Goal: Task Accomplishment & Management: Manage account settings

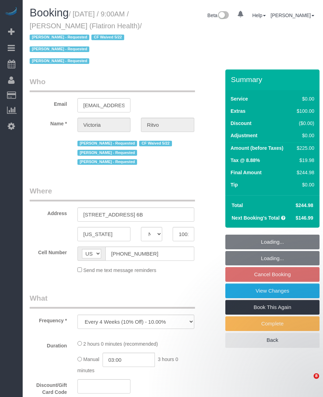
select select "NY"
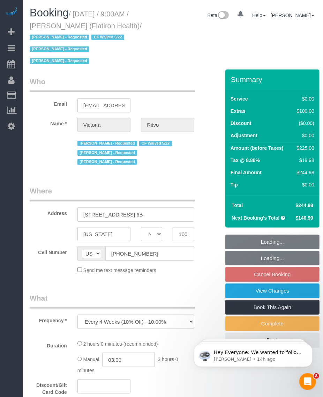
select select "string:stripe-pm_1RbL4h4VGloSiKo7vN4AGP0f"
select select "number:89"
select select "number:90"
select select "number:15"
select select "number:5"
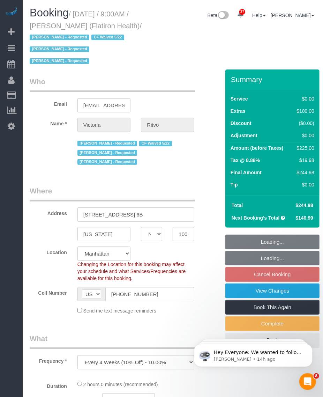
select select "object:985"
select select "spot2"
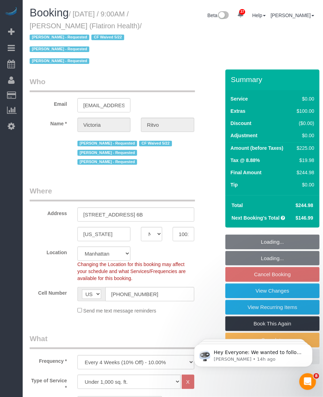
drag, startPoint x: 0, startPoint y: 0, endPoint x: 51, endPoint y: 37, distance: 63.0
click at [51, 37] on small "/ October 14, 2025 / 9:00AM / Victoria Ritvo (Flatiron Health) / Alketa Tomaj -…" at bounding box center [86, 37] width 112 height 55
copy small "October 14, 2025 / 9:00AM / Victoria Ritvo (Flatiron Health"
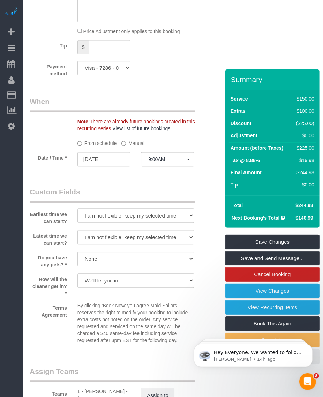
scroll to position [829, 0]
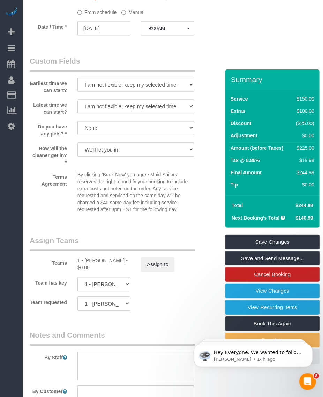
click at [89, 257] on div "1 - Marlenyn Robles - $0.00" at bounding box center [104, 264] width 53 height 14
copy div "Marlenyn"
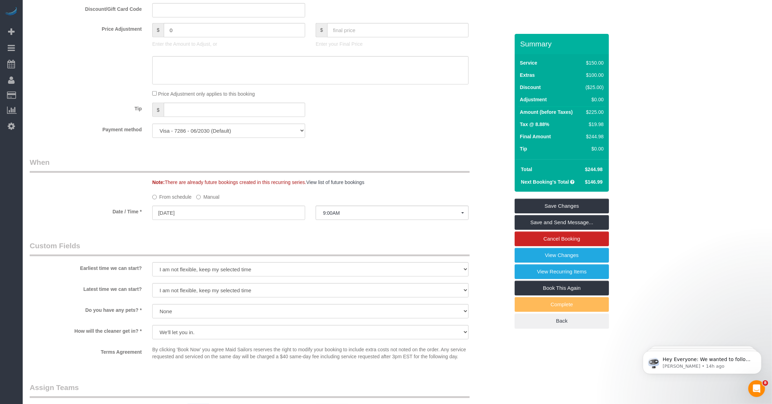
scroll to position [680, 0]
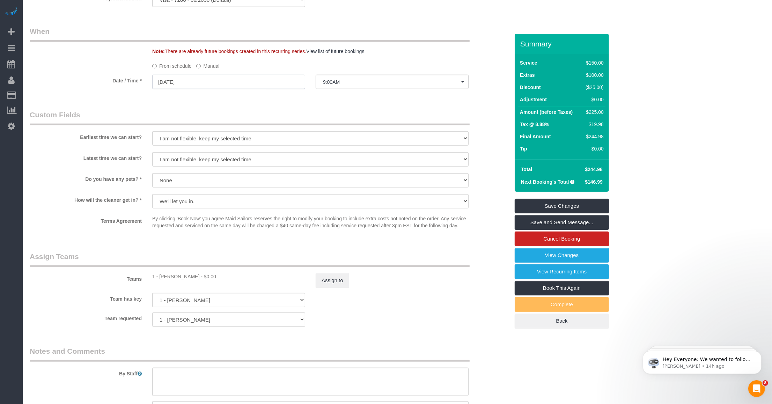
click at [191, 82] on input "10/14/2025" at bounding box center [228, 82] width 153 height 14
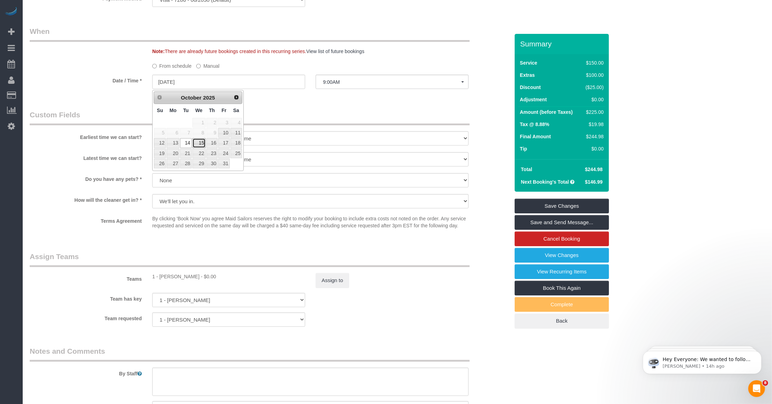
click at [201, 145] on link "15" at bounding box center [198, 142] width 13 height 9
type input "[DATE]"
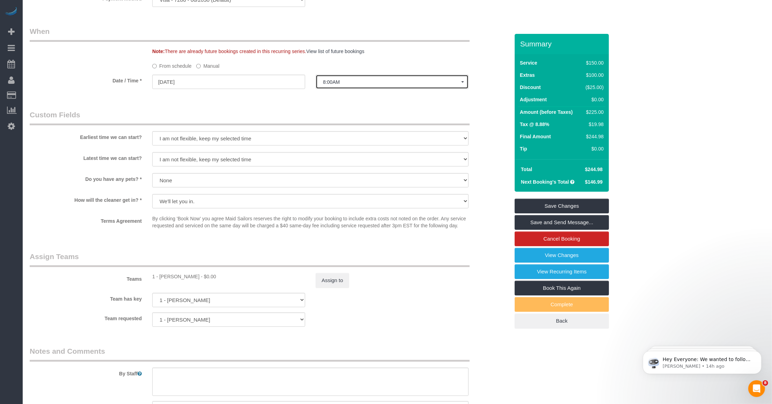
click at [323, 83] on span "8:00AM" at bounding box center [392, 82] width 138 height 6
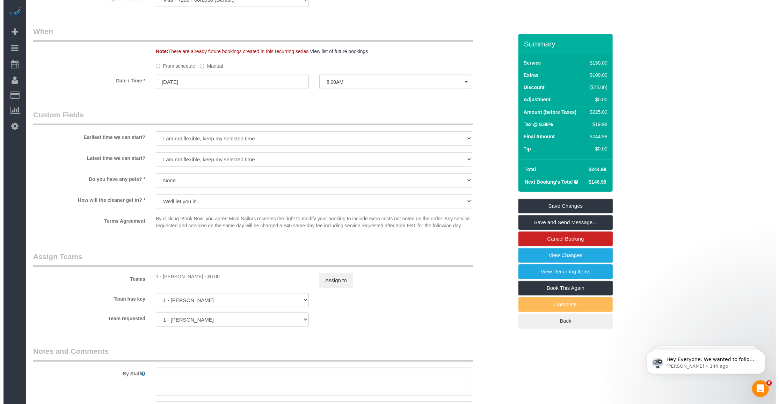
scroll to position [93, 0]
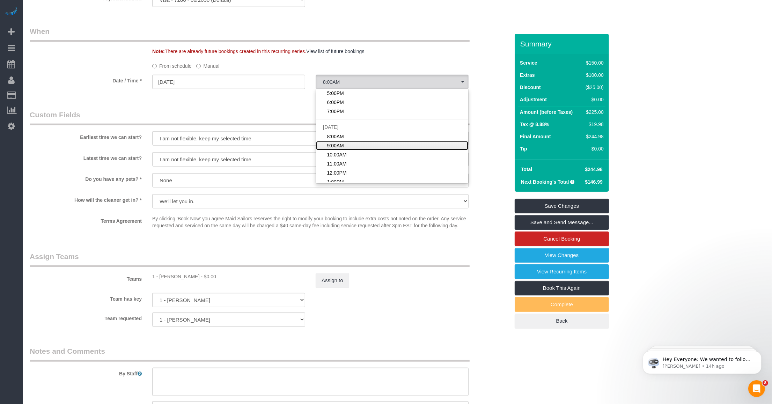
click at [323, 142] on link "9:00AM" at bounding box center [392, 145] width 152 height 9
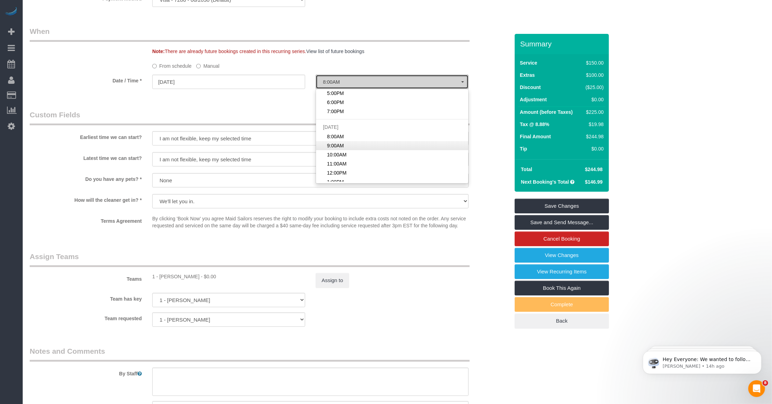
select select "spot14"
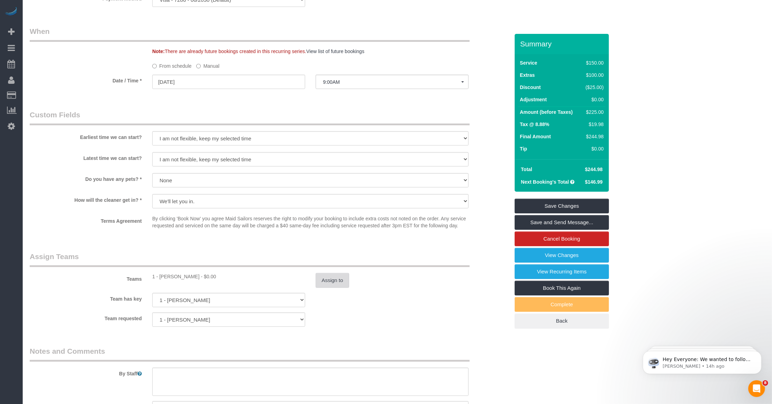
click at [323, 280] on button "Assign to" at bounding box center [333, 280] width 34 height 15
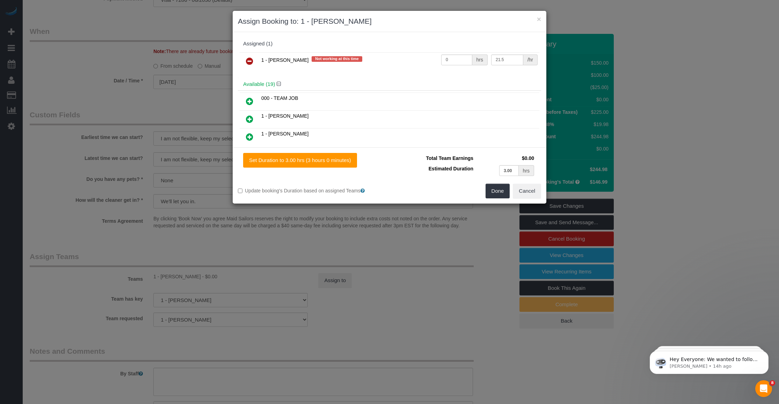
click at [250, 59] on icon at bounding box center [249, 61] width 7 height 8
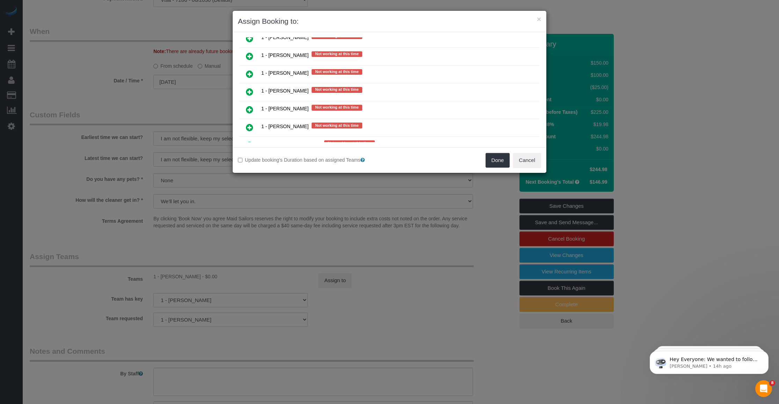
scroll to position [1004, 0]
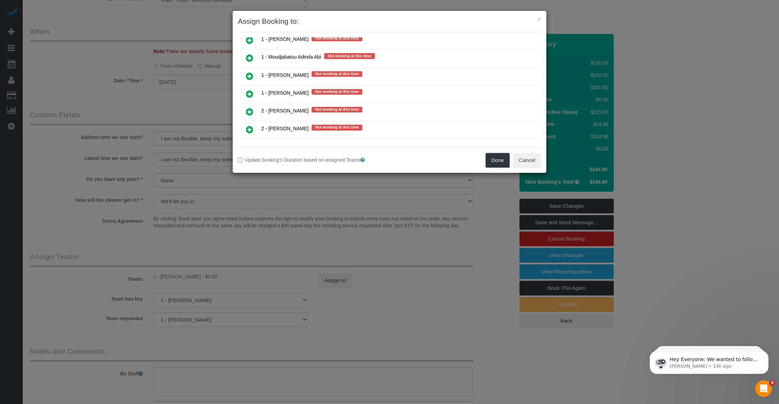
click at [247, 90] on icon at bounding box center [249, 94] width 7 height 8
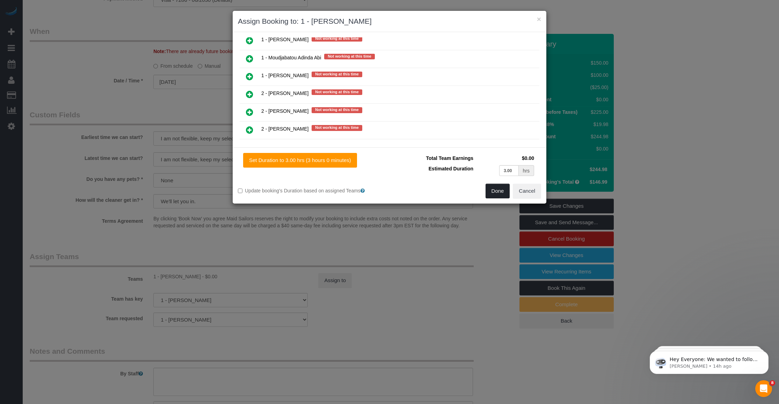
click at [323, 190] on button "Done" at bounding box center [497, 191] width 24 height 15
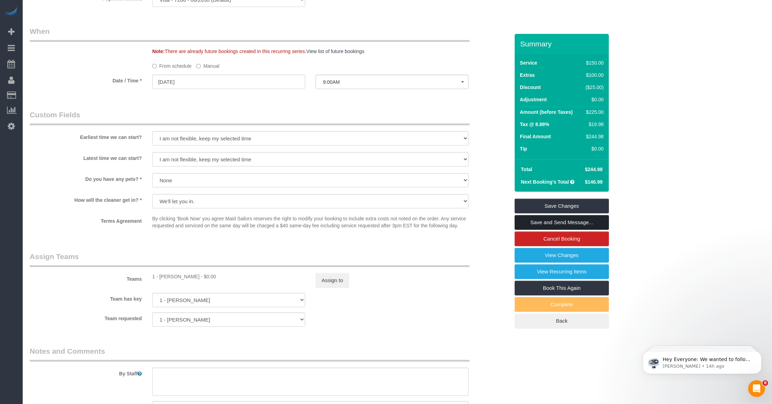
click at [323, 224] on link "Save and Send Message..." at bounding box center [562, 222] width 94 height 15
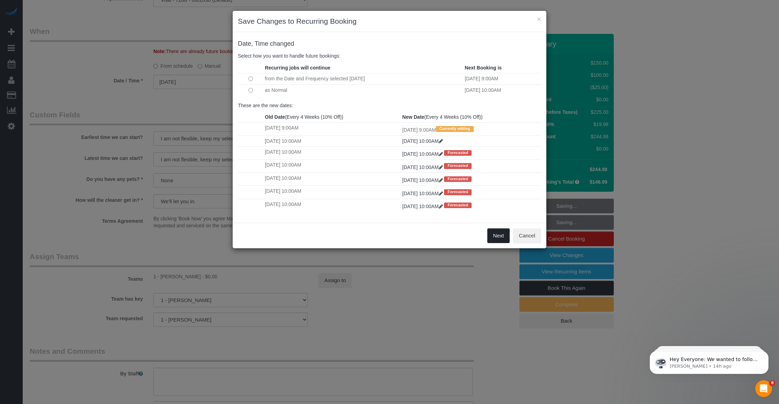
click at [323, 238] on button "Next" at bounding box center [498, 235] width 23 height 15
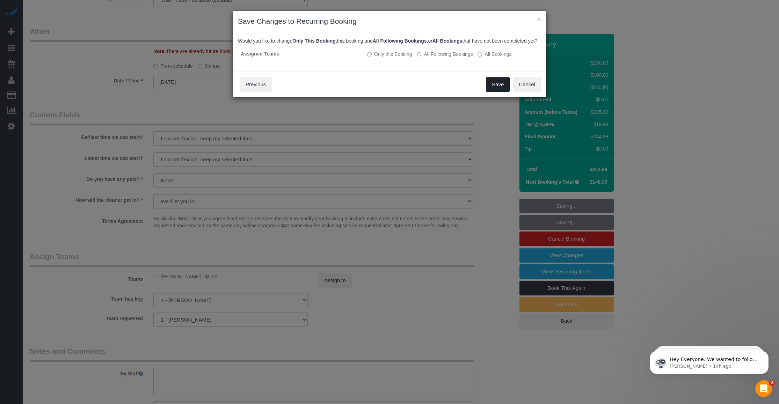
click at [323, 91] on button "Save" at bounding box center [498, 84] width 24 height 15
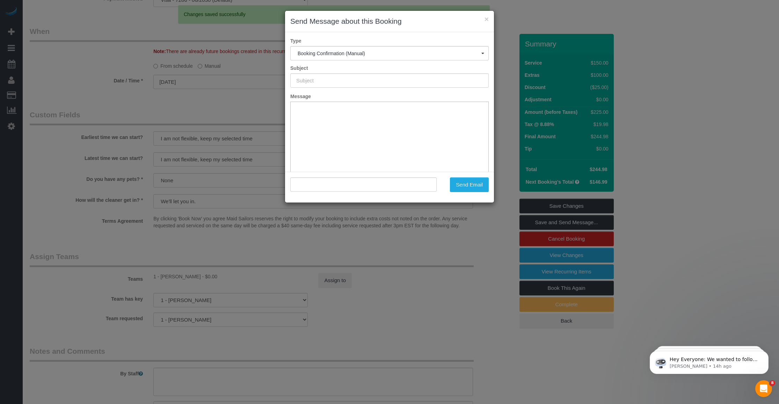
type input "Cleaning Confirmed for 10/15/2025 at 9:00am"
type input ""Victoria Ritvo" <ritvo.v@gmail.com>"
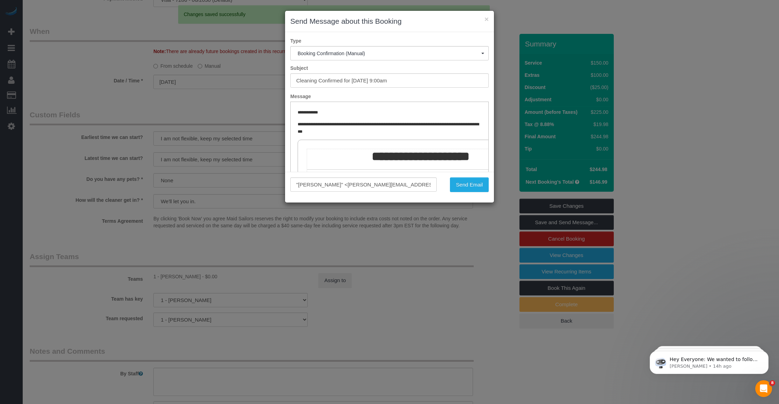
scroll to position [0, 0]
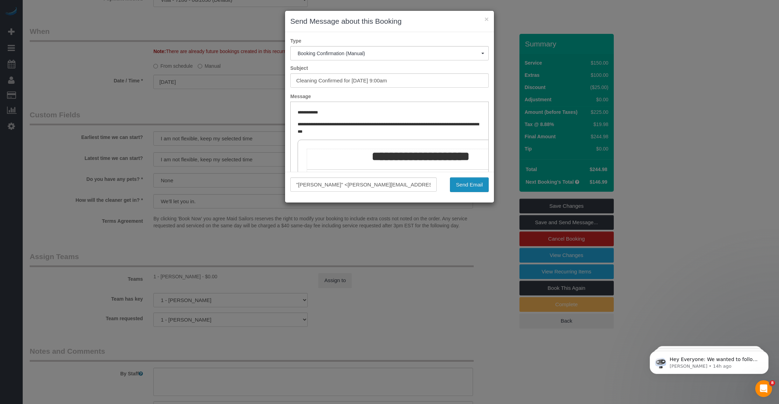
click at [323, 187] on button "Send Email" at bounding box center [469, 184] width 39 height 15
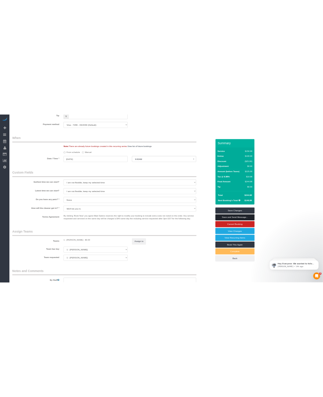
scroll to position [706, 0]
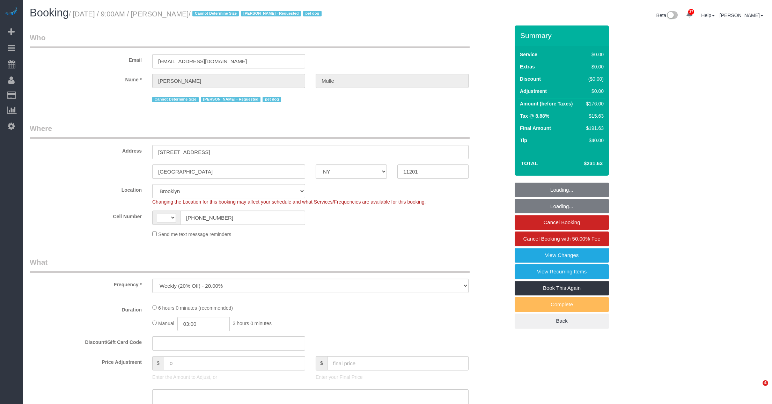
select select "NY"
select select "number:58"
select select "number:76"
select select "number:13"
select select "number:6"
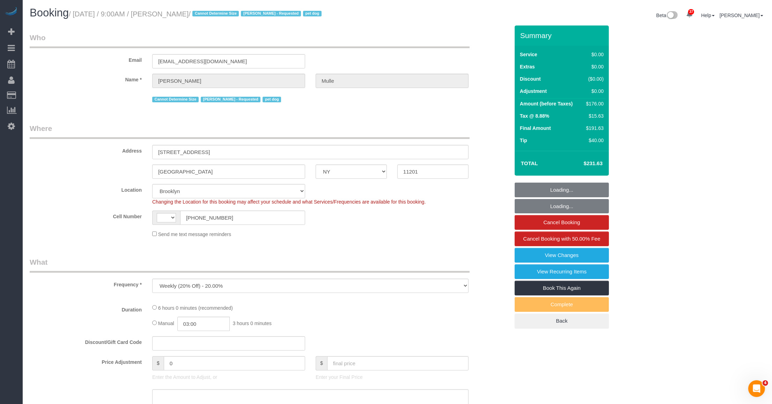
select select "object:1087"
select select "string:US"
select select "2"
select select "spot1"
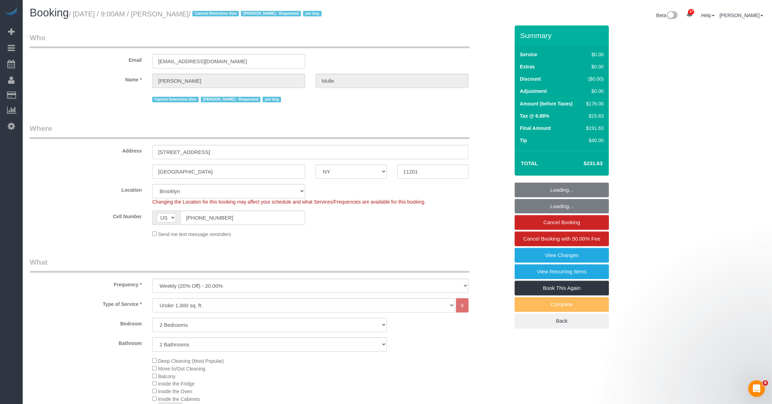
select select "string:stripe-pm_1R9IgE4VGloSiKo7xddHSj1H"
select select "2"
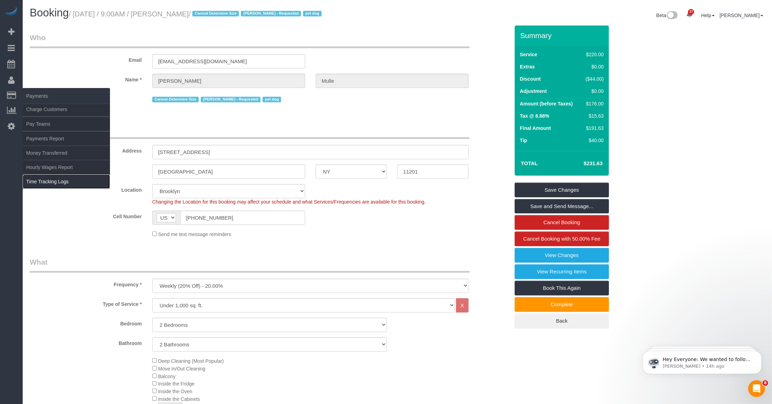
drag, startPoint x: 38, startPoint y: 184, endPoint x: 287, endPoint y: 184, distance: 249.3
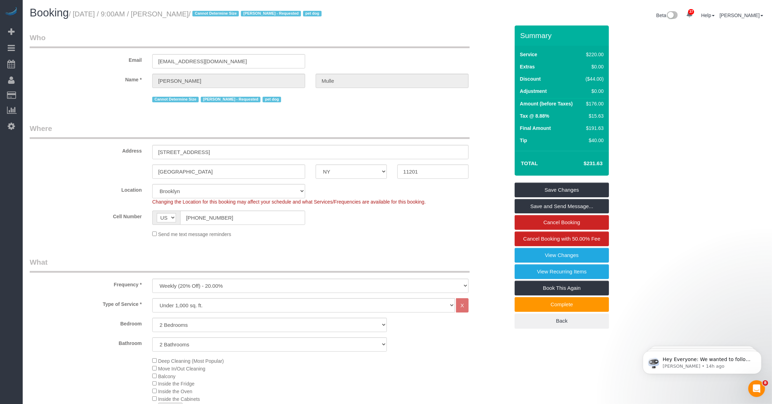
click at [38, 184] on link "Time Tracking Logs" at bounding box center [66, 182] width 87 height 14
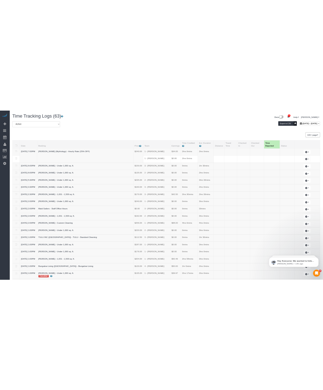
scroll to position [835, 0]
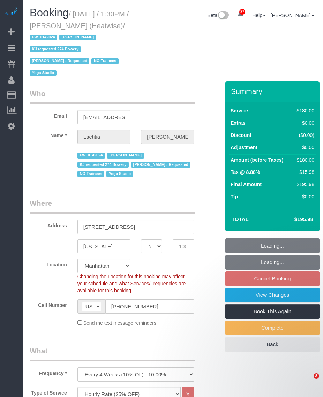
select select "NY"
select select "180"
select select "number:89"
select select "number:90"
select select "number:15"
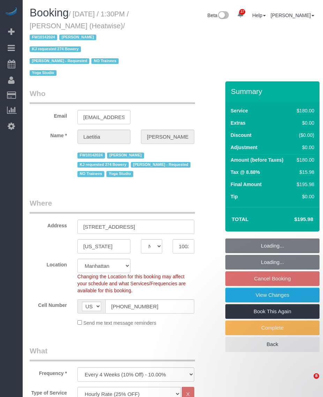
select select "number:7"
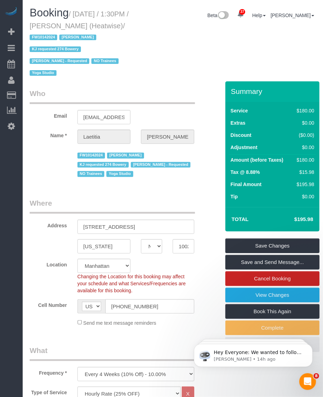
drag, startPoint x: 76, startPoint y: 11, endPoint x: 142, endPoint y: 24, distance: 67.2
click at [142, 24] on h1 "Booking / October 14, 2025 / 1:30PM / Laetitia Laurin (Heatwise) / FW10142024 J…" at bounding box center [86, 43] width 113 height 72
copy small "October 14, 2025 / 1:30PM / Laetitia Laurin (Heatwise)"
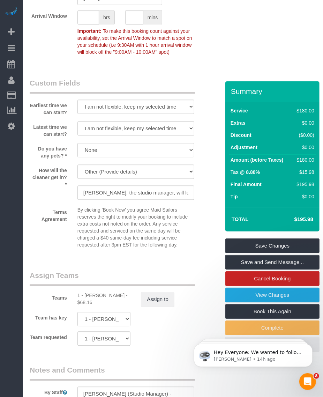
scroll to position [873, 0]
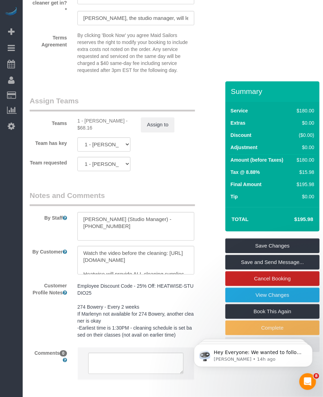
click at [97, 105] on div "Teams 1 - Marlenyn Robles - $68.16 Assign to" at bounding box center [119, 114] width 191 height 36
click at [96, 117] on div "1 - Marlenyn Robles - $68.16" at bounding box center [104, 124] width 53 height 14
copy div "Marlenyn"
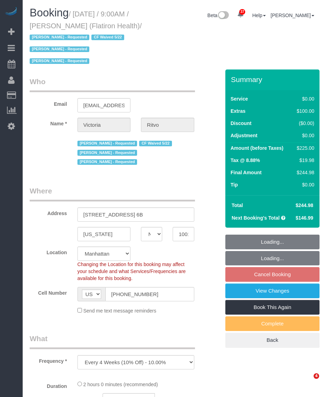
select select "NY"
select select "number:89"
select select "number:90"
select select "number:15"
select select "number:5"
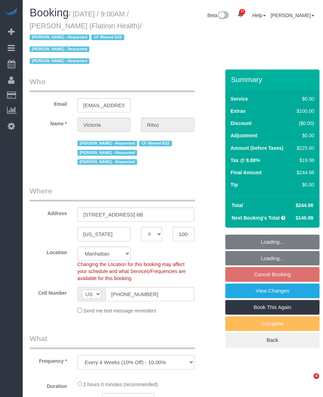
select select "object:1090"
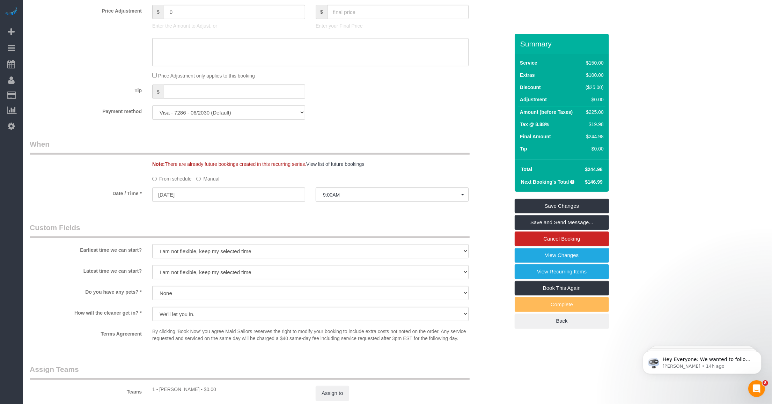
scroll to position [480, 0]
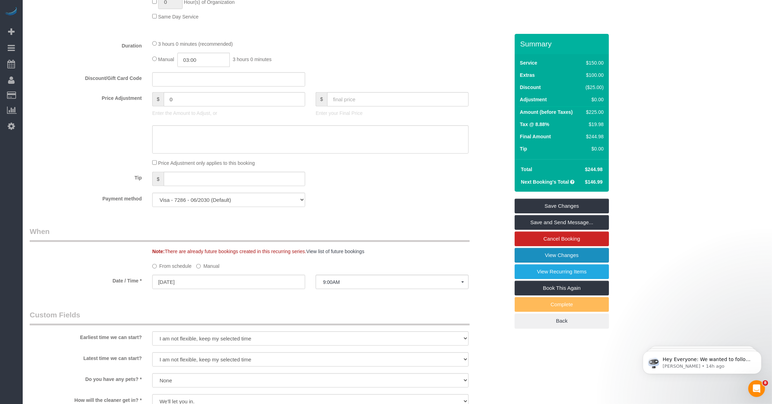
click at [323, 256] on link "View Changes" at bounding box center [562, 255] width 94 height 15
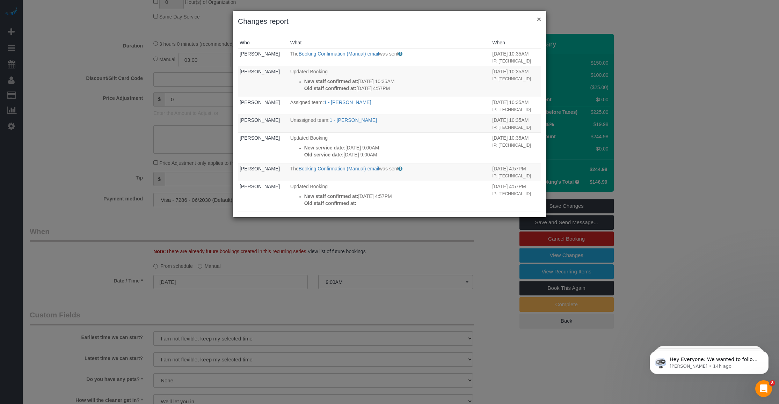
click at [323, 18] on button "×" at bounding box center [539, 18] width 4 height 7
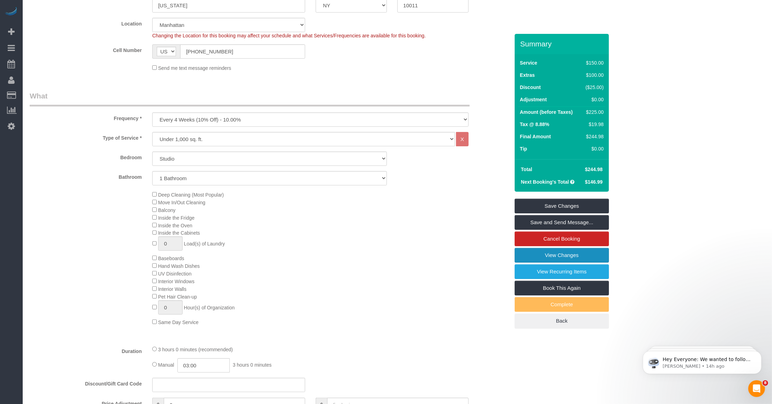
scroll to position [306, 0]
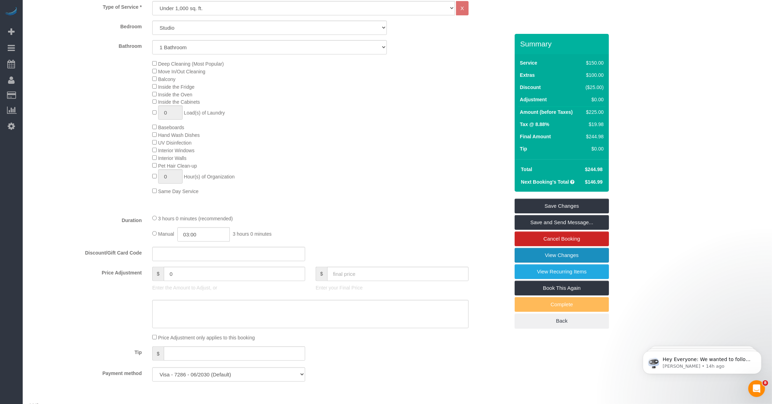
click at [323, 255] on link "View Changes" at bounding box center [562, 255] width 94 height 15
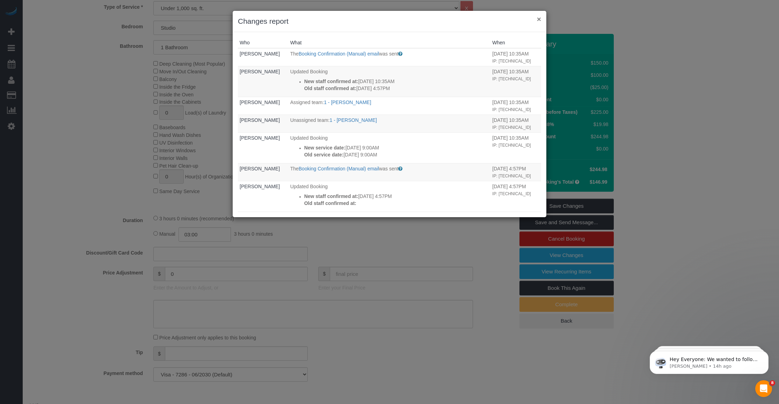
click at [323, 18] on button "×" at bounding box center [539, 18] width 4 height 7
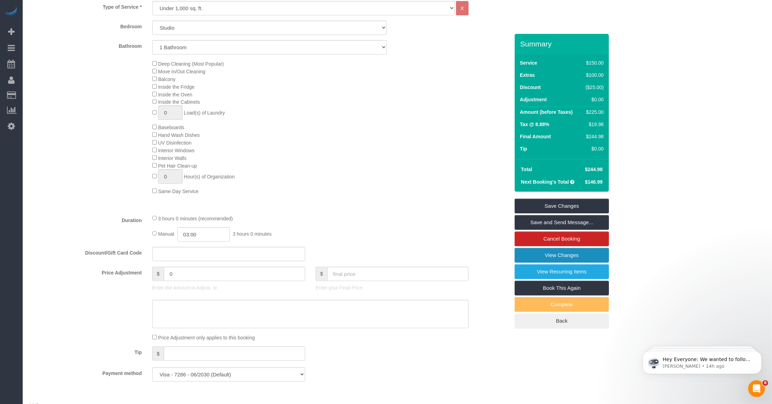
click at [323, 255] on link "View Changes" at bounding box center [562, 255] width 94 height 15
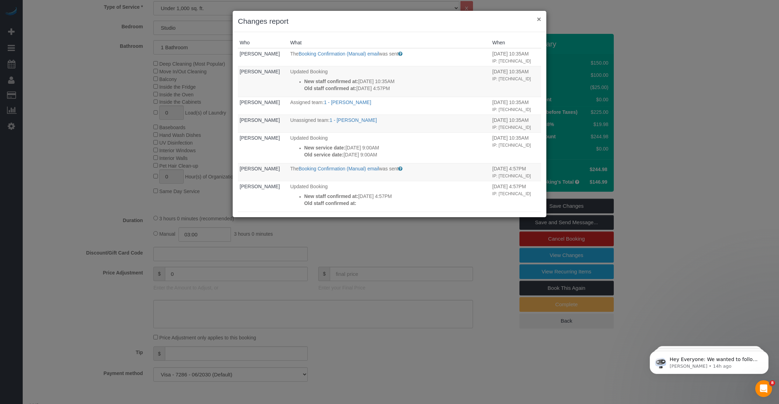
click at [323, 17] on button "×" at bounding box center [539, 18] width 4 height 7
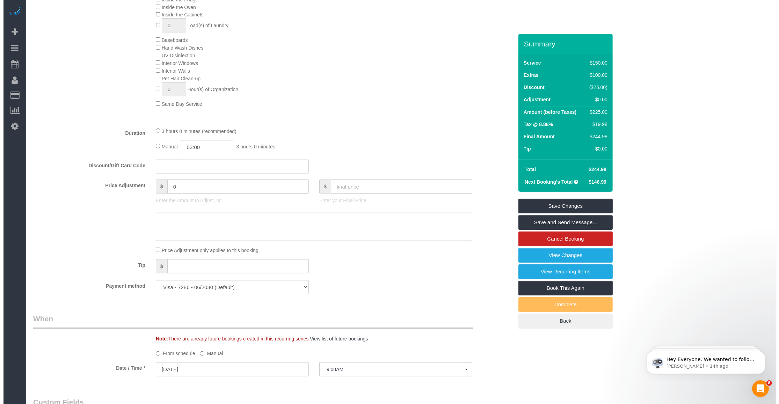
scroll to position [480, 0]
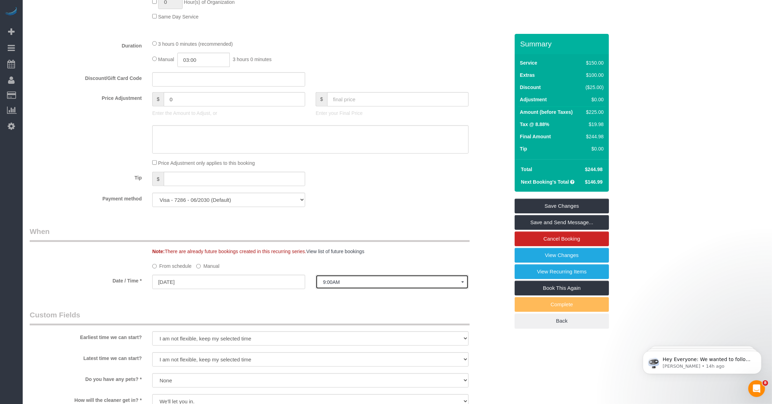
click at [323, 284] on span "9:00AM" at bounding box center [392, 282] width 138 height 6
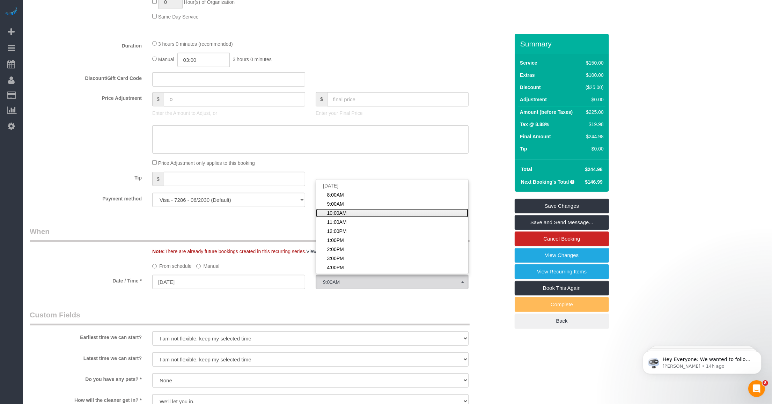
click at [323, 212] on span "10:00AM" at bounding box center [337, 213] width 20 height 7
select select "spot3"
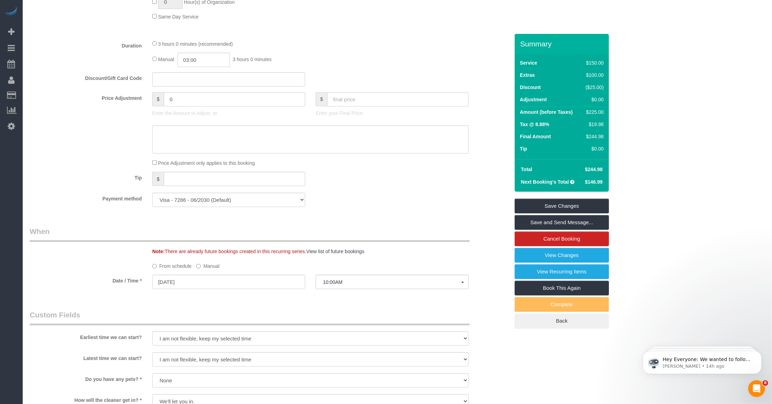
click at [323, 204] on div "Payment method Visa - 7286 - 06/2030 (Default) Add Credit Card ─────────────── …" at bounding box center [269, 200] width 490 height 14
click at [323, 222] on link "Save and Send Message..." at bounding box center [562, 222] width 94 height 15
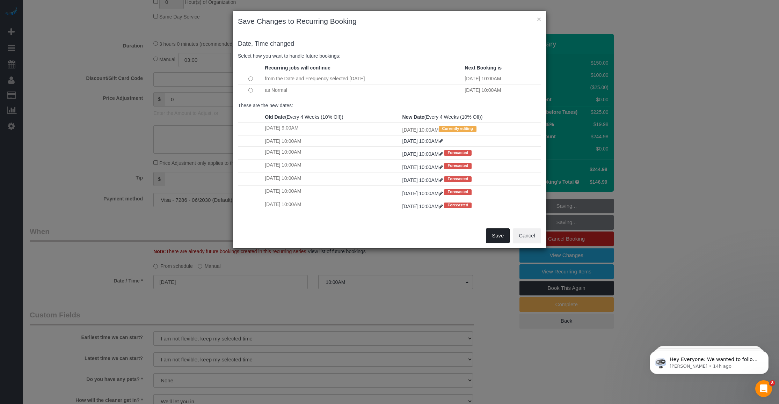
click at [323, 233] on button "Save" at bounding box center [498, 235] width 24 height 15
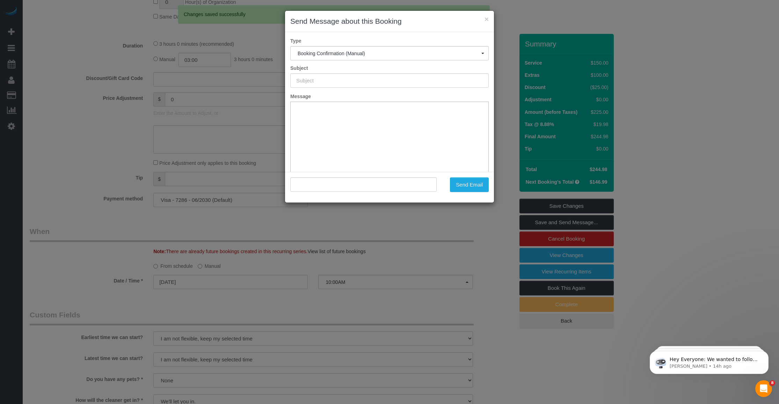
type input "Cleaning Confirmed for 10/15/2025 at 10:00am"
type input ""Victoria Ritvo" <ritvo.v@gmail.com>"
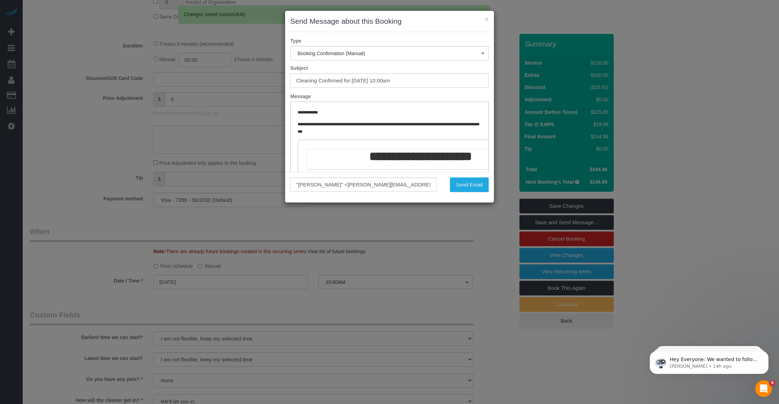
scroll to position [0, 0]
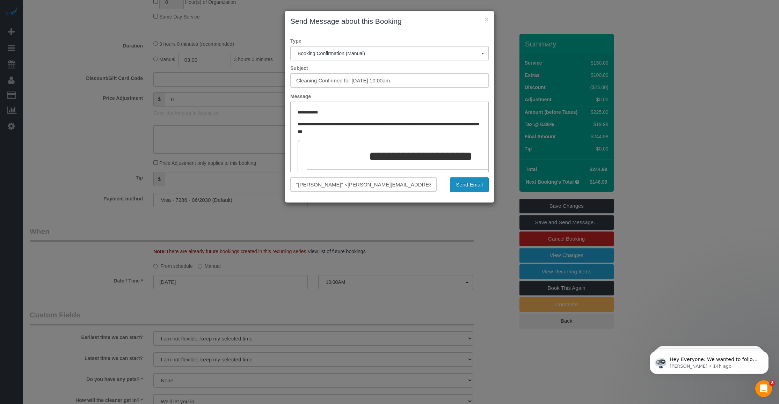
click at [323, 187] on button "Send Email" at bounding box center [469, 184] width 39 height 15
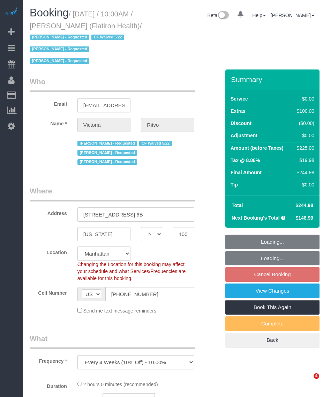
select select "NY"
select select "object:985"
select select "number:89"
select select "number:90"
select select "number:15"
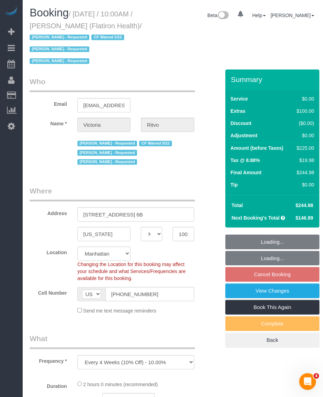
select select "number:5"
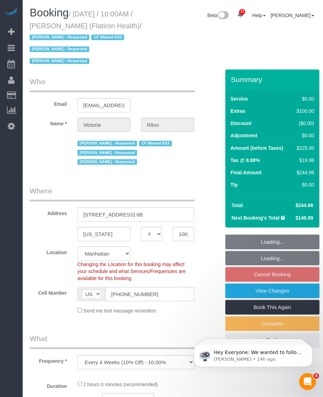
select select "spot3"
select select "string:stripe-pm_1RbL4h4VGloSiKo7vN4AGP0f"
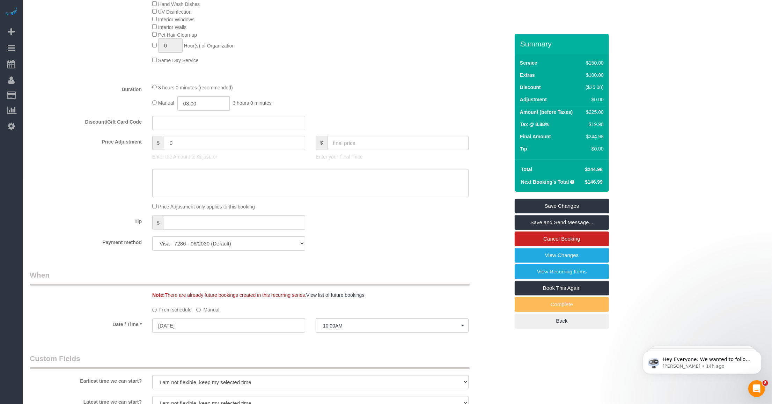
scroll to position [306, 0]
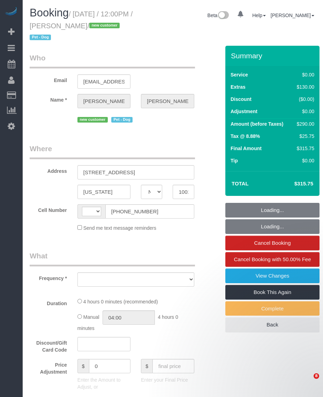
select select "NY"
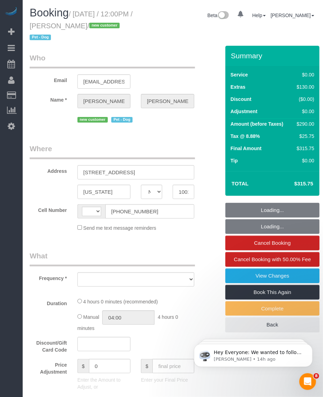
select select "number:59"
select select "number:73"
select select "number:13"
select select "number:5"
select select "string:[GEOGRAPHIC_DATA]"
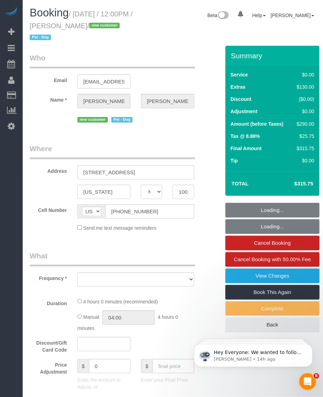
select select "1"
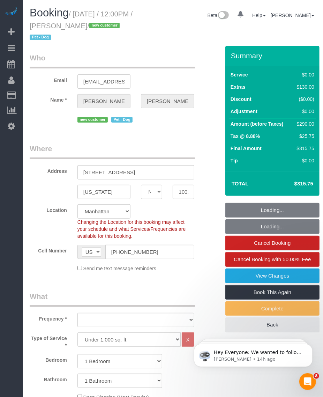
select select "spot1"
select select "object:1078"
select select "string:stripe-pm_1SFHfl4VGloSiKo7zwYwSflI"
select select "1"
select select "object:1551"
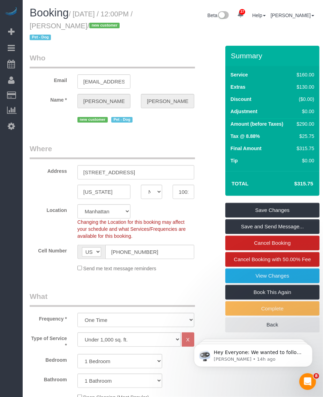
drag, startPoint x: 95, startPoint y: 20, endPoint x: 107, endPoint y: 25, distance: 13.2
click at [107, 25] on small "/ October 09, 2025 / 12:00PM / Bridget Oliver / new customer Pet - Dog" at bounding box center [81, 25] width 103 height 31
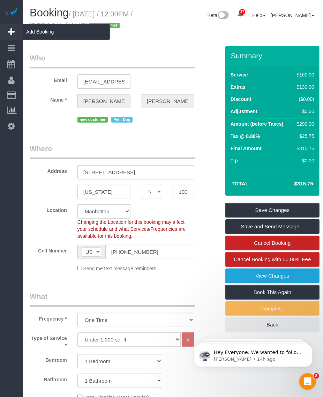
copy small "October 09, 2025 / 12:00PM / Bridget Oliver"
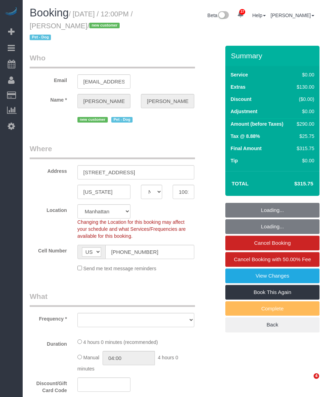
select select "NY"
select select "string:stripe-pm_1SFHfl4VGloSiKo7zwYwSflI"
select select "1"
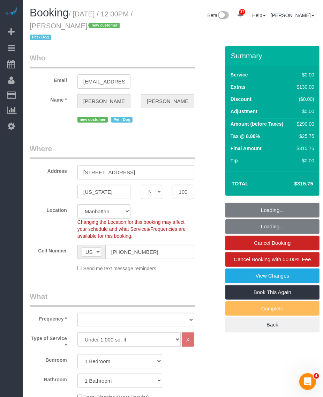
select select "object:928"
select select "spot1"
select select "number:59"
select select "number:73"
select select "number:13"
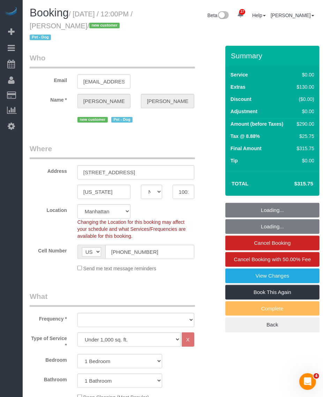
select select "number:5"
select select "1"
select select "object:1551"
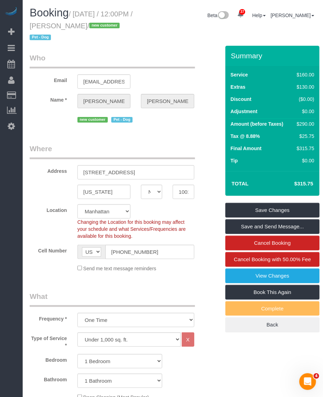
drag, startPoint x: 75, startPoint y: 12, endPoint x: 105, endPoint y: 21, distance: 30.6
click at [107, 21] on h1 "Booking / [DATE] / 12:00PM / [PERSON_NAME] / new customer Pet - Dog" at bounding box center [86, 25] width 113 height 36
copy small "[DATE] / 12:00PM / [PERSON_NAME]"
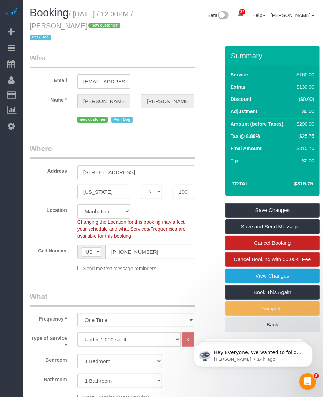
click at [95, 14] on small "/ [DATE] / 12:00PM / [PERSON_NAME] / new customer Pet - Dog" at bounding box center [81, 25] width 103 height 31
click at [122, 172] on input "[STREET_ADDRESS]" at bounding box center [136, 172] width 117 height 14
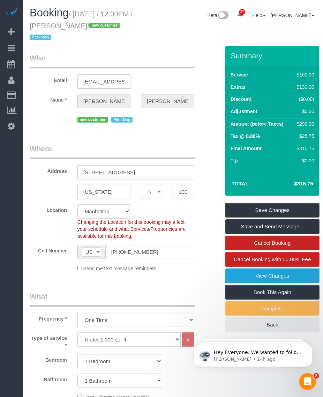
click at [98, 191] on input "[US_STATE]" at bounding box center [104, 192] width 53 height 14
click at [179, 196] on input "10019" at bounding box center [183, 192] width 21 height 14
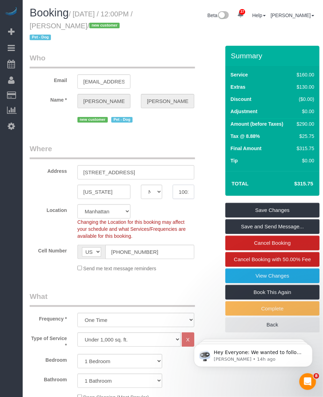
click at [179, 196] on input "10019" at bounding box center [183, 192] width 21 height 14
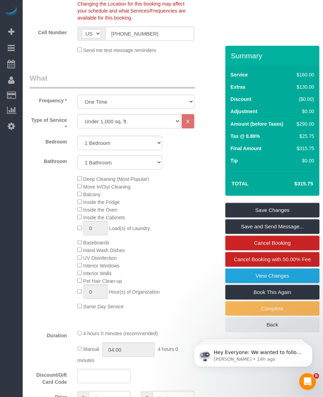
scroll to position [262, 0]
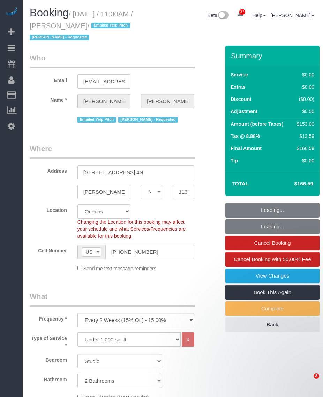
select select "NY"
select select "object:1469"
select select "spot1"
select select "2"
select select "number:89"
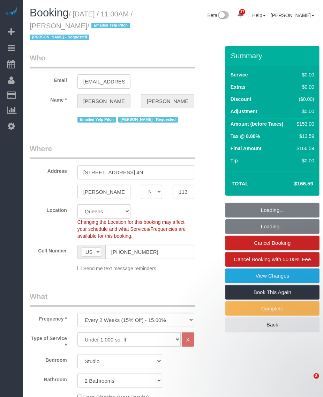
select select "number:90"
select select "number:15"
select select "number:5"
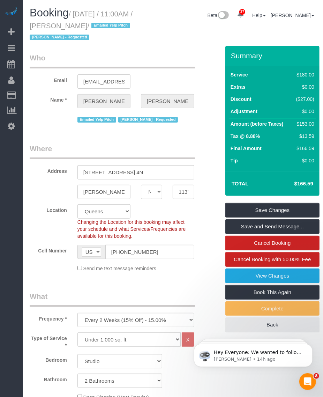
drag, startPoint x: 82, startPoint y: 16, endPoint x: 105, endPoint y: 27, distance: 25.6
click at [105, 27] on small "/ October 09, 2025 / 11:00AM / Fabiana Berg / Emailed Yelp Pitch Patricia Sinch…" at bounding box center [81, 25] width 103 height 31
copy small "October 09, 2025 / 11:00AM / Fabiana Berg"
click at [107, 13] on small "/ October 09, 2025 / 11:00AM / Fabiana Berg / Emailed Yelp Pitch Patricia Sinch…" at bounding box center [81, 25] width 103 height 31
drag, startPoint x: 64, startPoint y: 23, endPoint x: 105, endPoint y: 27, distance: 42.1
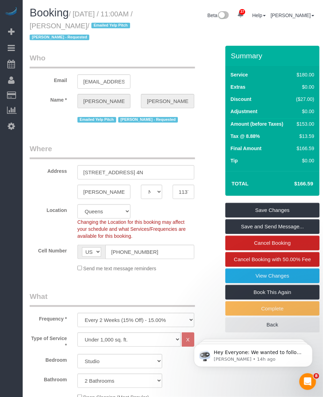
click at [105, 27] on small "/ October 09, 2025 / 11:00AM / Fabiana Berg / Emailed Yelp Pitch Patricia Sinch…" at bounding box center [81, 25] width 103 height 31
drag, startPoint x: 105, startPoint y: 27, endPoint x: 48, endPoint y: 19, distance: 58.2
click at [45, 19] on h1 "Booking / October 09, 2025 / 11:00AM / Fabiana Berg / Emailed Yelp Pitch Patric…" at bounding box center [86, 25] width 113 height 36
drag, startPoint x: 64, startPoint y: 23, endPoint x: 105, endPoint y: 27, distance: 41.7
click at [105, 27] on small "/ October 09, 2025 / 11:00AM / Fabiana Berg / Emailed Yelp Pitch Patricia Sinch…" at bounding box center [81, 25] width 103 height 31
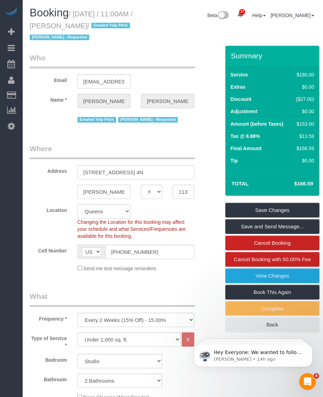
copy small "Fabiana Berg"
click at [91, 11] on small "/ October 09, 2025 / 11:00AM / Fabiana Berg / Emailed Yelp Pitch Patricia Sinch…" at bounding box center [81, 25] width 103 height 31
drag, startPoint x: 75, startPoint y: 14, endPoint x: 106, endPoint y: 25, distance: 32.5
click at [106, 25] on small "/ October 09, 2025 / 11:00AM / Fabiana Berg / Emailed Yelp Pitch Patricia Sinch…" at bounding box center [81, 25] width 103 height 31
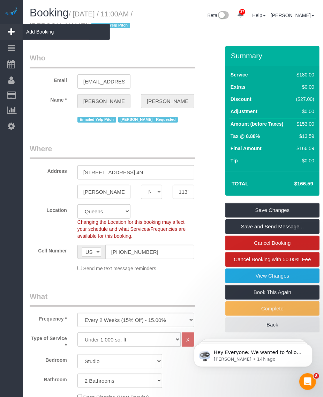
copy small "October 09, 2025 / 11:00AM / Fabiana Berg"
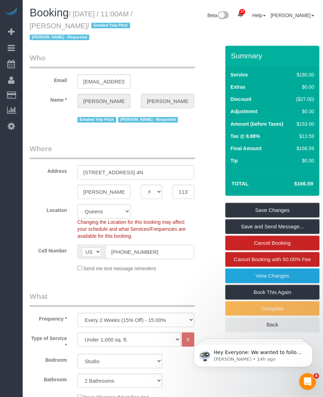
click at [126, 248] on input "(917) 838-4649" at bounding box center [149, 252] width 89 height 14
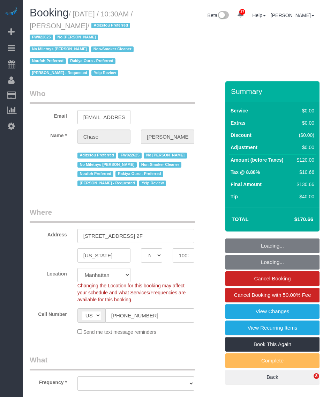
select select "NY"
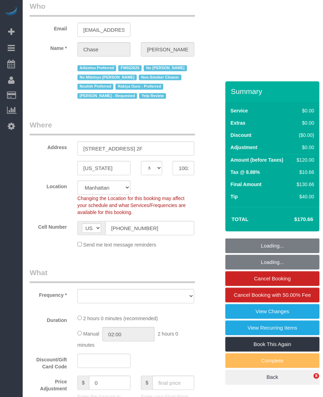
scroll to position [218, 0]
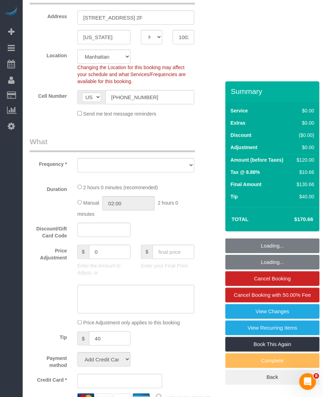
select select "string:stripe-pm_1OHrAz4VGloSiKo7B4fon3jr"
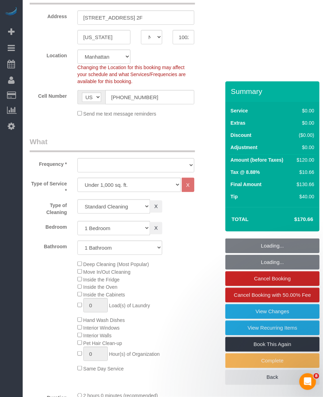
select select "number:89"
select select "number:90"
select select "number:15"
select select "number:5"
select select "number:21"
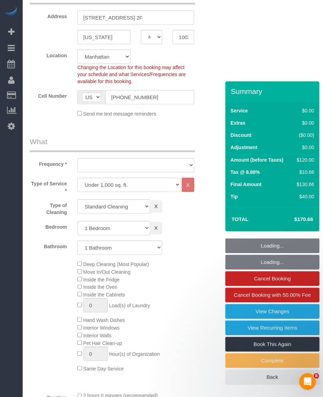
select select "1"
select select "object:1667"
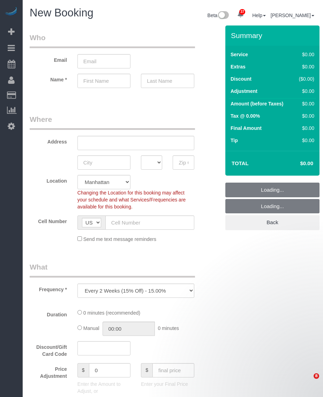
select select "number:89"
select select "number:90"
select select "object:2395"
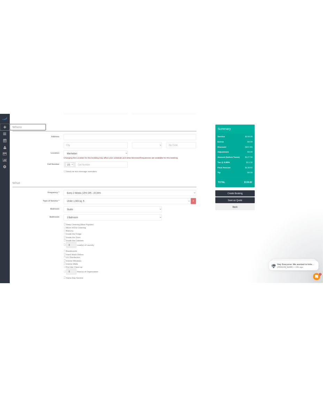
scroll to position [131, 0]
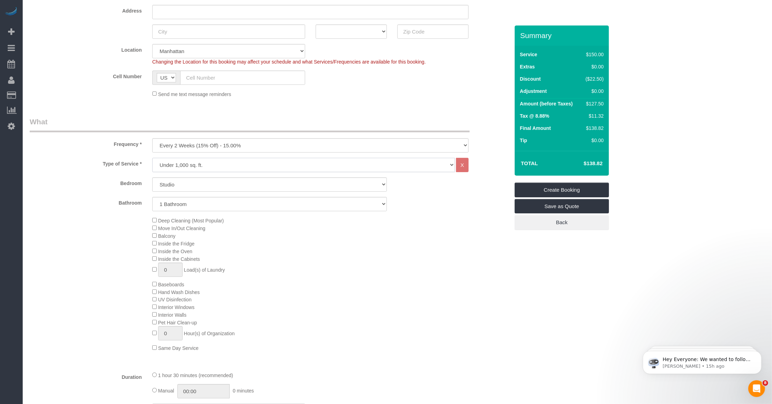
click at [217, 167] on select "Under 1,000 sq. ft. 1,001 - 1,500 sq. ft. 1,500+ sq. ft. Custom Cleaning Office…" at bounding box center [303, 165] width 303 height 14
select select "212"
click at [152, 158] on select "Under 1,000 sq. ft. 1,001 - 1,500 sq. ft. 1,500+ sq. ft. Custom Cleaning Office…" at bounding box center [303, 165] width 303 height 14
select select "2"
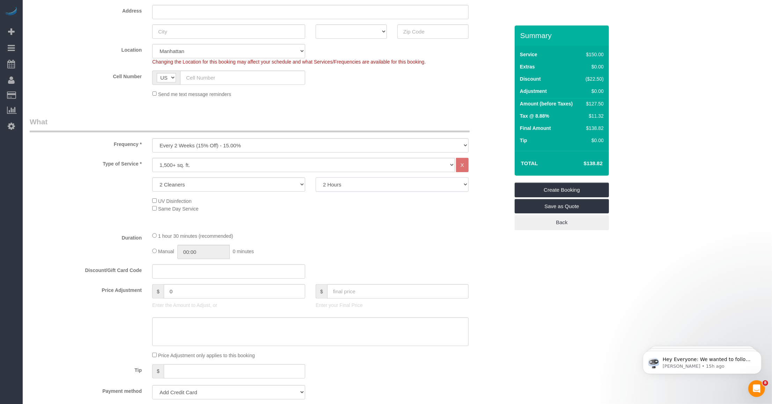
click at [323, 190] on select "2 Hours 2.5 Hours 3 Hours 3.5 Hours 4 Hours 4.5 Hours 5 Hours 5.5 Hours 6 Hours…" at bounding box center [392, 184] width 153 height 14
select select "360"
click at [316, 177] on select "2 Hours 2.5 Hours 3 Hours 3.5 Hours 4 Hours 4.5 Hours 5 Hours 5.5 Hours 6 Hours…" at bounding box center [392, 184] width 153 height 14
click at [223, 140] on select "One Time Weekly (20% Off) - 20.00% Every 2 Weeks (15% Off) - 15.00% Every 4 Wee…" at bounding box center [310, 145] width 316 height 14
select select "object:2396"
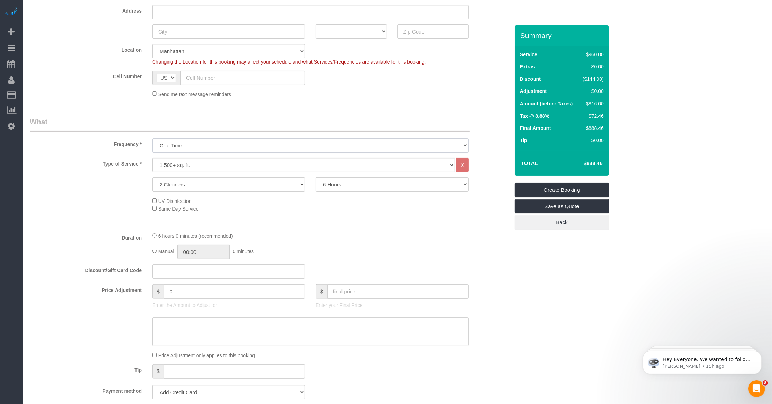
click at [152, 138] on select "One Time Weekly (20% Off) - 20.00% Every 2 Weeks (15% Off) - 15.00% Every 4 Wee…" at bounding box center [310, 145] width 316 height 14
click at [323, 219] on div "Type of Service * Under 1,000 sq. ft. 1,001 - 1,500 sq. ft. 1,500+ sq. ft. Cust…" at bounding box center [270, 192] width 480 height 68
click at [323, 212] on div "Type of Service * Under 1,000 sq. ft. 1,001 - 1,500 sq. ft. 1,500+ sq. ft. Cust…" at bounding box center [270, 192] width 480 height 68
click at [323, 215] on div "Type of Service * Under 1,000 sq. ft. 1,001 - 1,500 sq. ft. 1,500+ sq. ft. Cust…" at bounding box center [270, 192] width 480 height 68
click at [323, 189] on select "2 Hours 2.5 Hours 3 Hours 3.5 Hours 4 Hours 4.5 Hours 5 Hours 5.5 Hours 6 Hours…" at bounding box center [392, 184] width 153 height 14
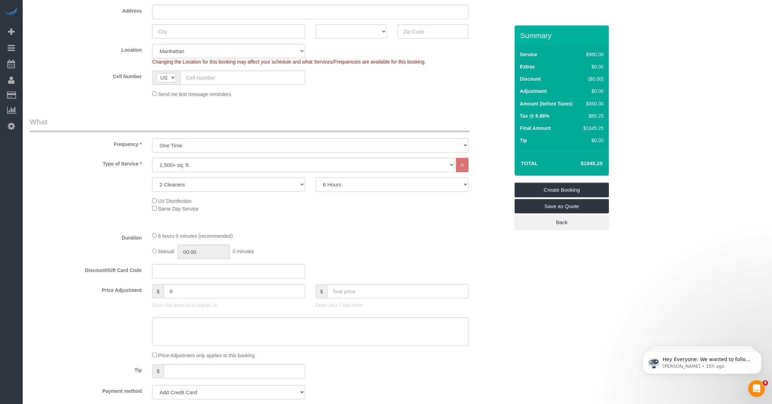
select select "180"
click at [316, 177] on select "2 Hours 2.5 Hours 3 Hours 3.5 Hours 4 Hours 4.5 Hours 5 Hours 5.5 Hours 6 Hours…" at bounding box center [392, 184] width 153 height 14
click at [323, 229] on fieldset "What Frequency * One Time Weekly (20% Off) - 20.00% Every 2 Weeks (15% Off) - 1…" at bounding box center [270, 284] width 480 height 335
click at [323, 221] on div "Type of Service * Under 1,000 sq. ft. 1,001 - 1,500 sq. ft. 1,500+ sq. ft. Cust…" at bounding box center [270, 192] width 480 height 68
click at [323, 229] on fieldset "What Frequency * One Time Weekly (20% Off) - 20.00% Every 2 Weeks (15% Off) - 1…" at bounding box center [270, 284] width 480 height 335
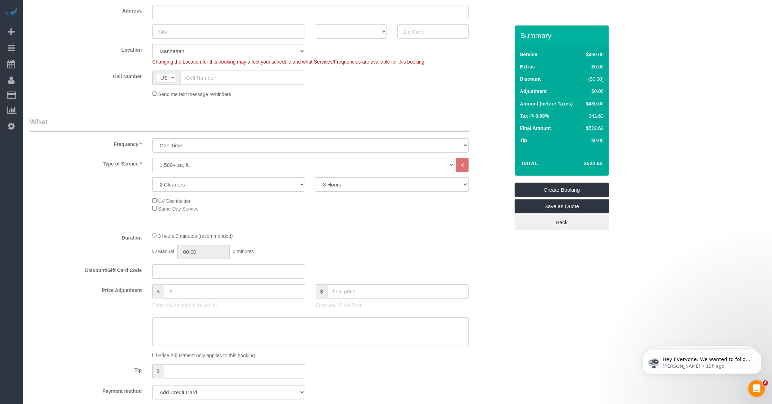
click at [323, 247] on div "Manual 00:00 0 minutes" at bounding box center [310, 252] width 316 height 14
click at [323, 161] on h4 "$522.62" at bounding box center [583, 164] width 40 height 6
drag, startPoint x: 586, startPoint y: 163, endPoint x: 622, endPoint y: 165, distance: 36.0
click at [323, 165] on div "Who Email Name * Where Address AK AL AR AZ CA CO CT DC DE FL GA HI IA ID IL IN …" at bounding box center [397, 386] width 735 height 982
drag, startPoint x: 622, startPoint y: 165, endPoint x: 650, endPoint y: 184, distance: 34.2
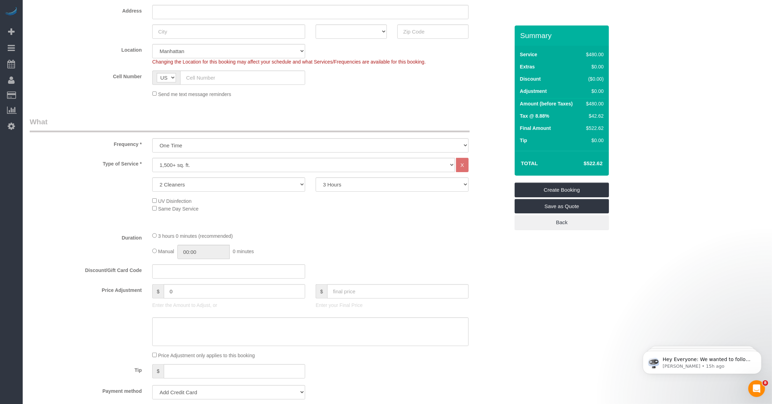
click at [323, 184] on div "Who Email Name * Where Address AK AL AR AZ CA CO CT DC DE FL GA HI IA ID IL IN …" at bounding box center [397, 386] width 735 height 982
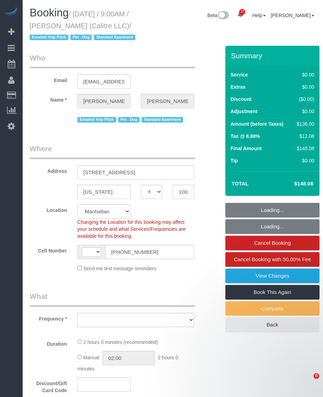
select select "NY"
select select "number:89"
select select "number:90"
select select "number:13"
select select "number:6"
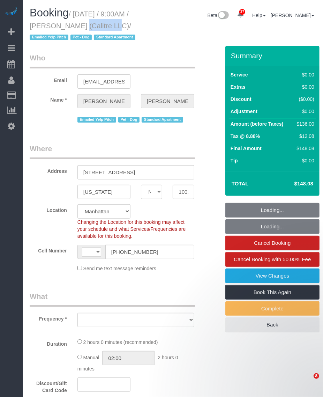
select select "string:[GEOGRAPHIC_DATA]"
select select "1"
select select "spot1"
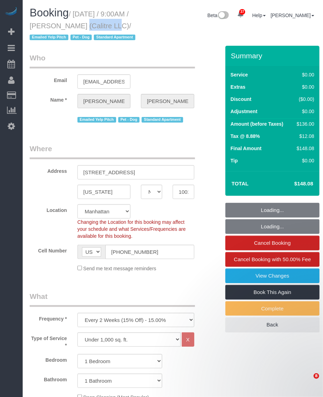
select select "object:1082"
select select "string:stripe-pm_1Qmg0G4VGloSiKo7r9f1vLui"
select select "object:1555"
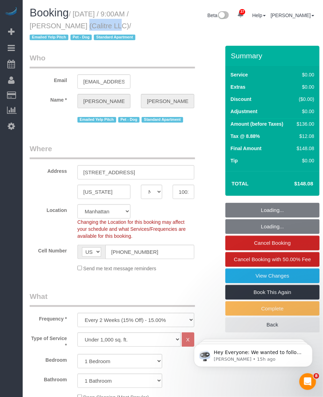
click at [90, 27] on small "/ [DATE] / 9:00AM / [PERSON_NAME] (Calitre LLC) / Emailed Yelp Pitch Pet - Dog …" at bounding box center [84, 25] width 108 height 31
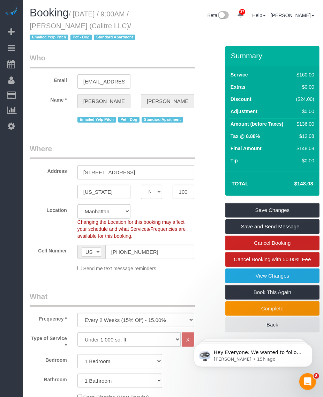
click at [80, 13] on small "/ [DATE] / 9:00AM / [PERSON_NAME] (Calitre LLC) / Emailed Yelp Pitch Pet - Dog …" at bounding box center [84, 25] width 108 height 31
drag, startPoint x: 75, startPoint y: 13, endPoint x: 133, endPoint y: 27, distance: 59.7
click at [133, 27] on small "/ [DATE] / 9:00AM / [PERSON_NAME] (Calitre LLC) / Emailed Yelp Pitch Pet - Dog …" at bounding box center [84, 25] width 108 height 31
copy small "[DATE] / 9:00AM / [PERSON_NAME] (Calitre LLC)"
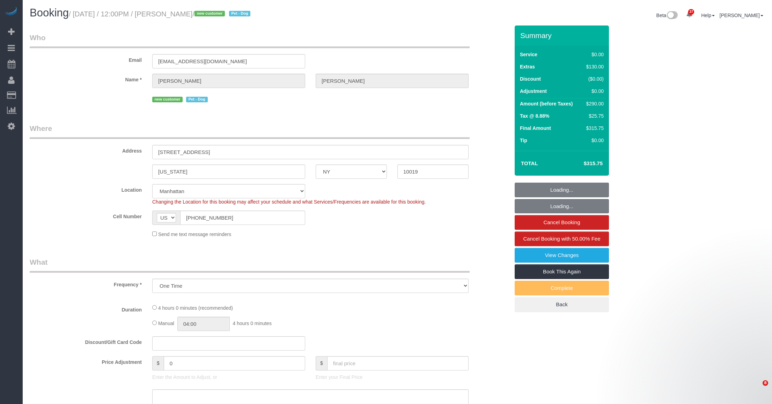
select select "NY"
select select "spot1"
select select "number:59"
select select "number:73"
select select "number:13"
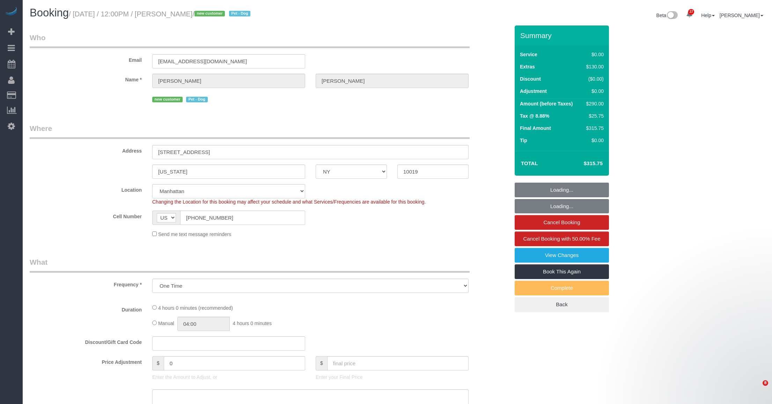
select select "number:5"
select select "object:1520"
select select "1"
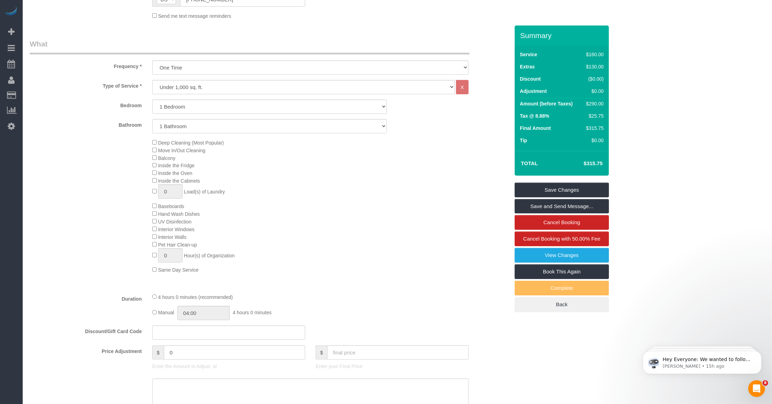
scroll to position [262, 0]
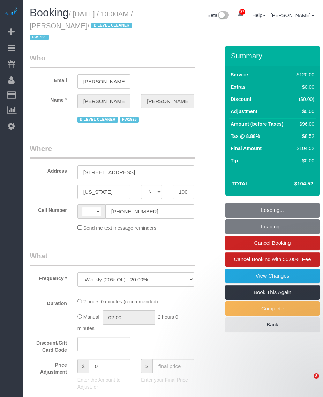
select select "NY"
select select "string:[GEOGRAPHIC_DATA]"
select select "number:89"
select select "number:90"
select select "number:15"
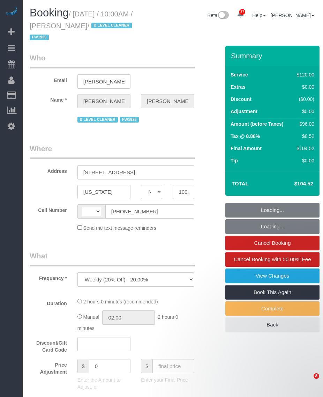
select select "number:5"
select select "number:21"
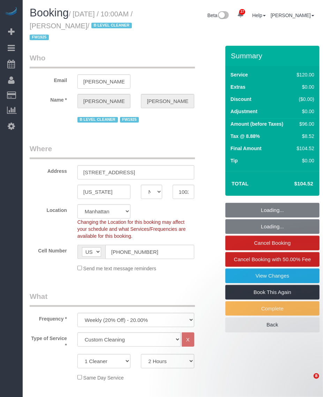
select select "string:stripe-card_1BJYOA4VGloSiKo7L5FS3sIi"
select select "spot1"
select select "object:1530"
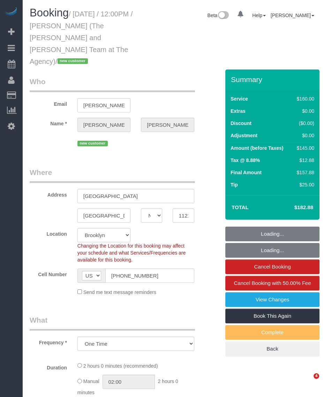
select select "NY"
select select "spot1"
select select "number:56"
select select "number:73"
select select "number:15"
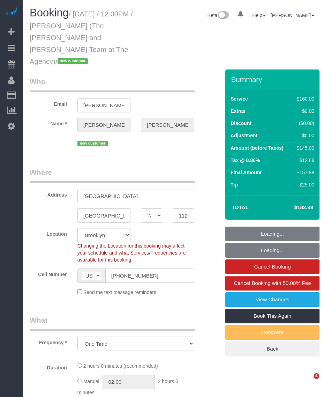
select select "number:7"
select select "object:1104"
select select "spot45"
select select "string:stripe-pm_1SFhFz4VGloSiKo7nHhYeQGh"
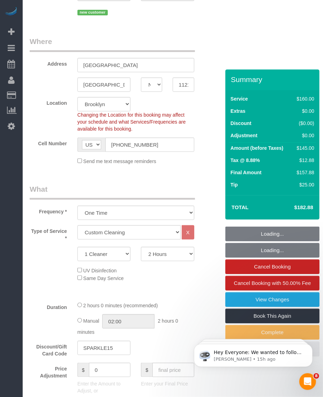
scroll to position [175, 0]
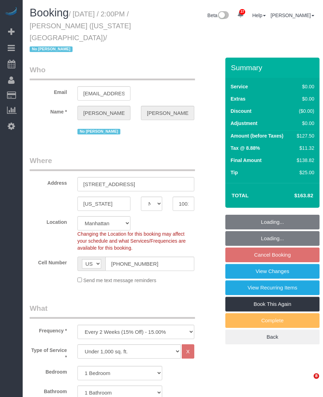
select select "NY"
select select "1"
select select "spot2"
select select "number:89"
select select "number:90"
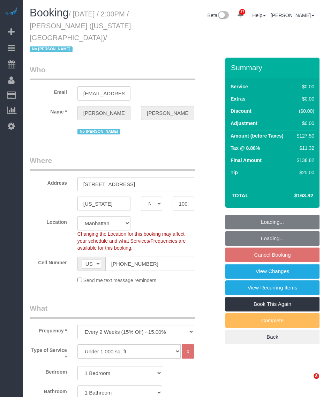
select select "number:15"
select select "number:5"
select select "number:21"
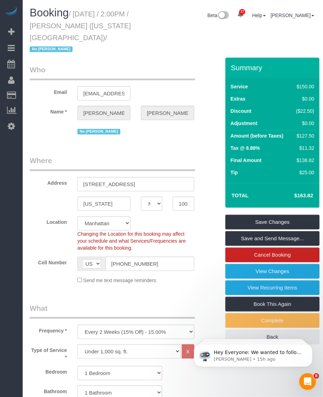
drag, startPoint x: 74, startPoint y: 14, endPoint x: 62, endPoint y: 34, distance: 23.8
click at [62, 34] on small "/ October 10, 2025 / 2:00PM / Taylor McCann (New York University) / No Elizabet…" at bounding box center [80, 31] width 101 height 43
copy small "October 10, 2025 / 2:00PM / Taylor McCann (New York University)"
click at [162, 65] on legend "Who" at bounding box center [113, 73] width 166 height 16
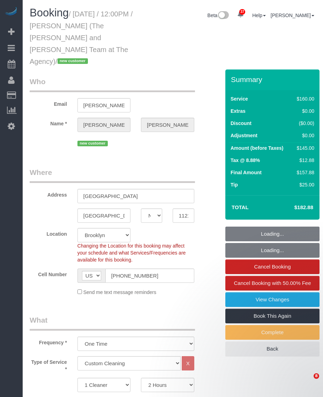
select select "NY"
select select "spot1"
select select "number:56"
select select "number:73"
select select "number:15"
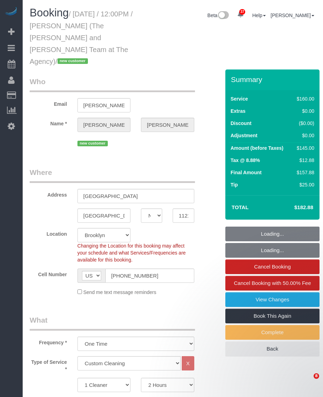
select select "number:7"
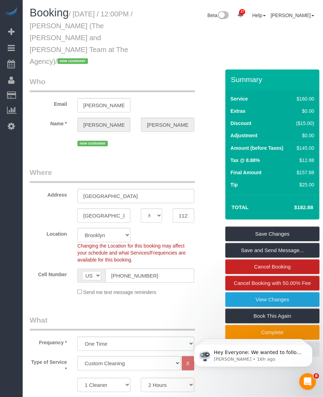
drag, startPoint x: 75, startPoint y: 13, endPoint x: 70, endPoint y: 47, distance: 35.3
click at [70, 47] on small "/ [DATE] / 12:00PM / [PERSON_NAME] (The [PERSON_NAME] and [PERSON_NAME] Team at…" at bounding box center [81, 37] width 103 height 55
copy small "[DATE] / 12:00PM / [PERSON_NAME] (The [PERSON_NAME] and [PERSON_NAME] Team at T…"
click at [63, 23] on small "/ [DATE] / 12:00PM / [PERSON_NAME] (The [PERSON_NAME] and [PERSON_NAME] Team at…" at bounding box center [81, 37] width 103 height 55
drag, startPoint x: 63, startPoint y: 24, endPoint x: 114, endPoint y: 29, distance: 51.6
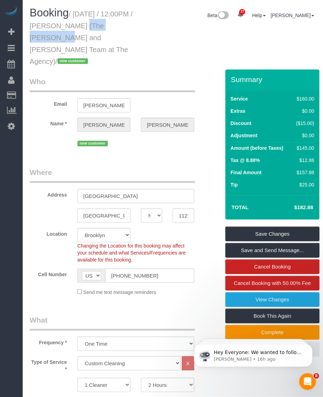
click at [114, 29] on small "/ [DATE] / 12:00PM / [PERSON_NAME] (The [PERSON_NAME] and [PERSON_NAME] Team at…" at bounding box center [81, 37] width 103 height 55
copy small "[PERSON_NAME]"
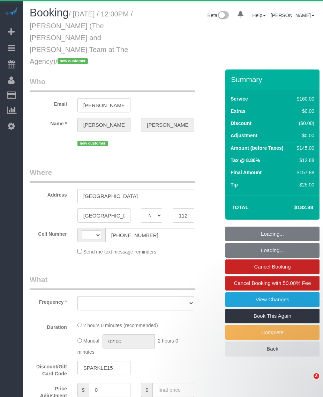
select select "NY"
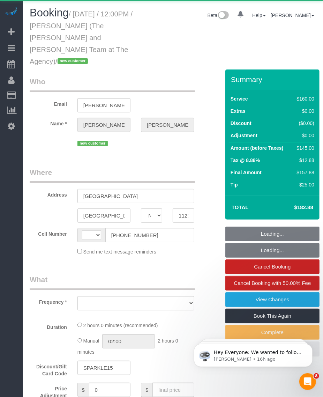
select select "string:stripe-pm_1SFhFz4VGloSiKo7nHhYeQGh"
select select "number:56"
select select "number:73"
select select "number:15"
select select "number:7"
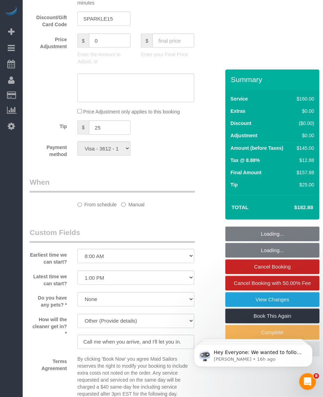
select select "object:722"
select select "spot1"
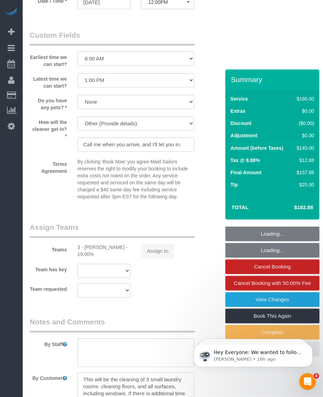
select select "string:[GEOGRAPHIC_DATA]"
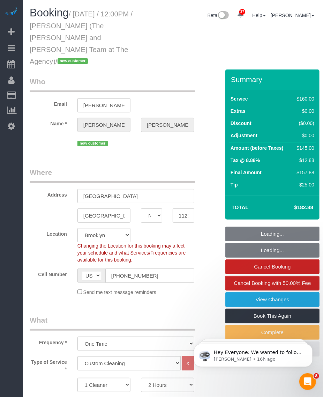
select select
select select "object:1462"
select select "spot45"
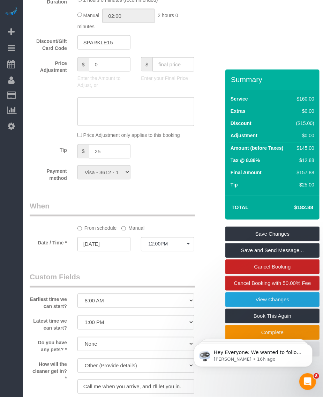
scroll to position [306, 0]
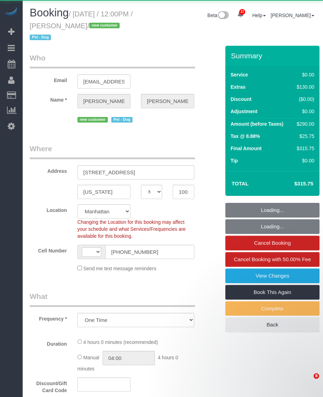
select select "NY"
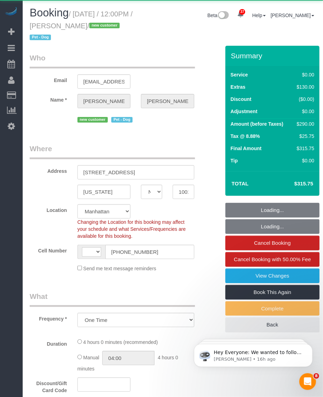
select select "string:stripe-pm_1SFHfl4VGloSiKo7zwYwSflI"
select select "string:US"
select select "1"
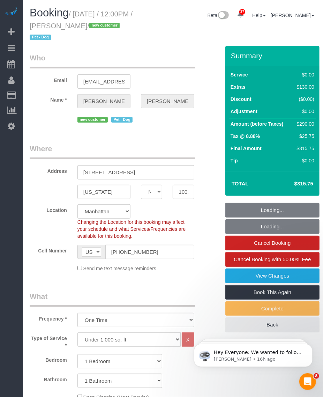
select select "object:932"
select select "spot1"
select select "number:59"
select select "number:73"
select select "number:13"
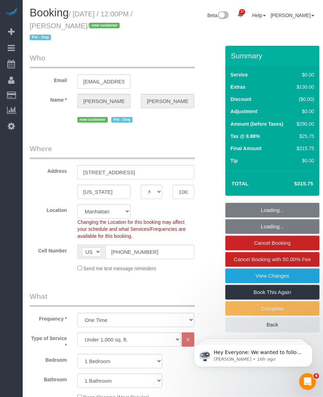
select select "number:5"
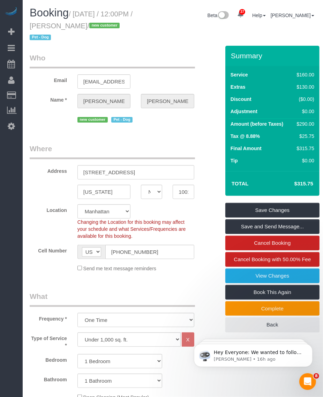
select select "1"
click at [73, 27] on small "/ October 09, 2025 / 12:00PM / Bridget Oliver / new customer Pet - Dog" at bounding box center [81, 25] width 103 height 31
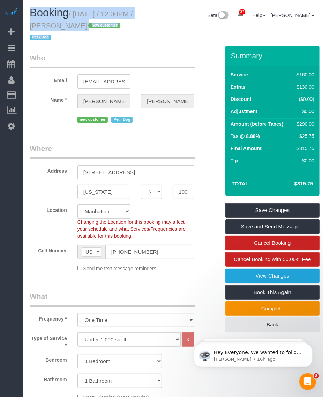
click at [73, 27] on small "/ October 09, 2025 / 12:00PM / Bridget Oliver / new customer Pet - Dog" at bounding box center [81, 25] width 103 height 31
drag, startPoint x: 73, startPoint y: 27, endPoint x: 68, endPoint y: 22, distance: 6.4
click at [68, 15] on span "Booking" at bounding box center [49, 13] width 39 height 12
click at [57, 18] on span "Booking" at bounding box center [49, 13] width 39 height 12
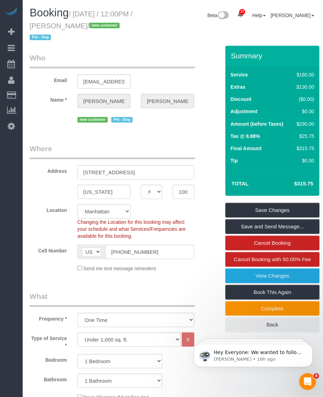
drag, startPoint x: 64, startPoint y: 23, endPoint x: 105, endPoint y: 27, distance: 41.7
click at [105, 27] on small "/ October 09, 2025 / 12:00PM / Bridget Oliver / new customer Pet - Dog" at bounding box center [81, 25] width 103 height 31
copy small "Bridget Oliver"
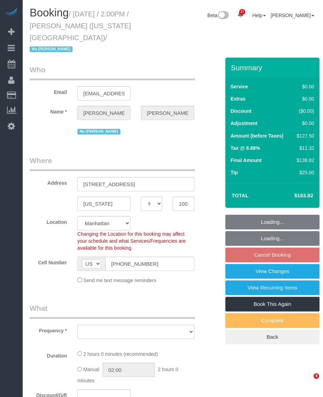
select select "NY"
select select "number:89"
select select "number:90"
select select "number:15"
select select "number:5"
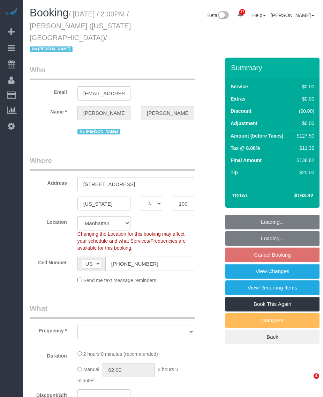
select select "number:21"
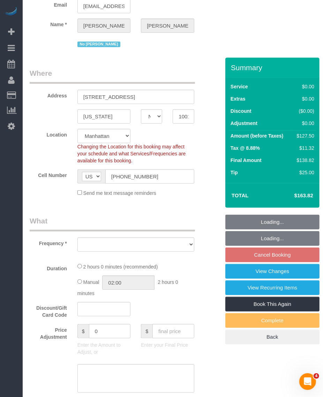
select select "object:1078"
select select "string:stripe-pm_1P9Ud94VGloSiKo7LegAGyiK"
select select "1"
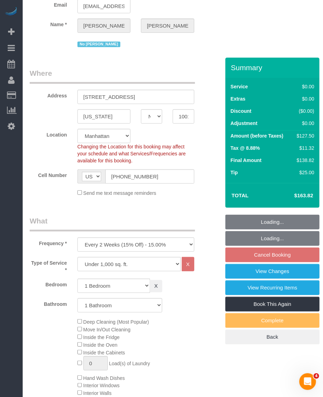
scroll to position [131, 0]
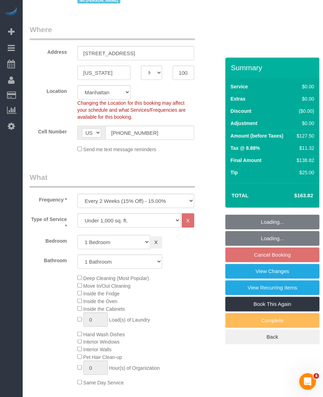
select select "spot2"
select select "1"
select select "object:1561"
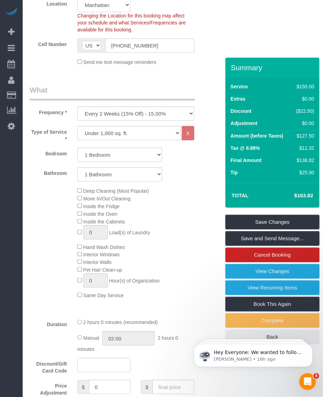
scroll to position [87, 0]
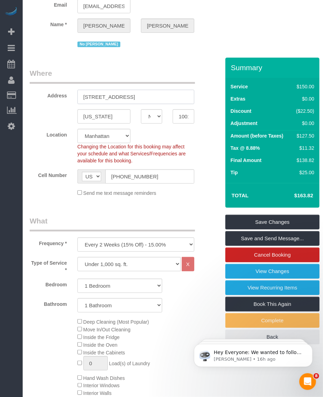
click at [114, 90] on input "[STREET_ADDRESS]" at bounding box center [136, 97] width 117 height 14
click at [91, 109] on input "[US_STATE]" at bounding box center [104, 116] width 53 height 14
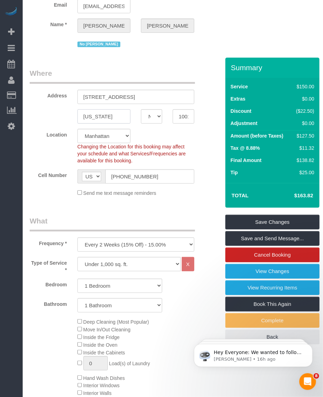
click at [91, 109] on input "[US_STATE]" at bounding box center [104, 116] width 53 height 14
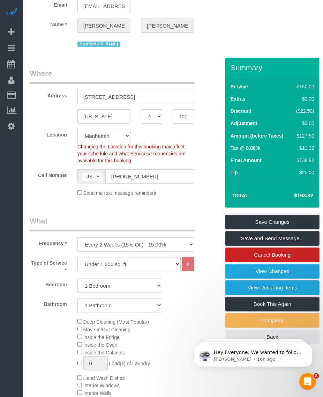
click at [182, 109] on input "10019" at bounding box center [183, 116] width 21 height 14
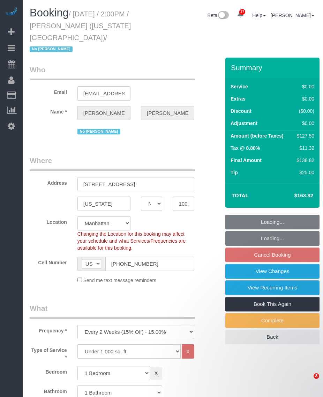
select select "NY"
select select "spot2"
select select "number:89"
select select "number:90"
select select "number:15"
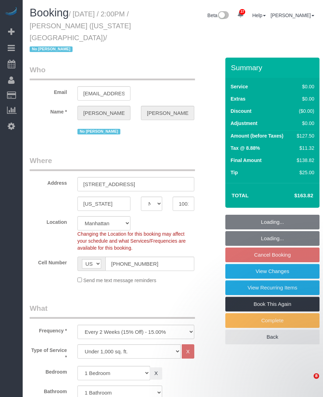
select select "number:5"
select select "number:21"
select select "1"
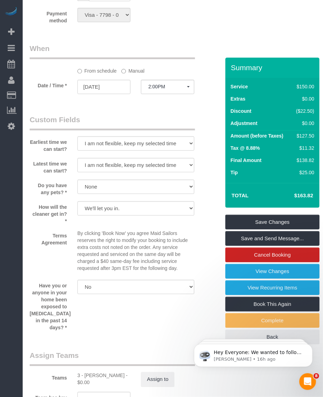
scroll to position [742, 0]
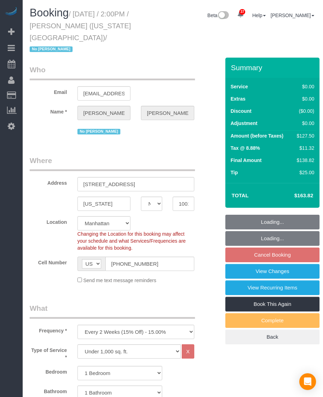
select select "NY"
select select "1"
select select "spot2"
select select "number:89"
select select "number:90"
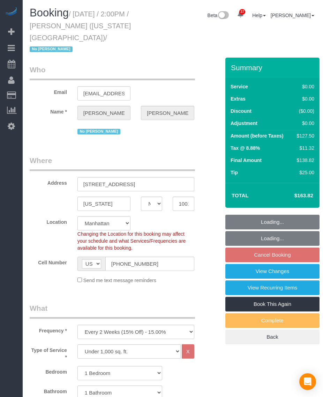
select select "number:15"
select select "number:5"
select select "number:21"
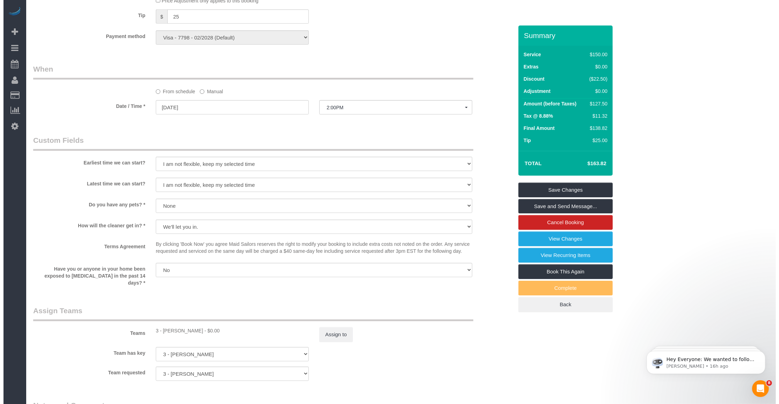
scroll to position [698, 0]
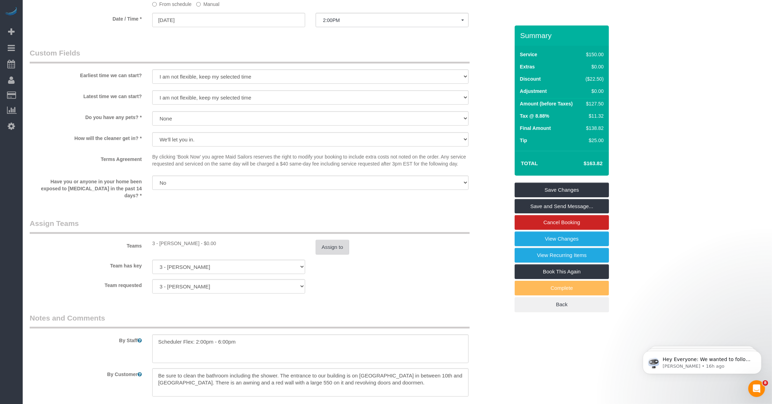
click at [323, 241] on button "Assign to" at bounding box center [333, 247] width 34 height 15
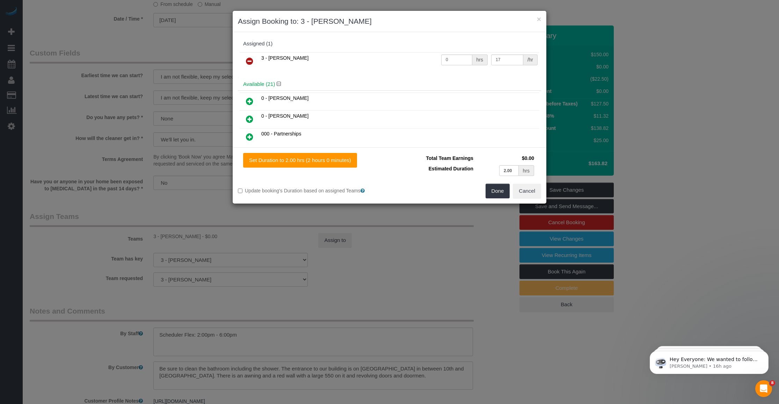
click at [250, 63] on icon at bounding box center [249, 61] width 7 height 8
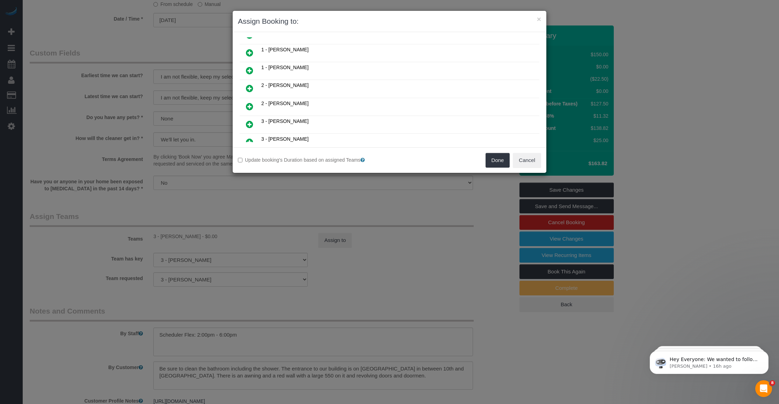
scroll to position [131, 0]
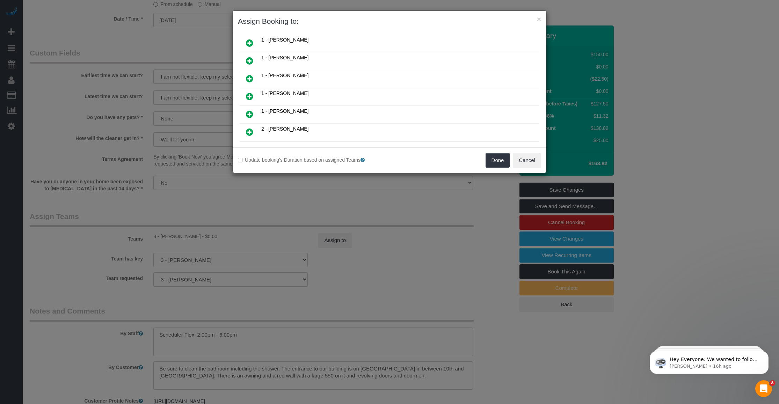
click at [250, 58] on icon at bounding box center [249, 61] width 7 height 8
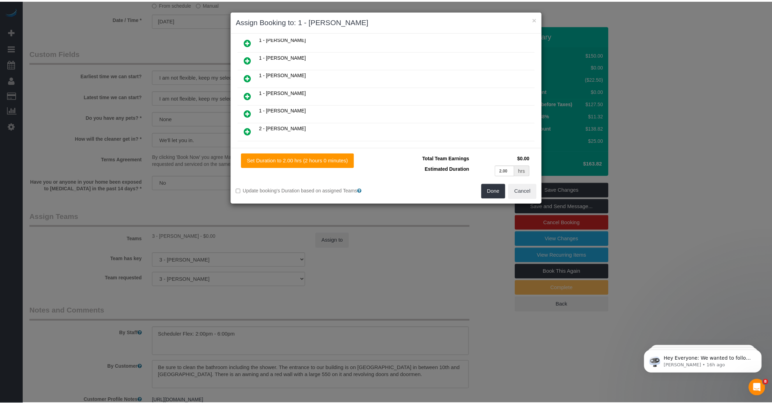
scroll to position [147, 0]
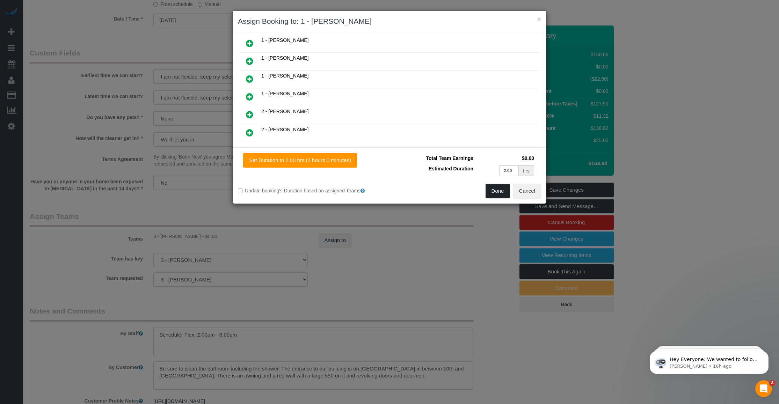
click at [323, 189] on button "Done" at bounding box center [497, 191] width 24 height 15
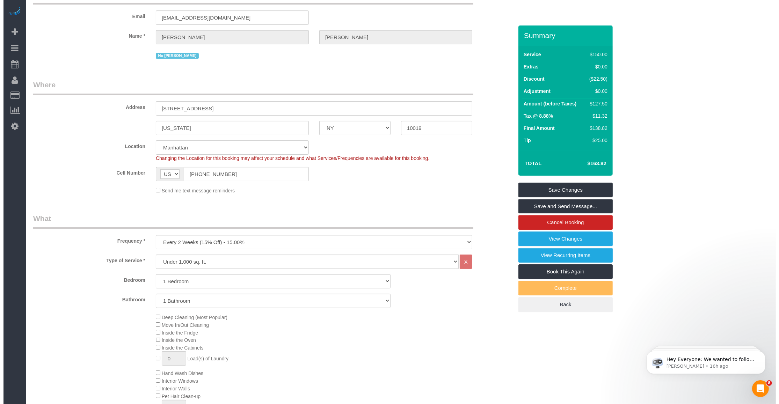
scroll to position [0, 0]
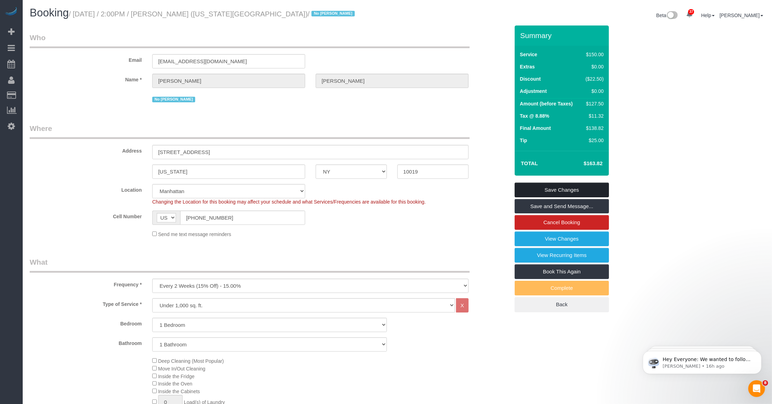
click at [323, 188] on link "Save Changes" at bounding box center [562, 190] width 94 height 15
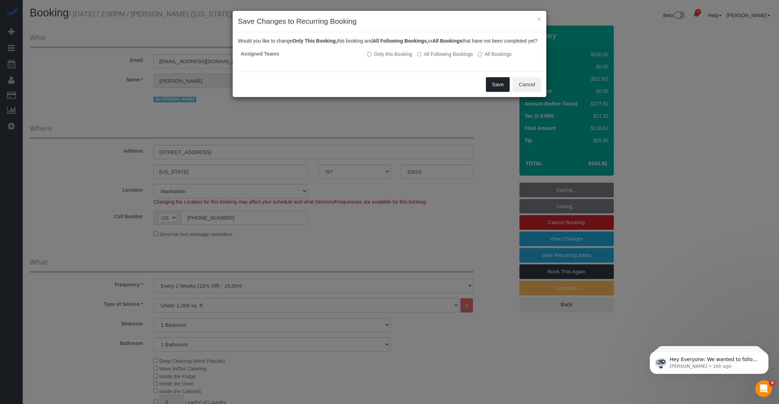
click at [323, 92] on button "Save" at bounding box center [498, 84] width 24 height 15
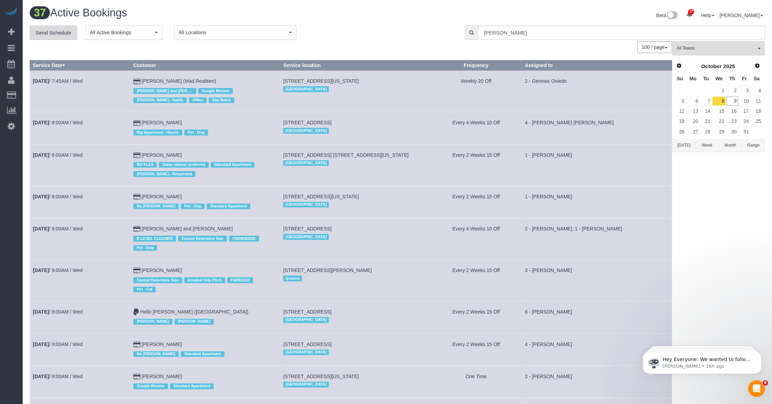
click at [38, 34] on link "Send Schedule" at bounding box center [53, 32] width 47 height 15
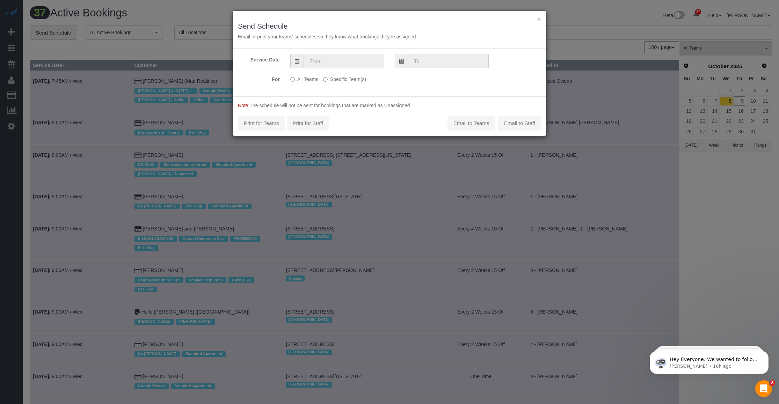
click at [320, 60] on input "text" at bounding box center [343, 61] width 81 height 14
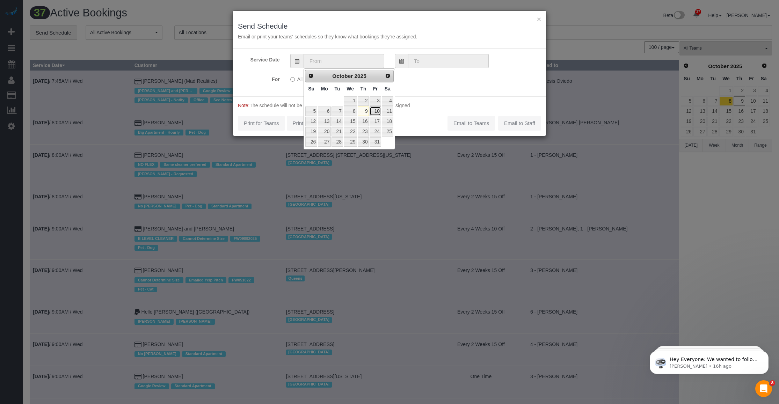
click at [323, 112] on link "10" at bounding box center [374, 111] width 11 height 9
type input "[DATE]"
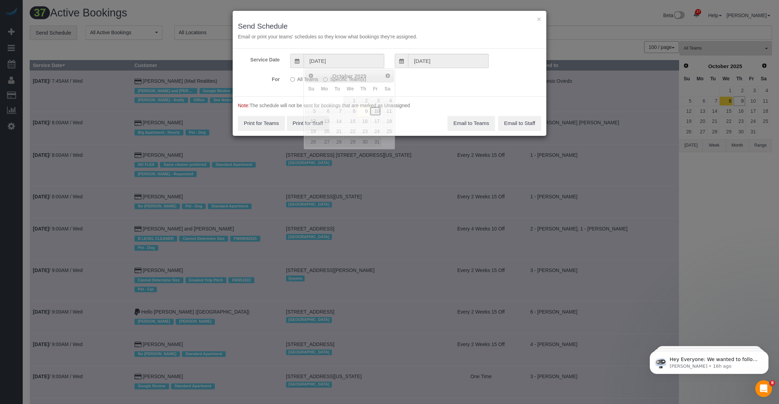
click at [323, 112] on link "10" at bounding box center [374, 111] width 11 height 9
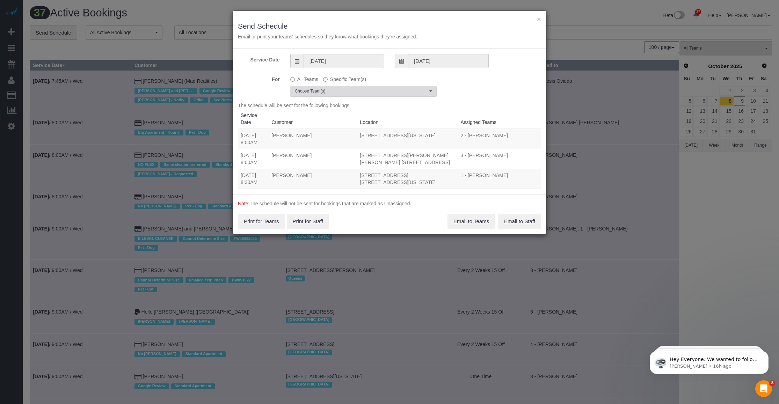
click at [323, 94] on button "Choose Team(s)" at bounding box center [363, 91] width 146 height 11
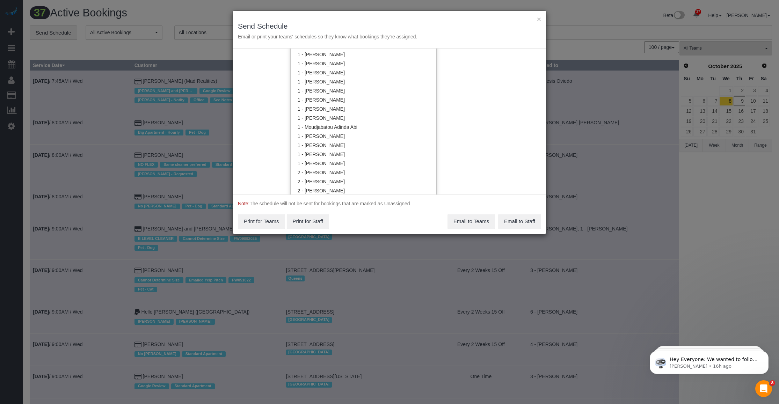
scroll to position [262, 0]
click at [323, 97] on link "1 - [PERSON_NAME]" at bounding box center [364, 96] width 146 height 9
click at [323, 118] on div "Service Date 10/10/2025 10/10/2025 For All Teams Specific Team(s) 1 - Emily Des…" at bounding box center [390, 122] width 314 height 146
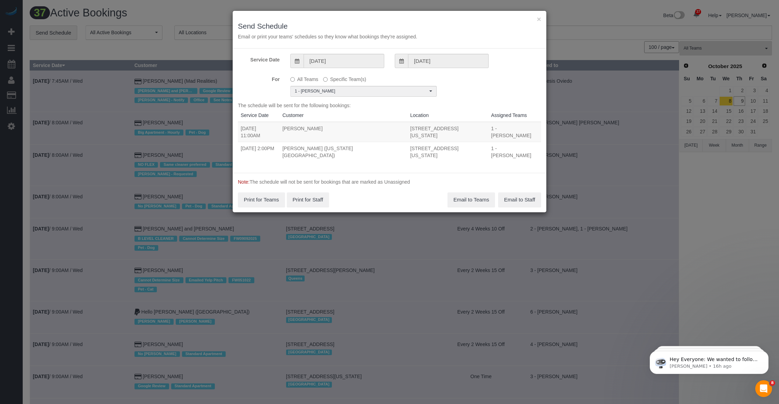
click at [323, 97] on div "Service Date 10/10/2025 10/10/2025 For All Teams Specific Team(s) 1 - Emily Des…" at bounding box center [390, 111] width 314 height 124
click at [323, 178] on p "Note: The schedule will not be sent for bookings that are marked as Unassigned" at bounding box center [389, 181] width 303 height 7
click at [323, 192] on button "Email to Teams" at bounding box center [470, 199] width 47 height 15
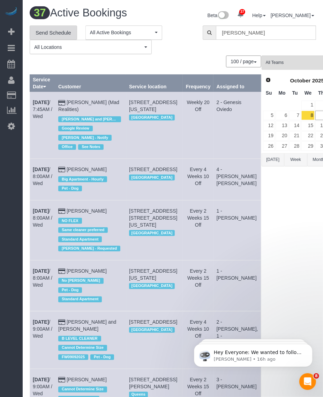
click at [50, 33] on link "Send Schedule" at bounding box center [53, 32] width 47 height 15
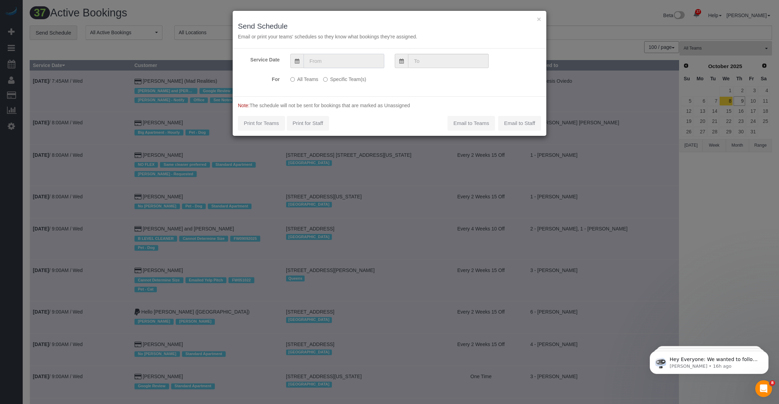
click at [320, 62] on input "text" at bounding box center [343, 61] width 81 height 14
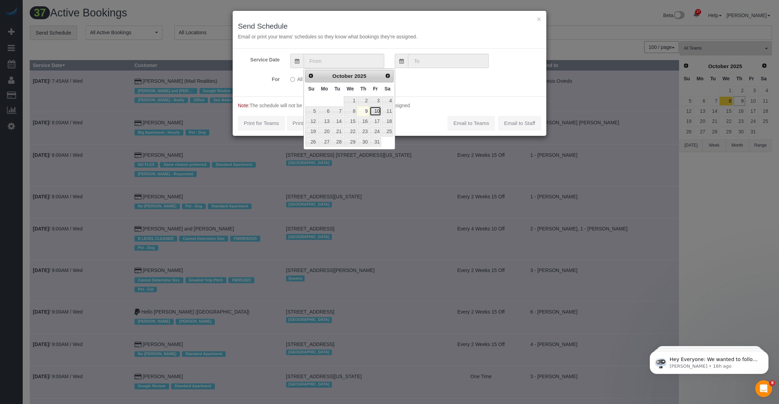
click at [323, 110] on link "10" at bounding box center [374, 111] width 11 height 9
type input "10/10/2025"
click at [323, 110] on link "10" at bounding box center [374, 111] width 11 height 9
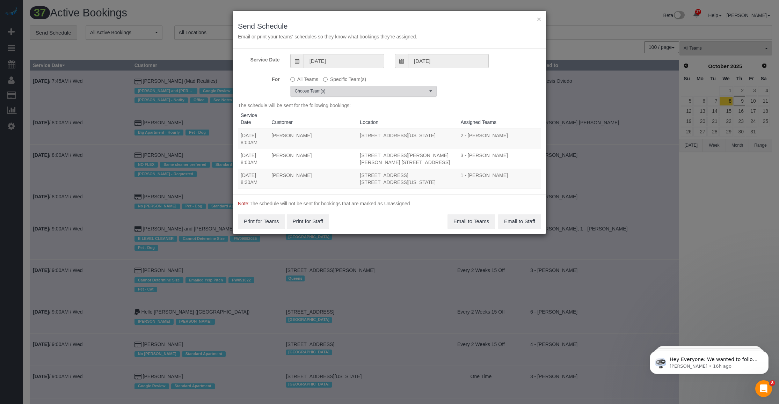
click at [323, 91] on span "Choose Team(s)" at bounding box center [361, 91] width 133 height 6
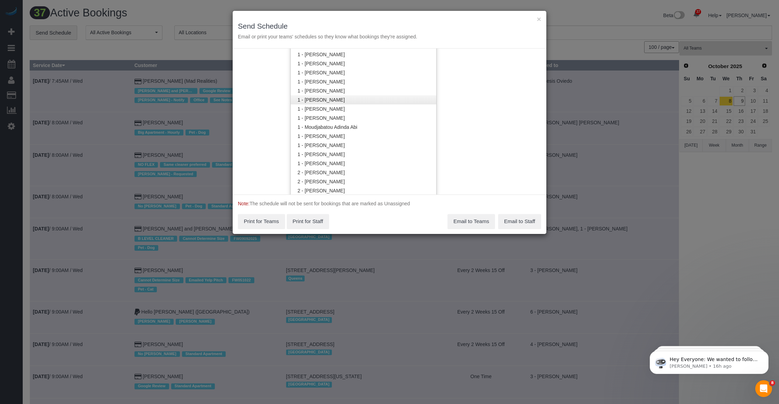
scroll to position [645, 0]
click at [323, 120] on link "3 - [PERSON_NAME]" at bounding box center [364, 122] width 146 height 9
click at [323, 125] on form "Service Date 10/10/2025 10/10/2025 For All Teams Specific Team(s) 3 - Martha Ch…" at bounding box center [390, 141] width 314 height 185
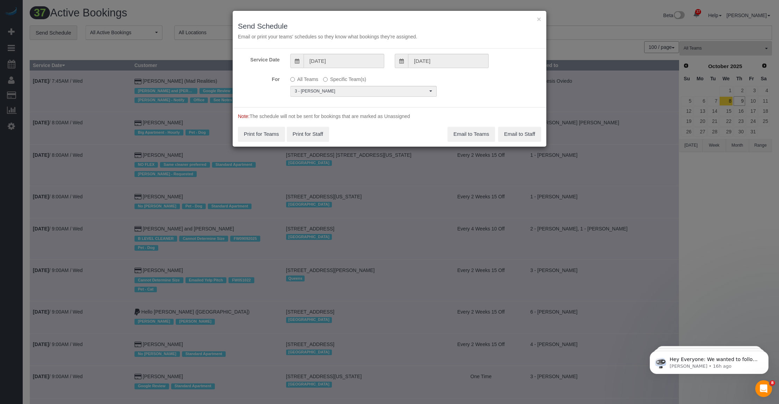
click at [323, 91] on div "For All Teams Specific Team(s) 3 - Martha Chicaiza Choose Team(s) * - K.J. *Ire…" at bounding box center [390, 84] width 314 height 23
click at [323, 89] on span "3 - [PERSON_NAME]" at bounding box center [361, 91] width 133 height 6
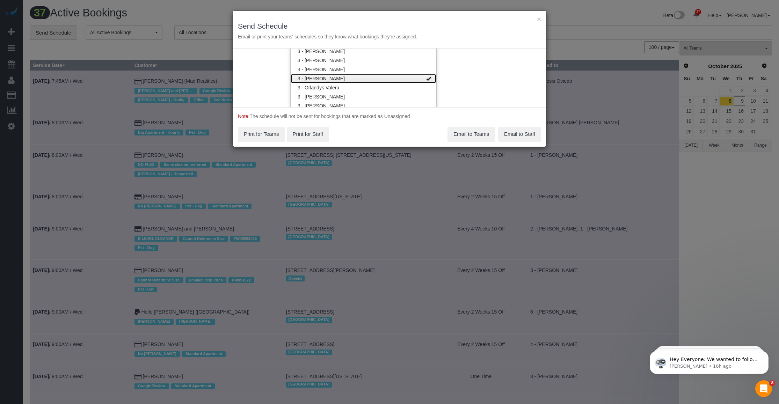
click at [323, 75] on link "3 - [PERSON_NAME]" at bounding box center [364, 78] width 146 height 9
click at [323, 88] on div "Service Date 10/10/2025 10/10/2025 For All Teams Specific Team(s) Choose Team(s…" at bounding box center [390, 78] width 314 height 59
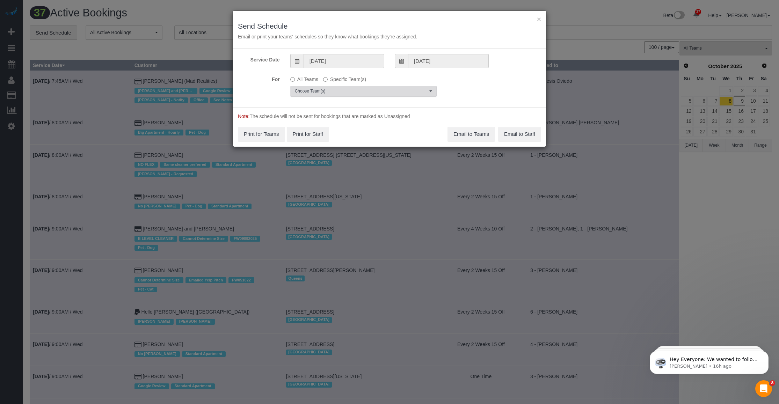
click at [323, 90] on span "Choose Team(s)" at bounding box center [361, 91] width 133 height 6
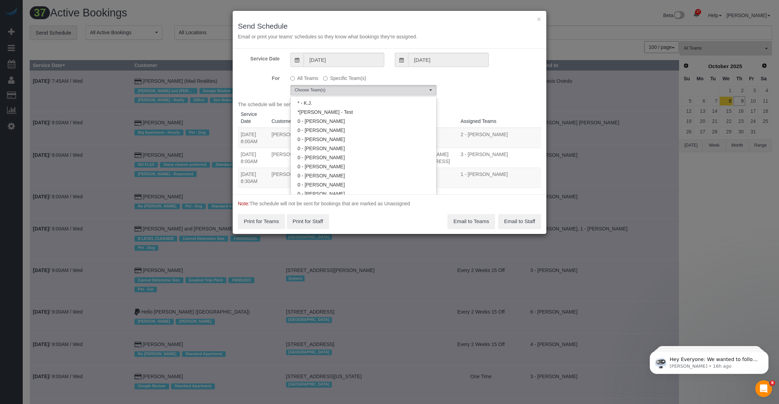
scroll to position [645, 0]
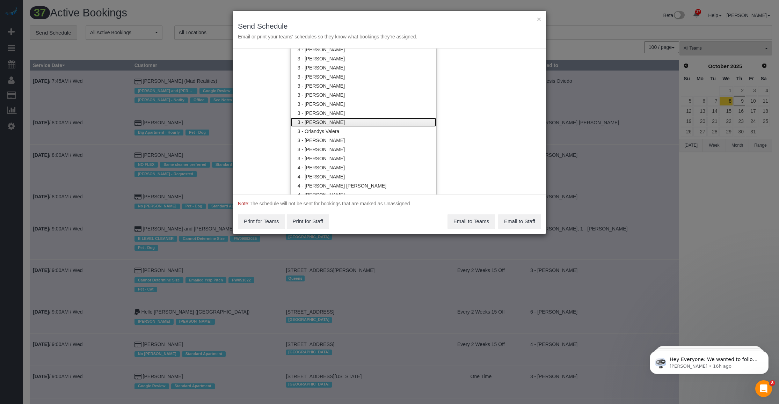
click at [323, 119] on link "3 - [PERSON_NAME]" at bounding box center [364, 122] width 146 height 9
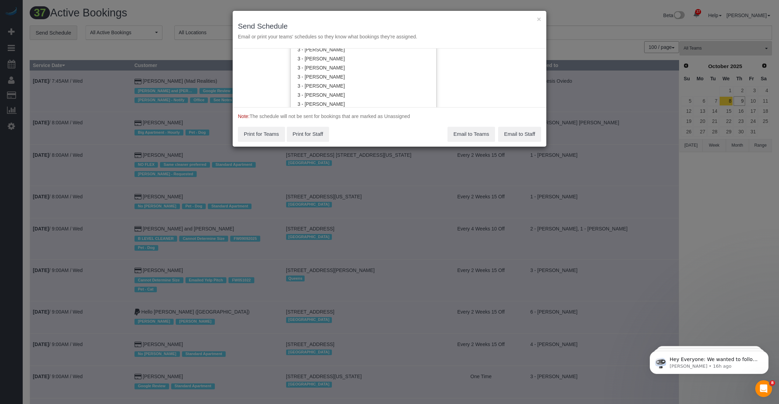
click at [323, 90] on div "Service Date 10/10/2025 10/10/2025 For All Teams Specific Team(s) 3 - Martha Ch…" at bounding box center [390, 78] width 314 height 59
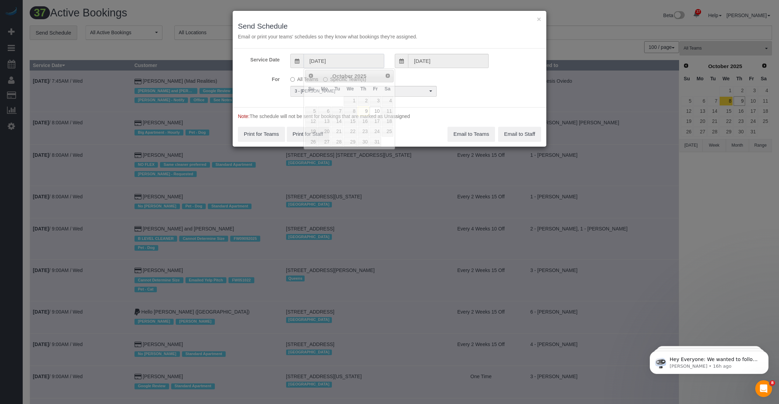
click at [323, 58] on input "10/10/2025" at bounding box center [343, 61] width 81 height 14
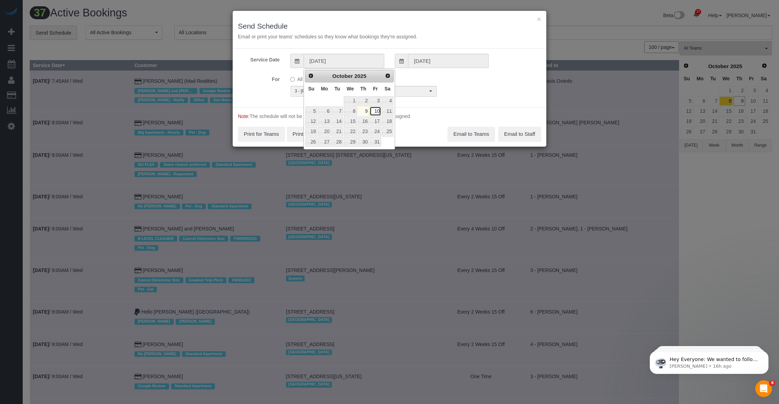
click at [323, 112] on link "10" at bounding box center [374, 111] width 11 height 9
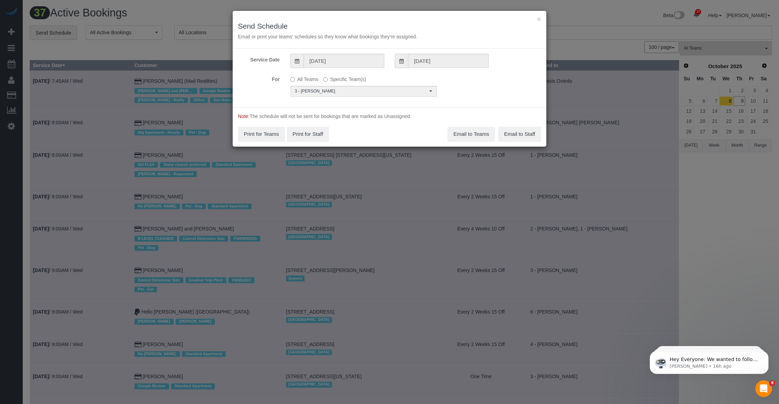
click at [323, 103] on div "Service Date 10/10/2025 10/10/2025 For All Teams Specific Team(s) 3 - Martha Ch…" at bounding box center [390, 78] width 314 height 59
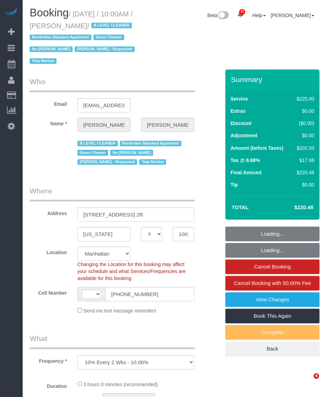
select select "NY"
select select "number:58"
select select "number:72"
select select "number:15"
select select "number:5"
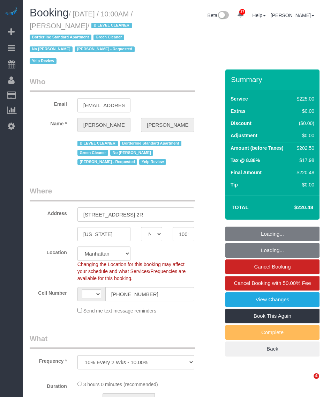
select select "number:21"
select select "object:1087"
select select "string:[GEOGRAPHIC_DATA]"
select select "string:stripe-pm_1JZ5044VGloSiKo7i4QiPjXD"
select select "180"
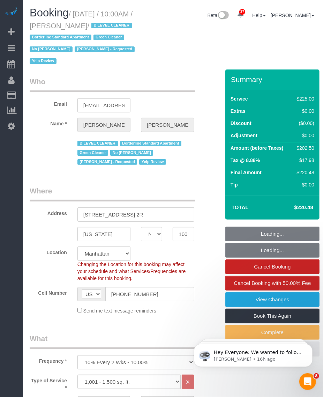
select select "spot1"
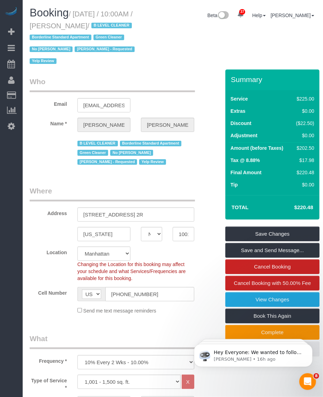
drag, startPoint x: 65, startPoint y: 25, endPoint x: 106, endPoint y: 29, distance: 41.4
click at [106, 29] on small "/ October 09, 2025 / 10:00AM / Nunzio Thron / B LEVEL CLEANER Borderline Standa…" at bounding box center [83, 37] width 107 height 55
copy small "Nunzio Thron"
click at [78, 13] on small "/ October 09, 2025 / 10:00AM / Nunzio Thron / B LEVEL CLEANER Borderline Standa…" at bounding box center [83, 37] width 107 height 55
drag, startPoint x: 77, startPoint y: 11, endPoint x: 106, endPoint y: 25, distance: 32.3
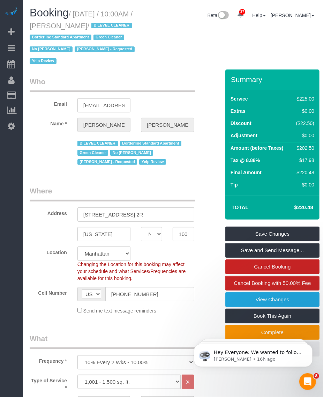
click at [106, 25] on small "/ October 09, 2025 / 10:00AM / Nunzio Thron / B LEVEL CLEANER Borderline Standa…" at bounding box center [83, 37] width 107 height 55
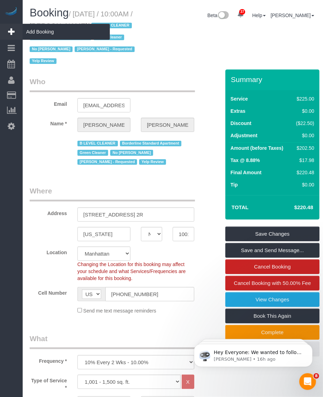
copy small "October 09, 2025 / 10:00AM / Nunzio Thron"
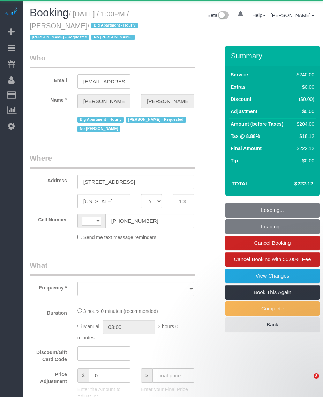
select select "NY"
click at [118, 26] on small "/ [DATE] / 1:00PM / [PERSON_NAME] / Big Apartment - Hourly [PERSON_NAME] - Requ…" at bounding box center [85, 25] width 110 height 31
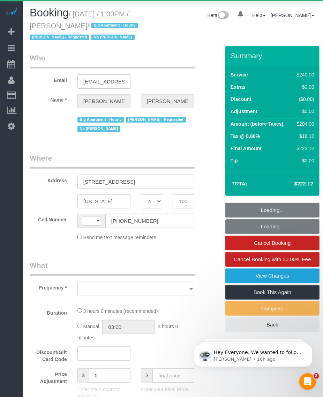
select select "string:stripe-pm_1QDZBB4VGloSiKo7sfVnv4L1"
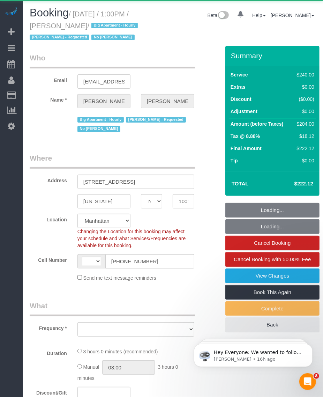
drag, startPoint x: 118, startPoint y: 26, endPoint x: 74, endPoint y: 23, distance: 43.8
click at [76, 23] on small "/ [DATE] / 1:00PM / [PERSON_NAME] / Big Apartment - Hourly [PERSON_NAME] - Requ…" at bounding box center [85, 25] width 110 height 31
select select "string:[GEOGRAPHIC_DATA]"
select select "object:833"
select select "number:57"
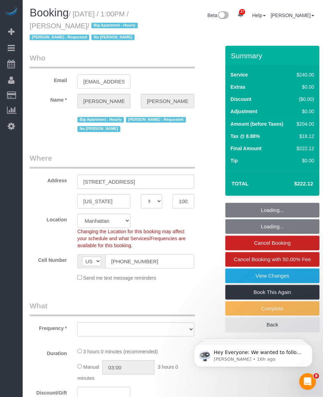
select select "number:70"
select select "number:15"
select select "number:6"
select select "180"
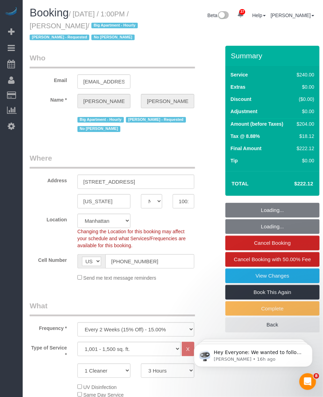
select select "spot1"
drag, startPoint x: 60, startPoint y: 25, endPoint x: 118, endPoint y: 27, distance: 58.0
click at [118, 27] on small "/ [DATE] / 1:00PM / [PERSON_NAME] / Big Apartment - Hourly [PERSON_NAME] - Requ…" at bounding box center [85, 25] width 110 height 31
select select "object:1505"
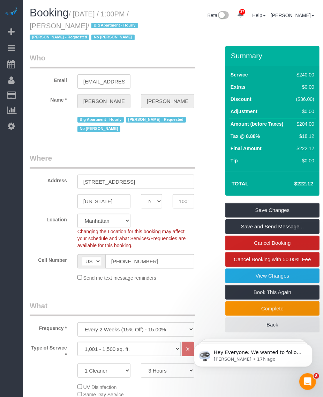
click at [88, 16] on small "/ October 09, 2025 / 1:00PM / Elizabeth Seidman / Big Apartment - Hourly Ingrid…" at bounding box center [85, 25] width 110 height 31
drag, startPoint x: 103, startPoint y: 17, endPoint x: 117, endPoint y: 23, distance: 14.9
click at [117, 23] on small "/ October 09, 2025 / 1:00PM / Elizabeth Seidman / Big Apartment - Hourly Ingrid…" at bounding box center [85, 25] width 110 height 31
copy small "October 09, 2025 / 1:00PM / Elizabeth Seidman"
click at [137, 269] on input "(917) 836-7897" at bounding box center [149, 261] width 89 height 14
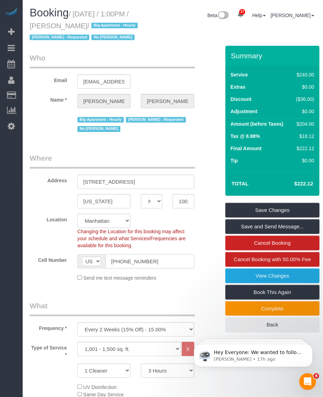
click at [137, 269] on input "(917) 836-7897" at bounding box center [149, 261] width 89 height 14
click at [71, 25] on small "/ October 09, 2025 / 1:00PM / Elizabeth Seidman / Big Apartment - Hourly Ingrid…" at bounding box center [85, 25] width 110 height 31
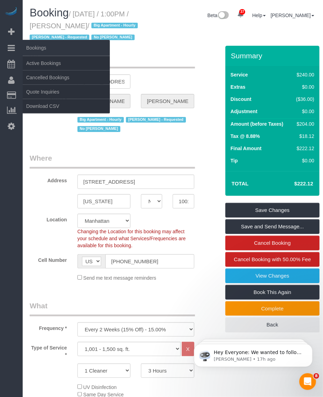
copy small "Elizabeth"
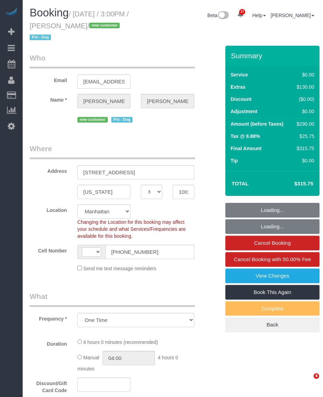
select select "NY"
select select "string:[GEOGRAPHIC_DATA]"
select select "string:stripe-pm_1SFHfl4VGloSiKo7zwYwSflI"
select select "number:59"
select select "number:73"
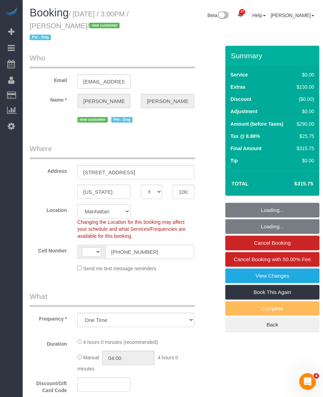
select select "number:13"
select select "number:5"
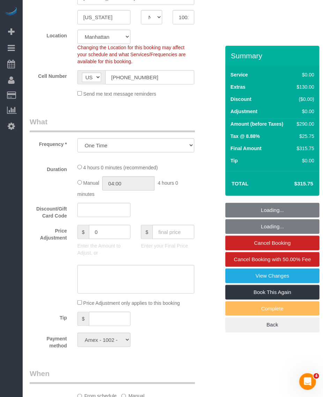
select select "object:974"
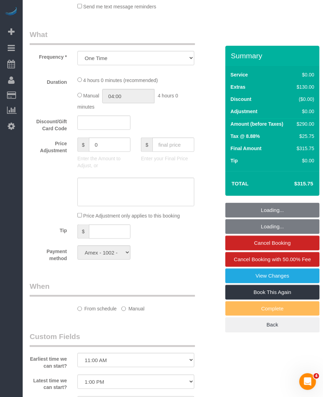
select select "1"
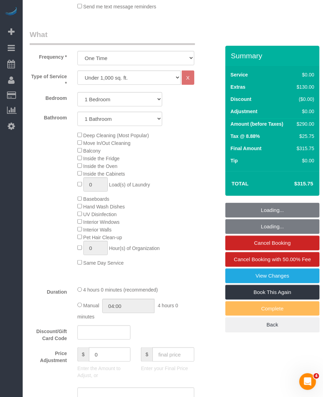
scroll to position [690, 0]
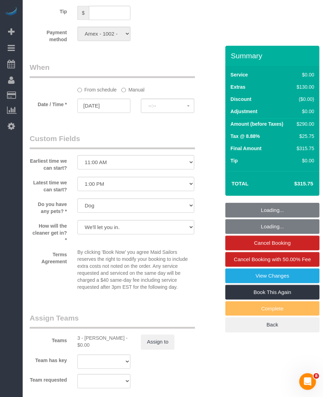
select select "spot1"
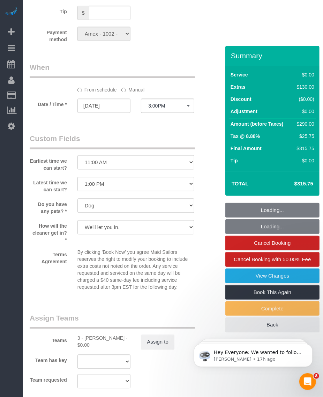
scroll to position [0, 0]
select select "1"
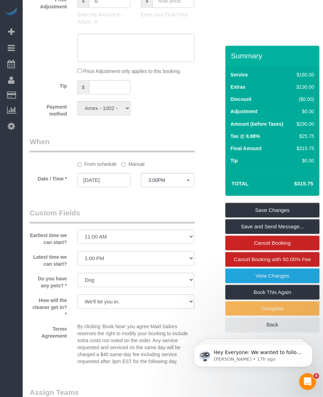
scroll to position [485, 0]
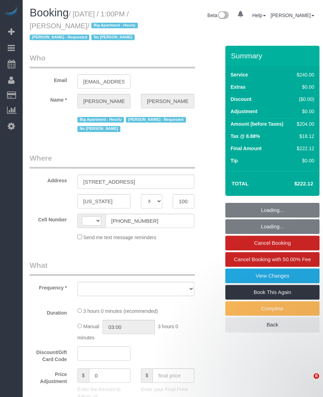
select select "NY"
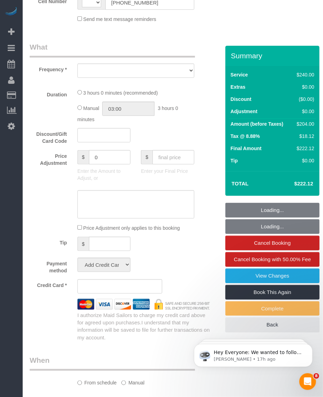
select select "string:[GEOGRAPHIC_DATA]"
select select "string:stripe-pm_1QDZBB4VGloSiKo7sfVnv4L1"
select select "number:57"
select select "number:70"
select select "number:15"
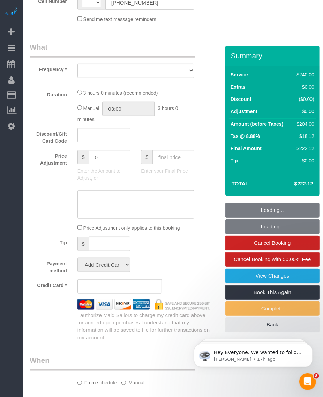
select select "number:6"
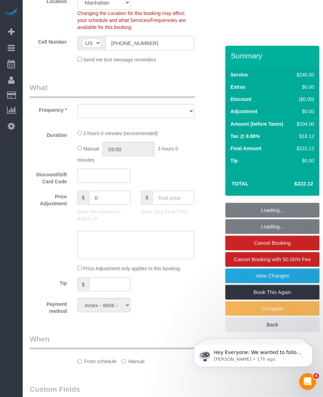
select select "object:974"
select select "spot1"
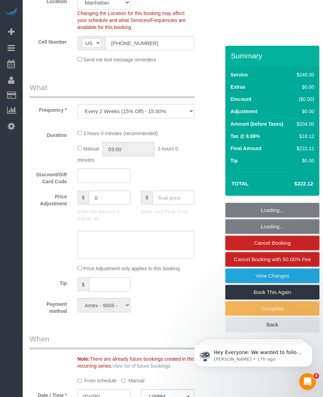
scroll to position [507, 0]
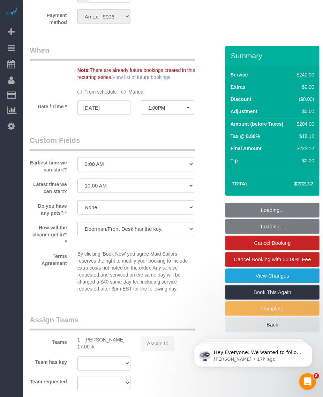
select select "180"
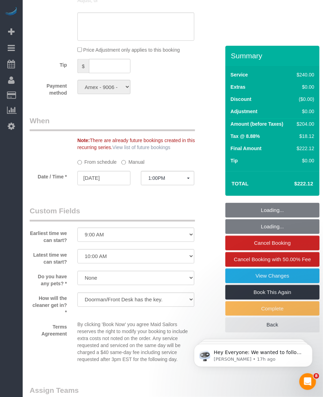
select select "object:1505"
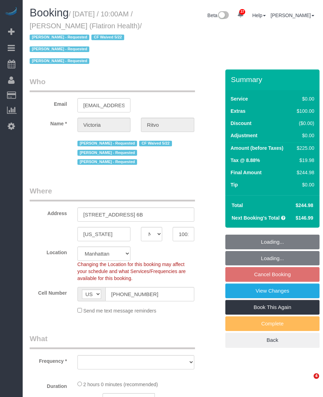
select select "NY"
select select "string:stripe-pm_1RbL4h4VGloSiKo7vN4AGP0f"
select select "number:89"
select select "number:90"
select select "number:15"
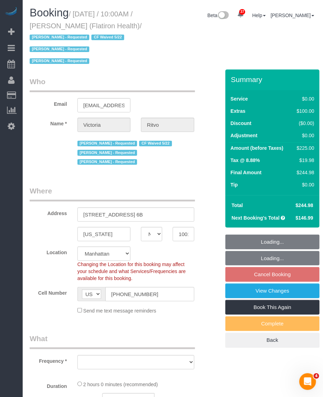
select select "number:5"
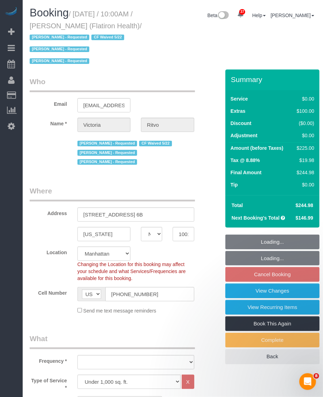
select select "object:1082"
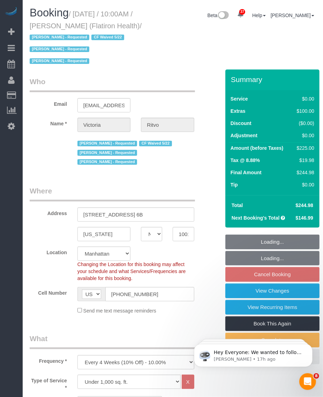
scroll to position [131, 0]
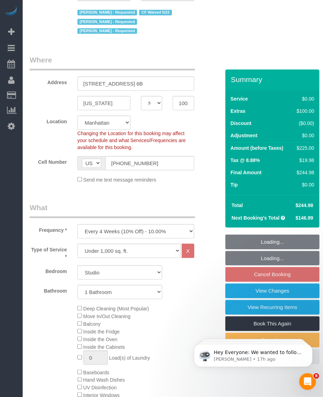
select select "spot3"
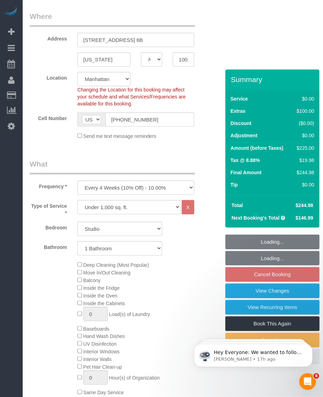
select select "object:1568"
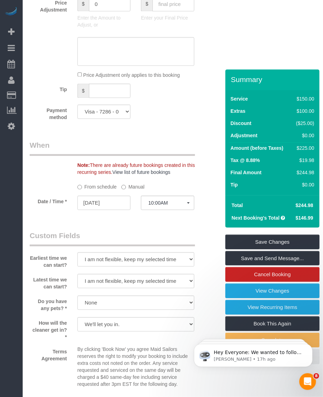
scroll to position [698, 0]
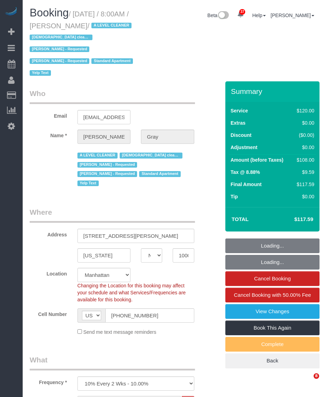
select select "NY"
select select "string:stripe-pm_1MCoUo4VGloSiKo7dzKWcdsK"
select select "number:89"
select select "number:90"
select select "number:15"
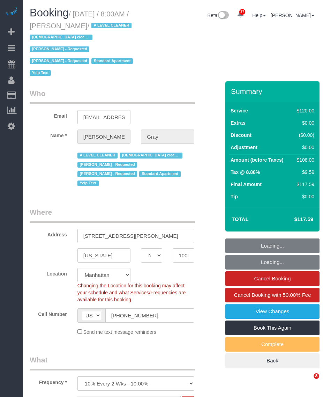
select select "number:5"
select select "number:21"
select select "9892"
select select "spot1"
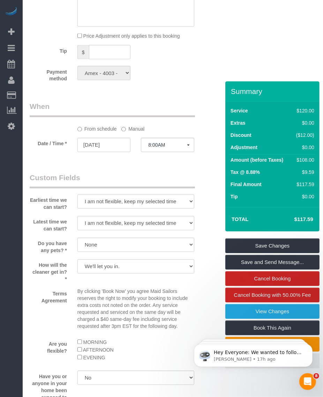
scroll to position [742, 0]
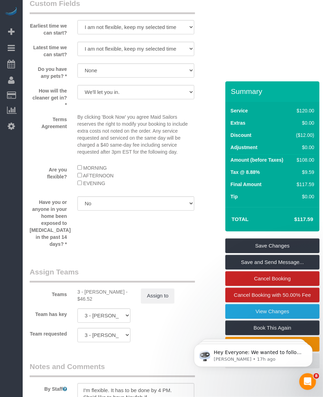
click at [91, 288] on div "3 - Patricia Sinche - $46.52" at bounding box center [104, 295] width 53 height 14
drag, startPoint x: 91, startPoint y: 285, endPoint x: 82, endPoint y: 278, distance: 11.7
click at [82, 278] on div "Teams 3 - Patricia Sinche - $46.52 Assign to" at bounding box center [119, 285] width 191 height 36
drag, startPoint x: 84, startPoint y: 285, endPoint x: 117, endPoint y: 288, distance: 32.9
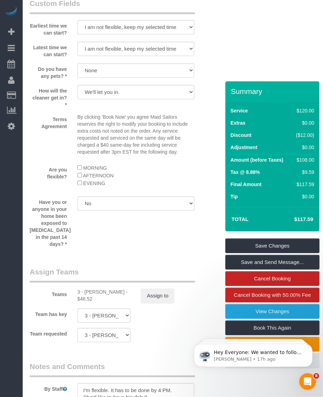
click at [117, 288] on div "3 - Patricia Sinche - $46.52" at bounding box center [104, 295] width 53 height 14
copy div "Patricia Sinche"
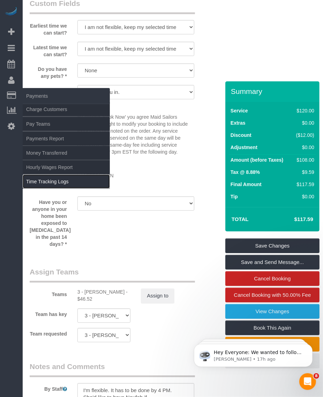
click at [42, 179] on link "Time Tracking Logs" at bounding box center [66, 182] width 87 height 14
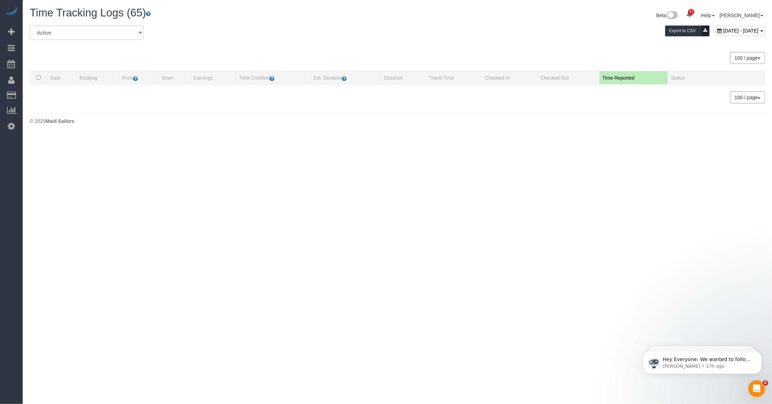
click at [323, 51] on div "All Active Archived October 09, 2025 - October 09, 2025 Export to CSV 100 / pag…" at bounding box center [397, 64] width 735 height 78
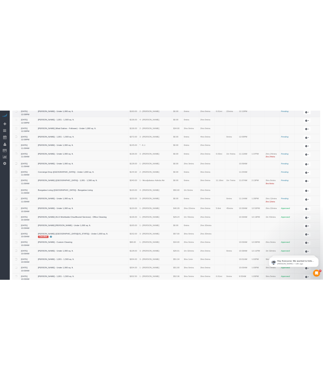
scroll to position [1446, 0]
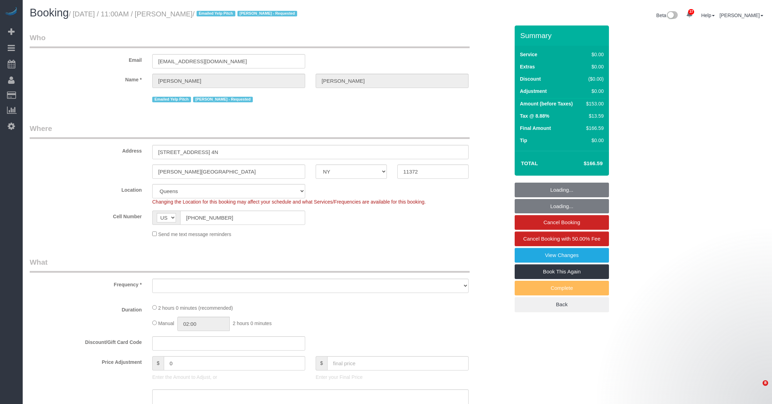
select select "NY"
select select "number:89"
select select "number:90"
select select "number:15"
select select "number:5"
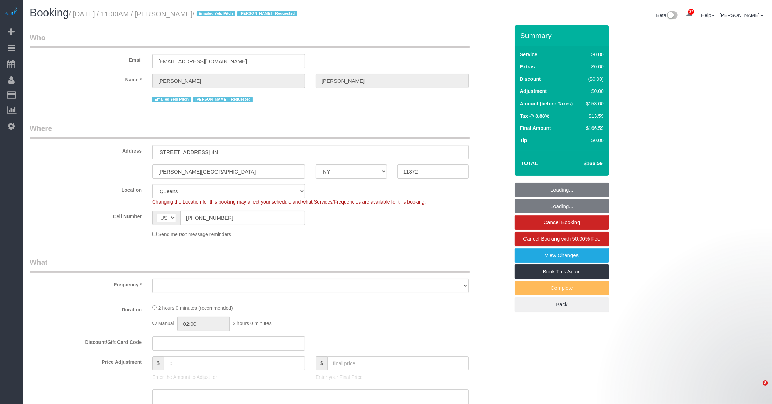
select select "spot1"
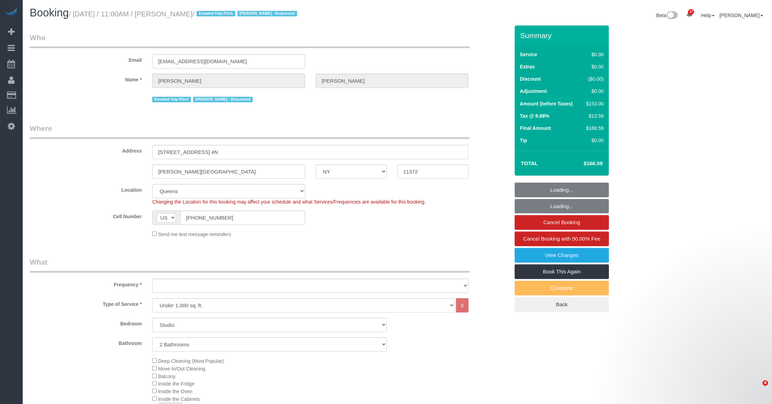
select select "2"
select select "object:1474"
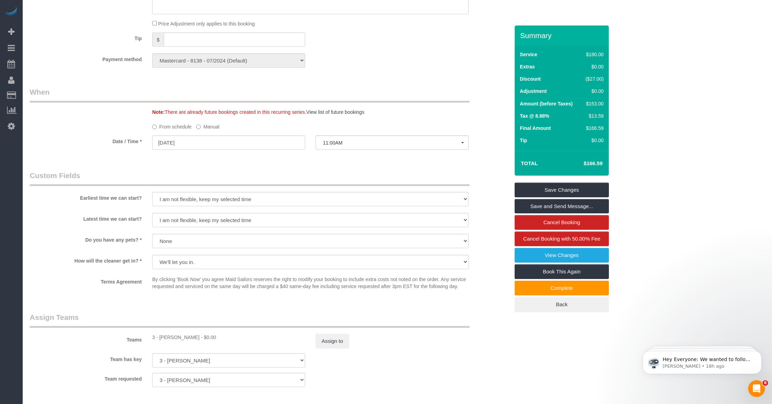
scroll to position [806, 0]
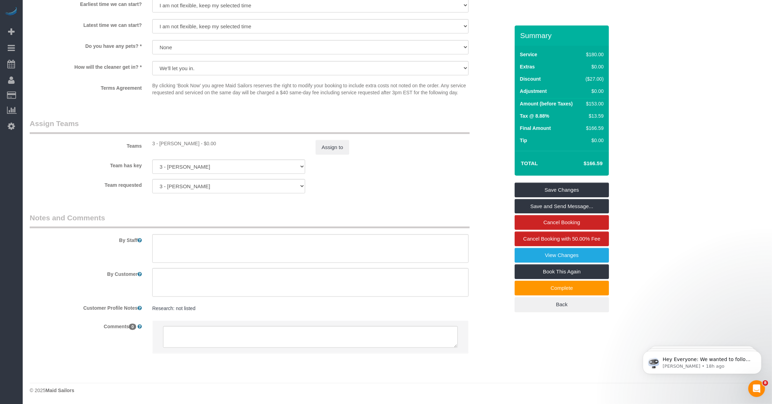
drag, startPoint x: 160, startPoint y: 141, endPoint x: 191, endPoint y: 146, distance: 31.9
click at [191, 146] on div "3 - [PERSON_NAME] - $0.00" at bounding box center [228, 143] width 153 height 7
click at [156, 139] on div "Teams 3 - [PERSON_NAME] - $0.00 Assign to" at bounding box center [269, 136] width 490 height 36
drag, startPoint x: 156, startPoint y: 139, endPoint x: 168, endPoint y: 141, distance: 11.7
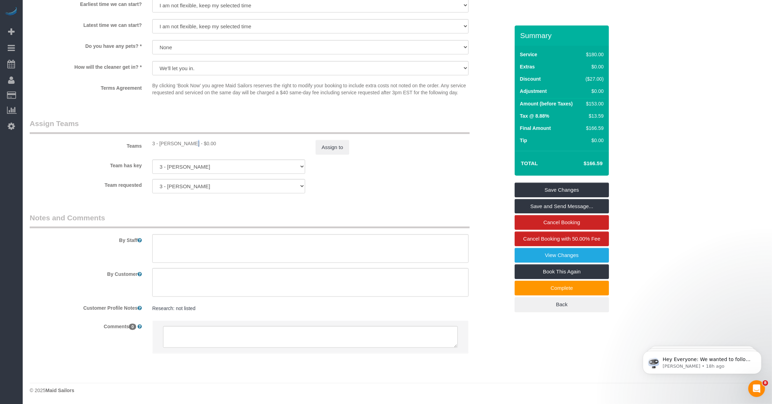
click at [168, 141] on div "3 - Patricia Sinche - $0.00" at bounding box center [228, 143] width 153 height 7
click at [164, 140] on div "3 - Patricia Sinche - $0.00" at bounding box center [228, 143] width 153 height 7
copy div "Patricia"
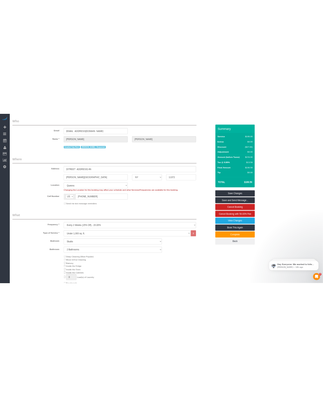
scroll to position [0, 0]
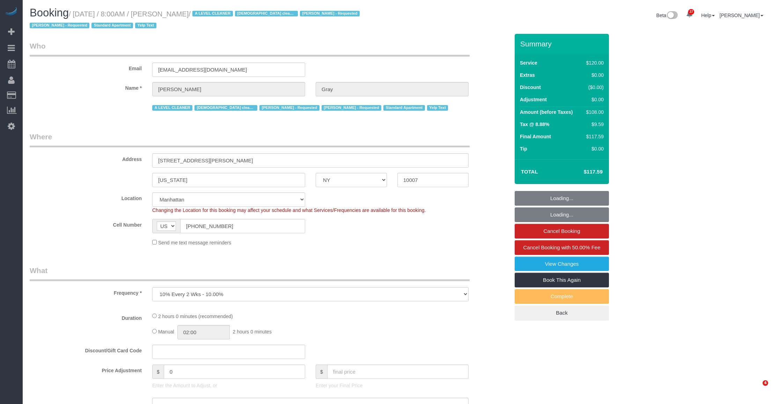
select select "NY"
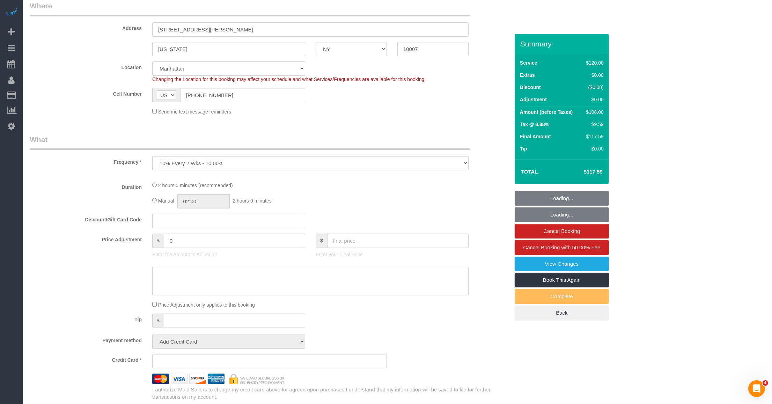
select select "object:921"
select select "string:stripe-pm_1MCoUo4VGloSiKo7dzKWcdsK"
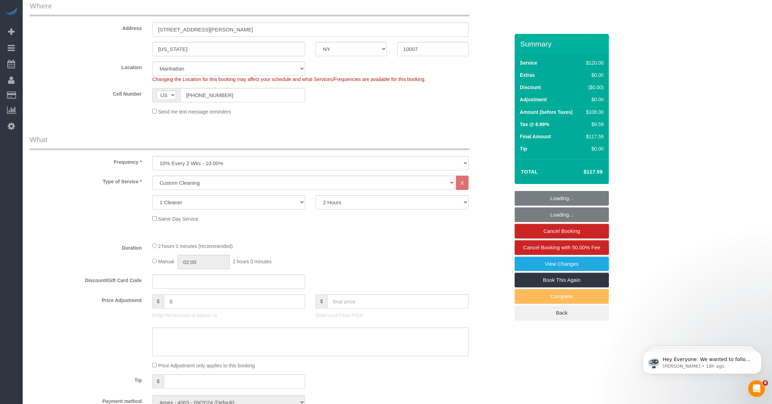
select select "number:89"
select select "number:90"
select select "number:15"
select select "number:5"
select select "number:21"
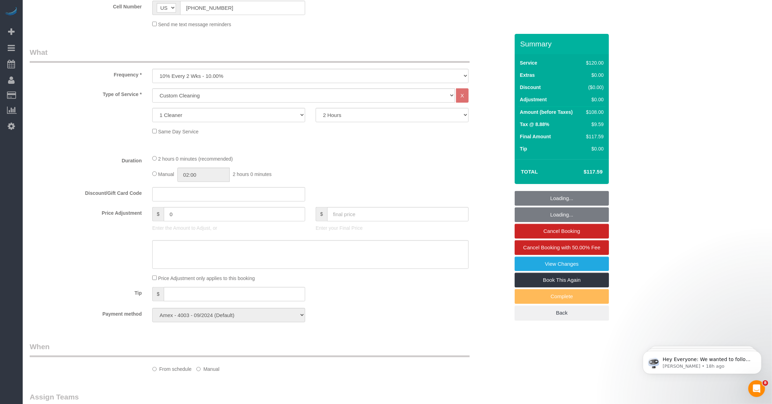
select select "spot1"
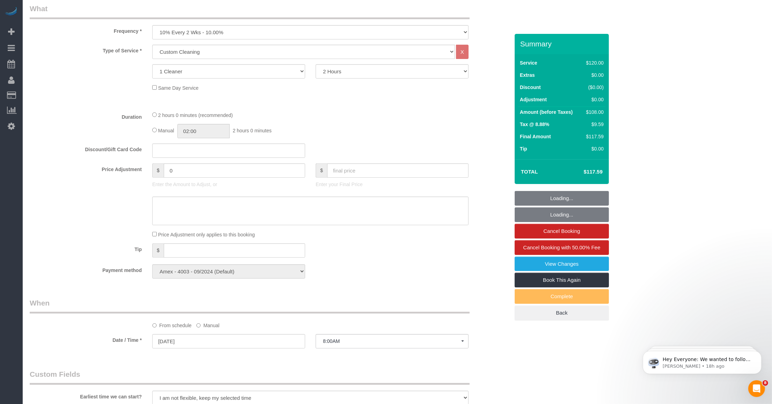
select select "9892"
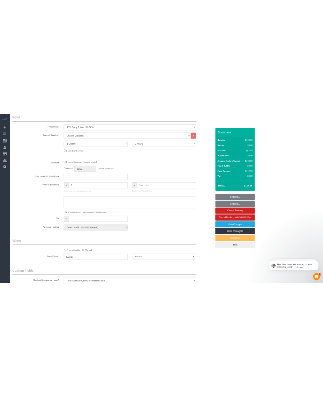
scroll to position [218, 0]
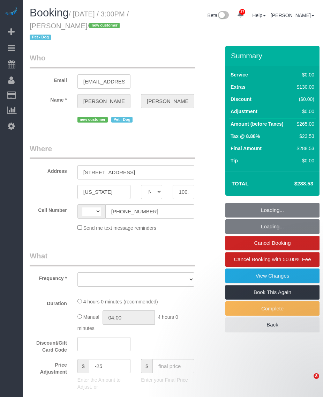
select select "NY"
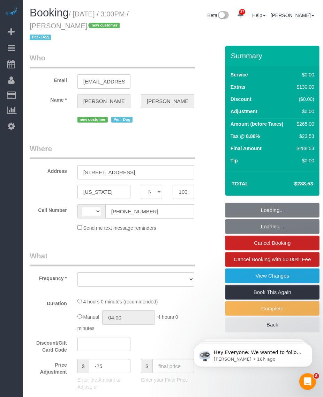
select select "string:US"
select select "object:825"
select select "string:stripe-pm_1SFHfl4VGloSiKo7zwYwSflI"
select select "number:59"
select select "number:73"
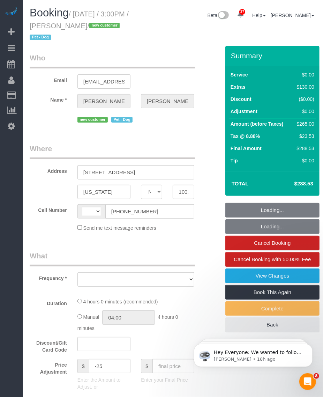
select select "number:13"
select select "number:5"
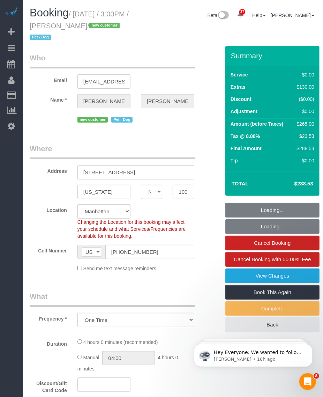
select select "object:974"
select select "1"
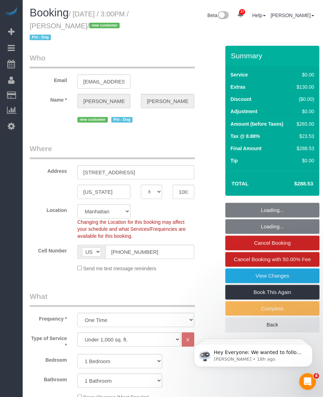
select select "spot1"
select select "1"
click at [69, 25] on small "/ October 09, 2025 / 3:00PM / Bridget Oliver / new customer Pet - Dog" at bounding box center [79, 25] width 99 height 31
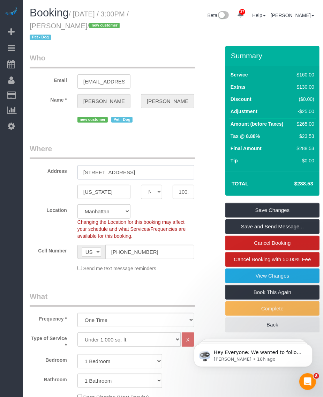
click at [115, 164] on div "Address 555 West 53rd Street, Apt. 959" at bounding box center [119, 162] width 191 height 36
click at [109, 170] on input "555 West 53rd Street, Apt. 959" at bounding box center [136, 172] width 117 height 14
click at [93, 191] on input "New York" at bounding box center [104, 192] width 53 height 14
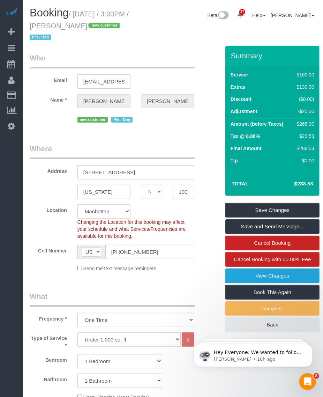
click at [182, 191] on input "10019" at bounding box center [183, 192] width 21 height 14
click at [101, 191] on input "[US_STATE]" at bounding box center [104, 192] width 53 height 14
click at [182, 192] on input "10019" at bounding box center [183, 192] width 21 height 14
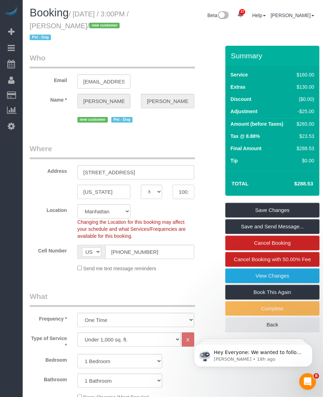
click at [182, 192] on input "10019" at bounding box center [183, 192] width 21 height 14
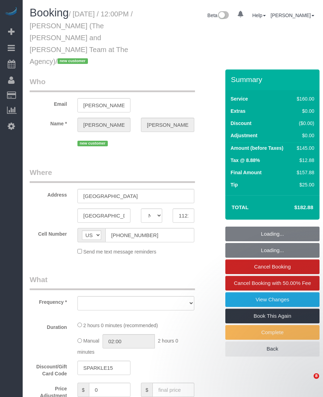
select select "NY"
select select "object:966"
select select "string:stripe-pm_1SFhFz4VGloSiKo7nHhYeQGh"
select select "number:56"
select select "number:73"
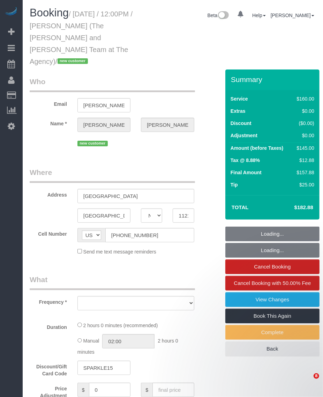
select select "number:15"
select select "number:7"
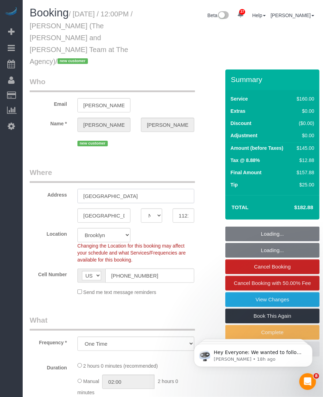
click at [117, 189] on input "[GEOGRAPHIC_DATA]" at bounding box center [136, 196] width 117 height 14
select select "object:970"
click at [117, 189] on input "[GEOGRAPHIC_DATA]" at bounding box center [136, 196] width 117 height 14
select select "spot1"
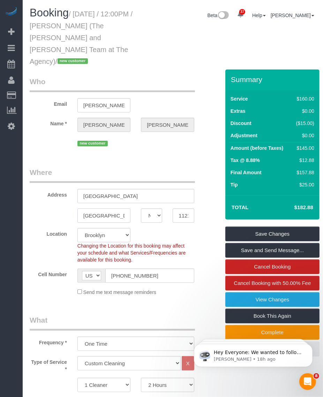
click at [82, 208] on input "[GEOGRAPHIC_DATA]" at bounding box center [104, 215] width 53 height 14
click at [182, 208] on input "11215" at bounding box center [183, 215] width 21 height 14
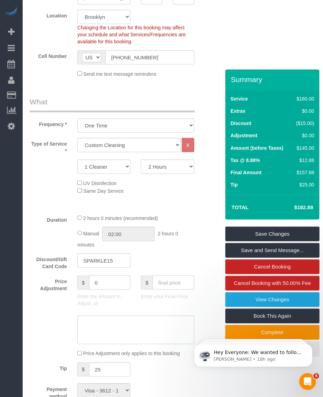
scroll to position [306, 0]
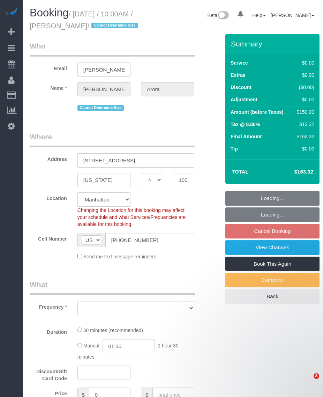
select select "NY"
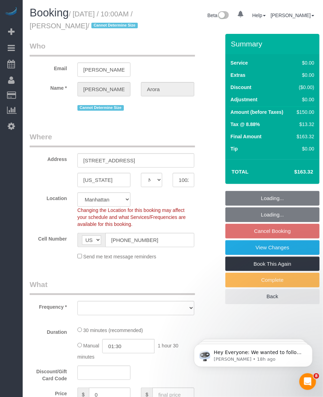
select select "object:811"
select select "string:stripe-pm_1SGLKR4VGloSiKo7rydHAwx8"
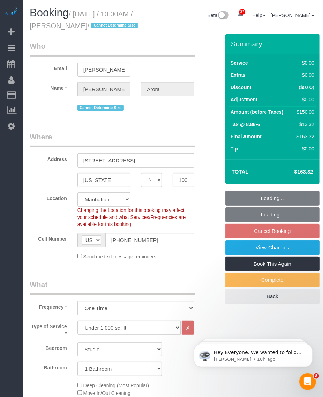
select select "object:918"
select select "number:89"
select select "number:90"
select select "number:15"
select select "number:6"
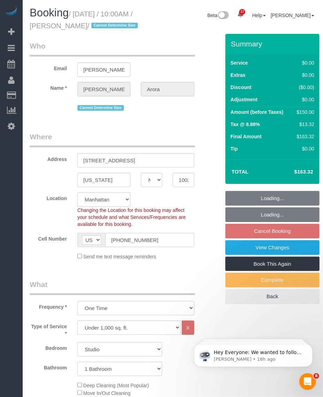
select select "spot2"
drag, startPoint x: 0, startPoint y: 0, endPoint x: 98, endPoint y: 28, distance: 102.0
click at [98, 28] on small "/ October 13, 2025 / 10:00AM / Nitali Arora / Cannot Determine Size" at bounding box center [85, 20] width 110 height 20
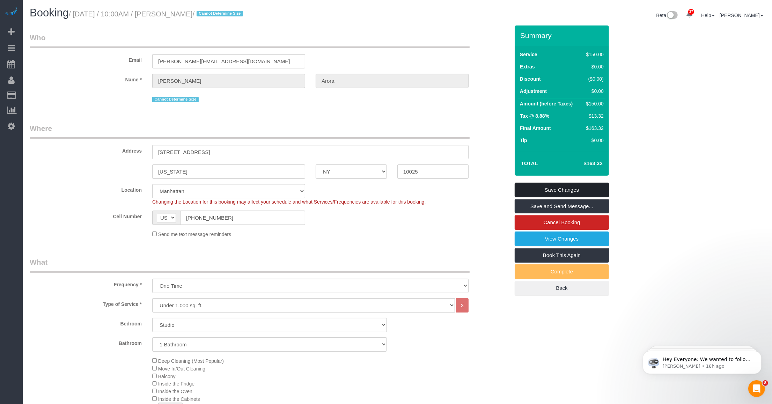
scroll to position [44, 0]
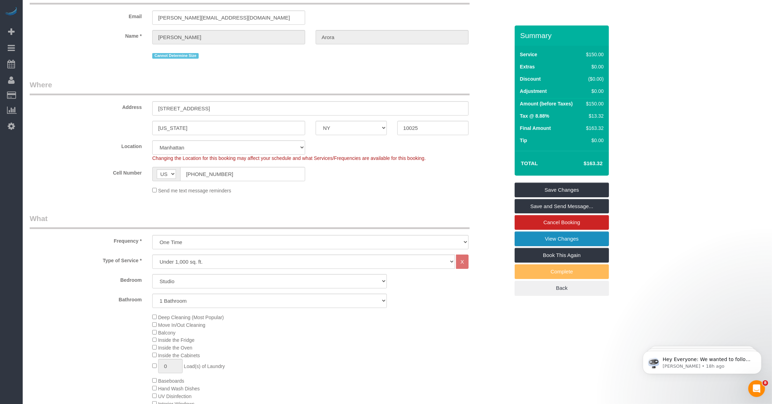
click at [323, 235] on link "View Changes" at bounding box center [562, 239] width 94 height 15
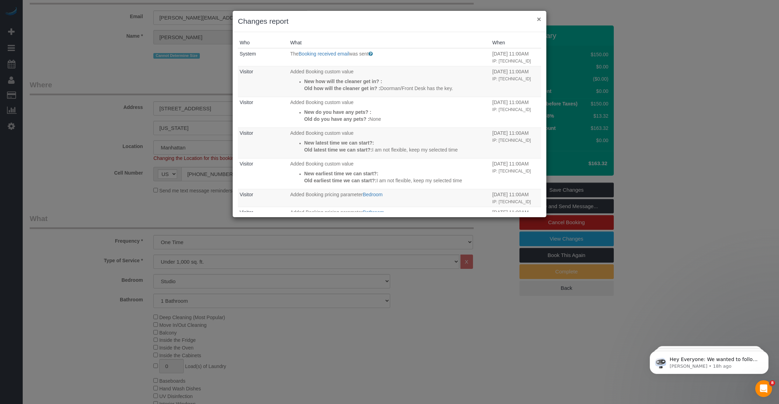
click at [323, 18] on button "×" at bounding box center [539, 18] width 4 height 7
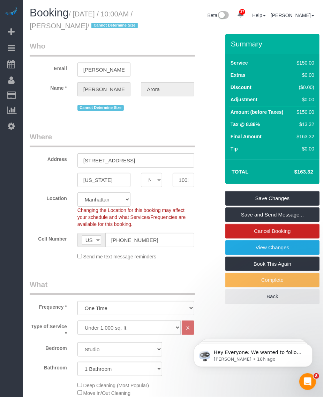
scroll to position [87, 0]
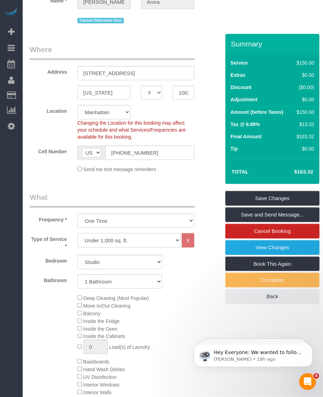
click at [126, 248] on select "Under 1,000 sq. ft. 1,001 - 1,500 sq. ft. 1,500+ sq. ft. Custom Cleaning Office…" at bounding box center [129, 240] width 103 height 14
click at [103, 248] on select "Under 1,000 sq. ft. 1,001 - 1,500 sq. ft. 1,500+ sq. ft. Custom Cleaning Office…" at bounding box center [129, 240] width 103 height 14
click at [78, 245] on select "Under 1,000 sq. ft. 1,001 - 1,500 sq. ft. 1,500+ sq. ft. Custom Cleaning Office…" at bounding box center [129, 240] width 103 height 14
click at [109, 269] on select "Studio 1 Bedroom 2 Bedrooms 3 Bedrooms" at bounding box center [120, 262] width 85 height 14
select select "2"
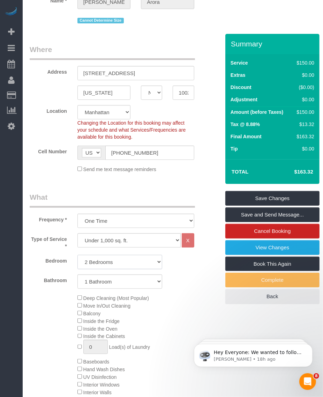
click at [78, 267] on select "Studio 1 Bedroom 2 Bedrooms 3 Bedrooms" at bounding box center [120, 262] width 85 height 14
click at [116, 289] on select "1 Bathroom 2 Bathrooms" at bounding box center [120, 281] width 85 height 14
click at [78, 286] on select "1 Bathroom 2 Bathrooms" at bounding box center [120, 281] width 85 height 14
click at [301, 175] on h4 "$206.87" at bounding box center [294, 172] width 40 height 6
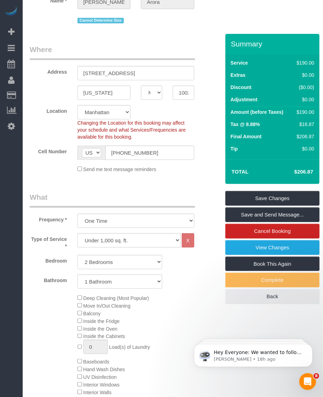
click at [301, 175] on h4 "$206.87" at bounding box center [294, 172] width 40 height 6
copy div "$206.87 Save Changes Save and Send Message... Cancel Booking View Changes Book …"
click at [130, 204] on legend "What" at bounding box center [113, 200] width 166 height 16
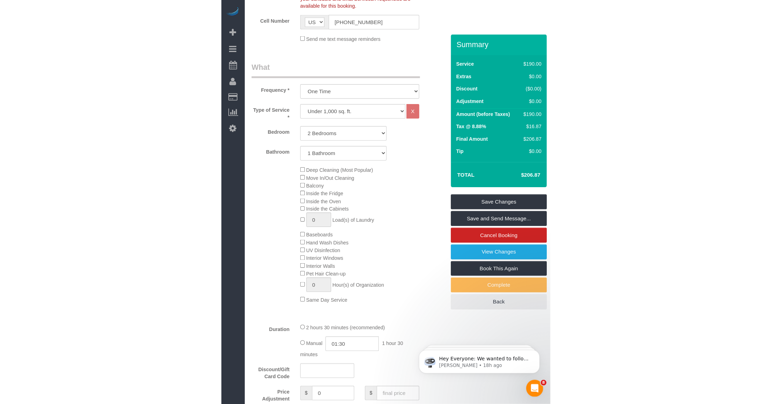
scroll to position [0, 0]
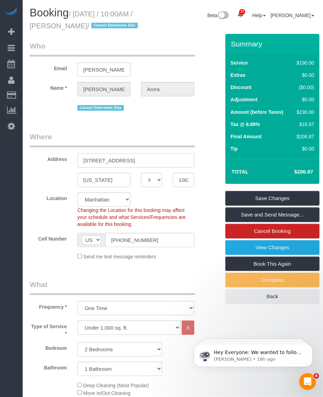
click at [101, 168] on input "915 West End Ave, Apt 1106" at bounding box center [136, 160] width 117 height 14
paste input "nue, Apt."
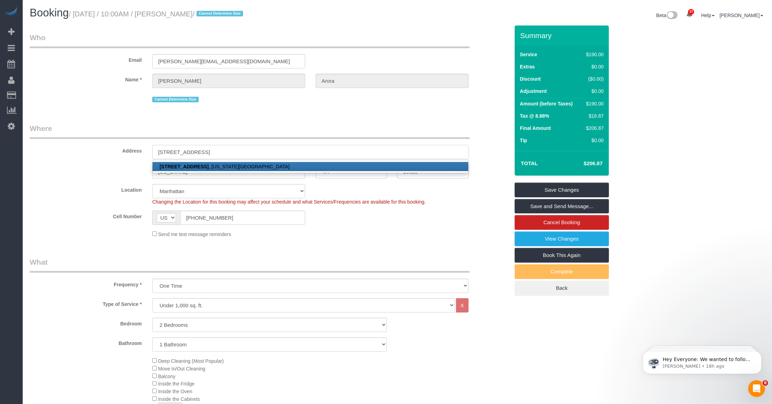
type input "915 West End Avenue, Apt. 1106"
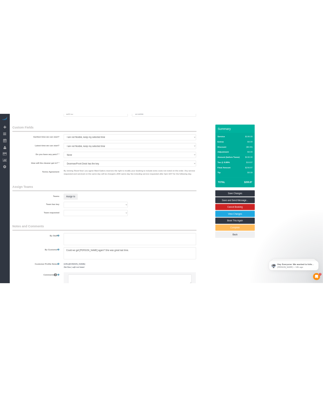
scroll to position [800, 0]
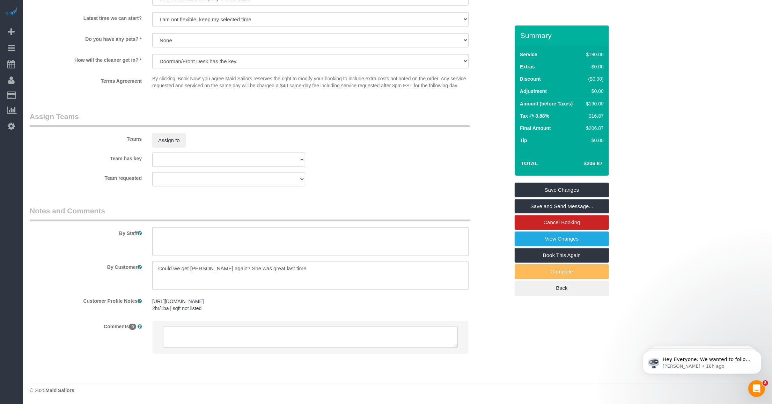
click at [205, 273] on textarea at bounding box center [310, 275] width 316 height 29
click at [323, 187] on link "Save Changes" at bounding box center [562, 190] width 94 height 15
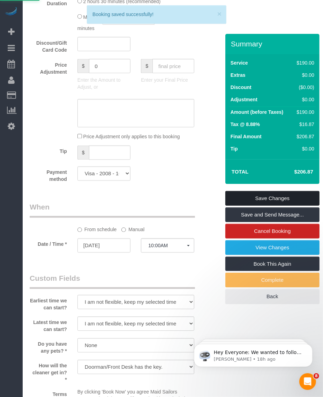
scroll to position [364, 0]
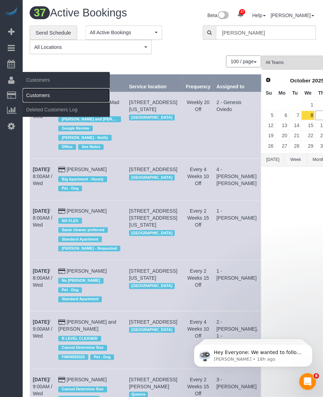
click at [30, 91] on link "Customers" at bounding box center [66, 95] width 87 height 14
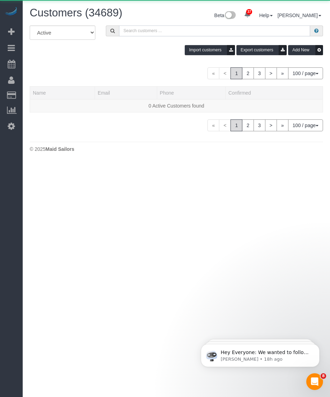
click at [130, 28] on input "text" at bounding box center [214, 30] width 191 height 11
paste input "Nitali Arora"
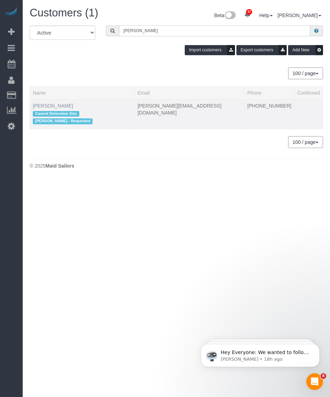
type input "Nitali Arora"
click at [42, 105] on link "Nitali Arora" at bounding box center [53, 106] width 40 height 6
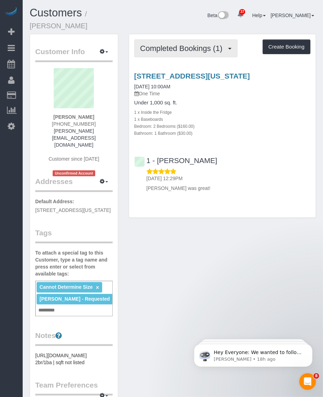
click at [183, 44] on span "Completed Bookings (1)" at bounding box center [183, 48] width 86 height 9
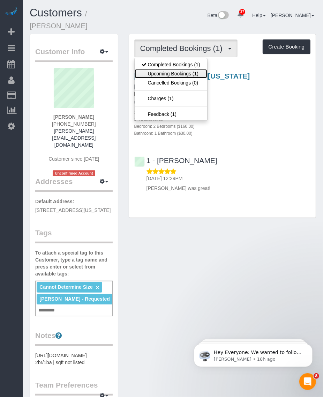
click at [163, 69] on link "Upcoming Bookings (1)" at bounding box center [171, 73] width 73 height 9
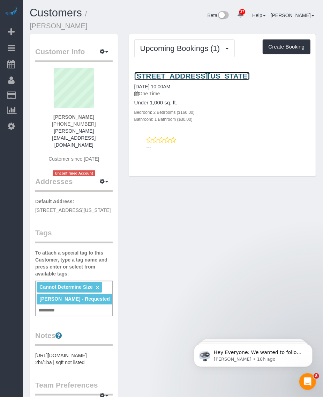
click at [168, 72] on link "915 West End Avenue, Apt. 1106, New York, NY 10025" at bounding box center [192, 76] width 116 height 8
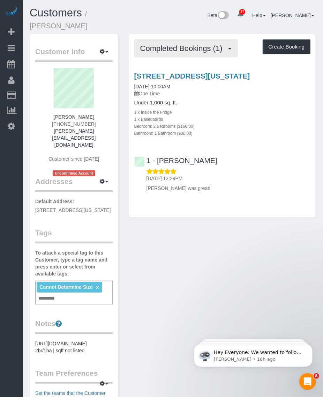
click at [171, 44] on span "Completed Bookings (1)" at bounding box center [183, 48] width 86 height 9
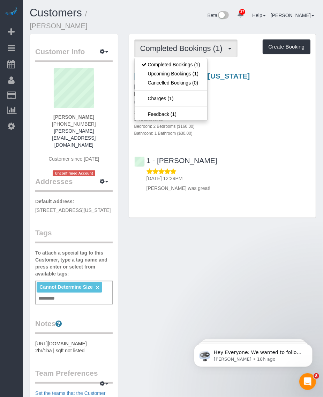
click at [184, 252] on div "Customer Info Edit Contact Info Send Message Email Preferences Special Sales Ta…" at bounding box center [172, 302] width 297 height 536
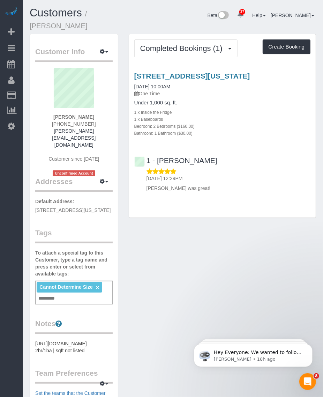
click at [188, 259] on div "Customer Info Edit Contact Info Send Message Email Preferences Special Sales Ta…" at bounding box center [172, 302] width 297 height 536
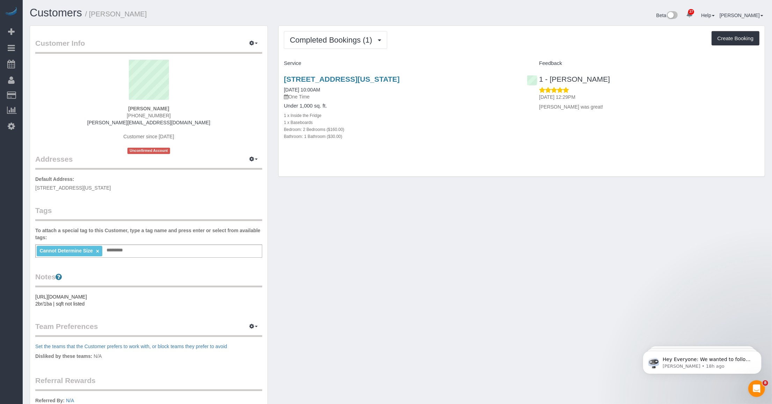
click at [323, 193] on div "Customer Info Edit Contact Info Send Message Email Preferences Special Sales Ta…" at bounding box center [397, 263] width 746 height 476
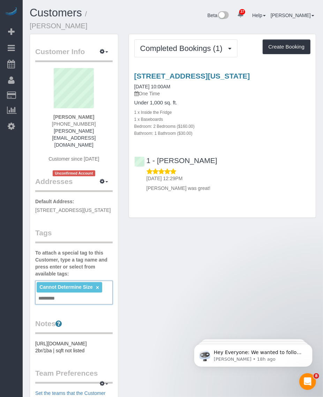
click at [46, 294] on input "text" at bounding box center [49, 298] width 24 height 9
type input "**********"
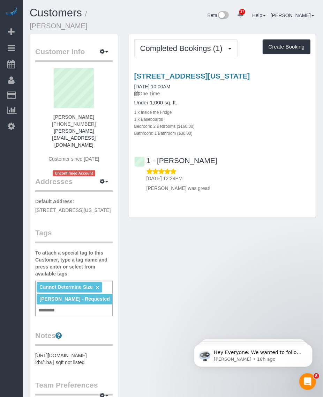
drag, startPoint x: 68, startPoint y: 108, endPoint x: 95, endPoint y: 108, distance: 26.9
click at [95, 108] on div "[PERSON_NAME] [PHONE_NUMBER] [PERSON_NAME][EMAIL_ADDRESS][DOMAIN_NAME] Customer…" at bounding box center [74, 122] width 78 height 108
copy strong "[PERSON_NAME]"
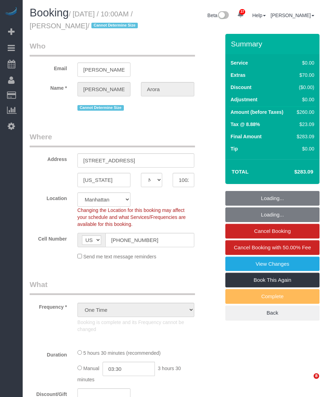
select select "NY"
select select "number:89"
select select "number:71"
select select "number:15"
select select "number:5"
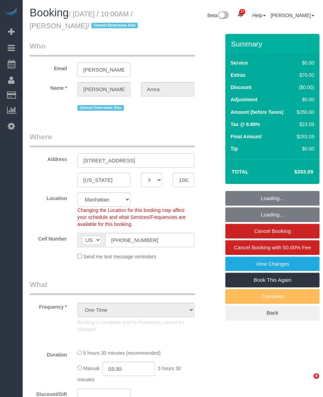
select select "object:1523"
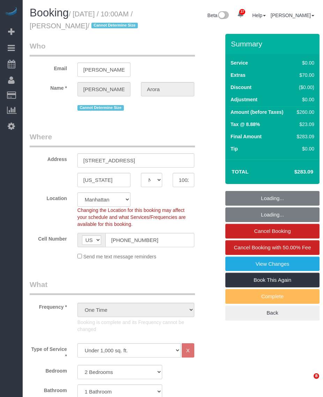
select select "spot1"
select select "2"
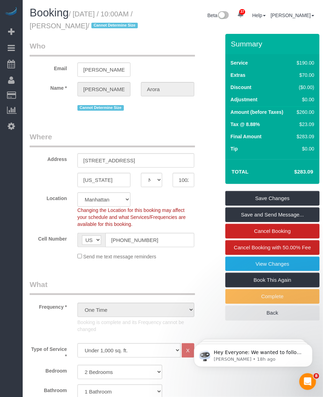
drag, startPoint x: 75, startPoint y: 12, endPoint x: 102, endPoint y: 26, distance: 29.7
click at [102, 26] on small "/ [DATE] / 10:00AM / [PERSON_NAME] / Cannot Determine Size" at bounding box center [85, 20] width 110 height 20
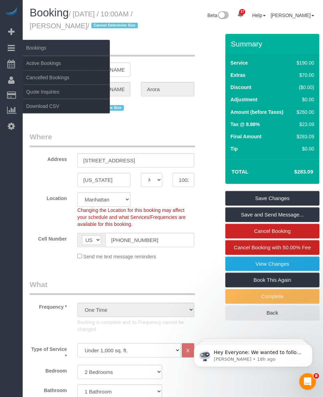
copy small "[DATE] / 10:00AM / [PERSON_NAME]"
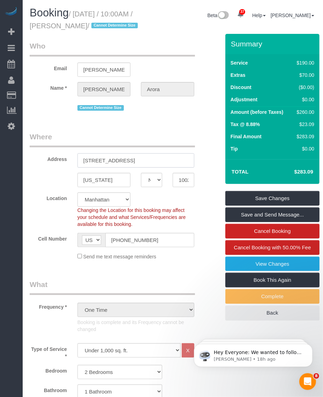
click at [143, 168] on input "[STREET_ADDRESS]" at bounding box center [136, 160] width 117 height 14
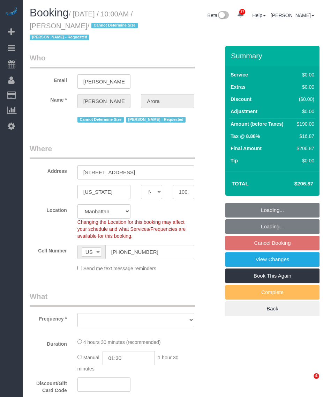
select select "NY"
select select "string:stripe-pm_1SGLKR4VGloSiKo7rydHAwx8"
select select "object:815"
select select "spot2"
select select "number:89"
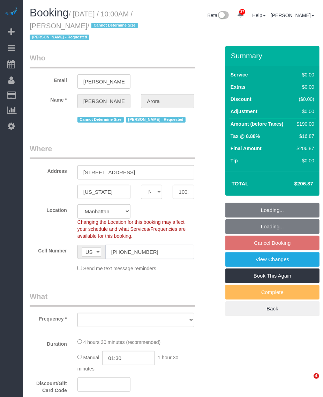
select select "number:90"
select select "number:15"
select select "number:6"
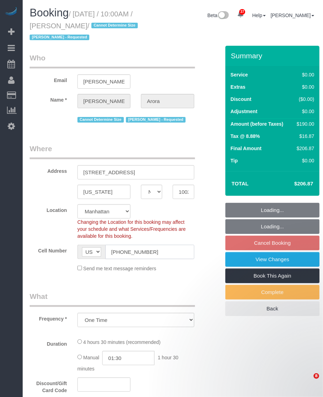
click at [128, 252] on input "(651) 434-4303" at bounding box center [149, 252] width 89 height 14
select select "object:1405"
click at [128, 252] on input "(651) 434-4303" at bounding box center [149, 252] width 89 height 14
select select "2"
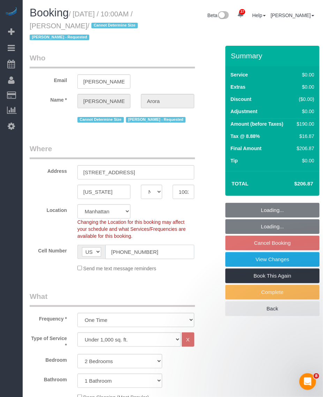
click at [128, 252] on input "(651) 434-4303" at bounding box center [149, 252] width 89 height 14
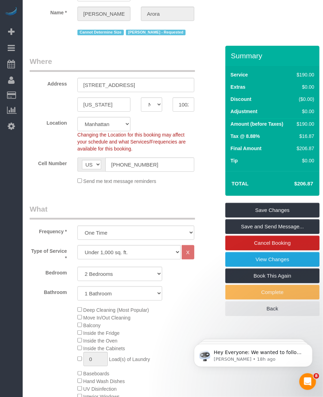
scroll to position [131, 0]
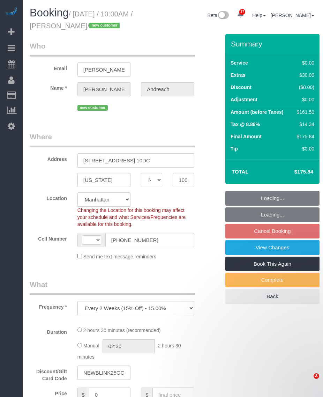
select select "NY"
select select "object:568"
select select "string:[GEOGRAPHIC_DATA]"
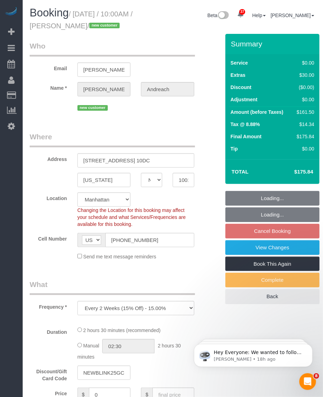
select select "spot3"
select select "number:56"
select select "number:77"
select select "number:13"
select select "number:7"
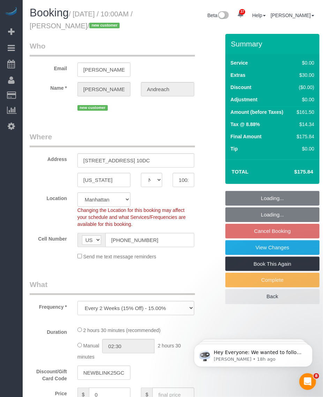
select select "string:stripe-pm_1SGLq94VGloSiKo72QCqhbb6"
select select "1"
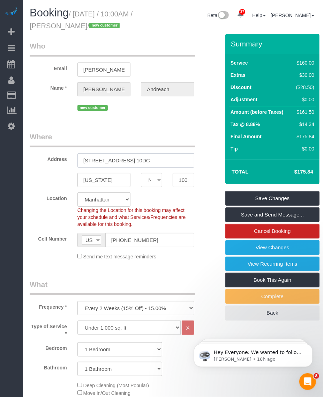
click at [105, 168] on input "[STREET_ADDRESS] 10DC" at bounding box center [136, 160] width 117 height 14
click at [90, 187] on input "[US_STATE]" at bounding box center [104, 180] width 53 height 14
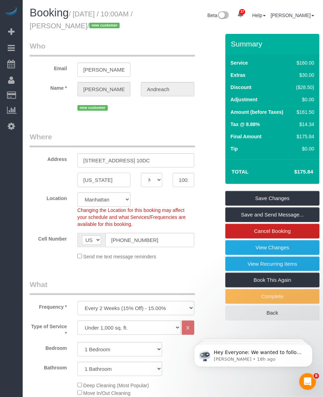
click at [90, 187] on input "[US_STATE]" at bounding box center [104, 180] width 53 height 14
click at [184, 187] on input "10019" at bounding box center [183, 180] width 21 height 14
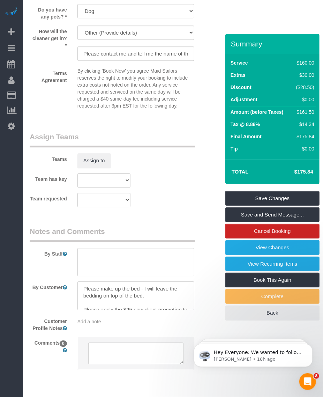
scroll to position [910, 0]
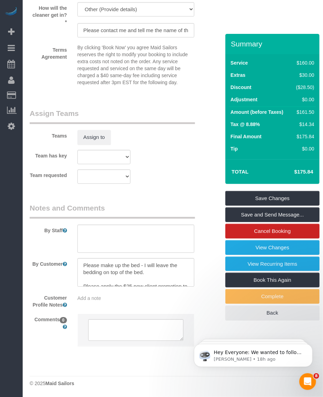
click at [95, 298] on span "Add a note" at bounding box center [90, 298] width 24 height 6
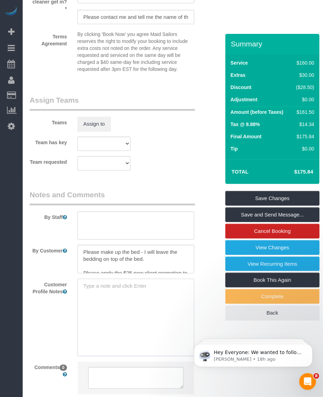
paste textarea "[URL][DOMAIN_NAME]"
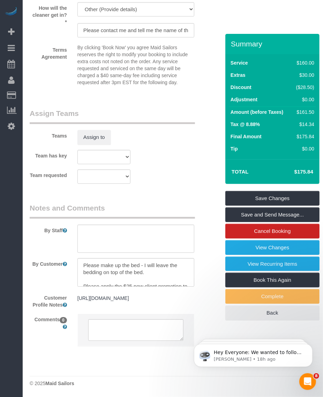
scroll to position [20, 0]
click at [181, 302] on pre "[URL][DOMAIN_NAME]" at bounding box center [136, 298] width 117 height 7
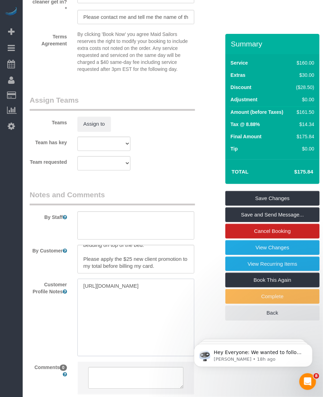
click at [98, 324] on textarea "[URL][DOMAIN_NAME]" at bounding box center [136, 317] width 117 height 77
paste textarea "1 beds 1 baths 868 sqft"
type textarea "[URL][DOMAIN_NAME]"
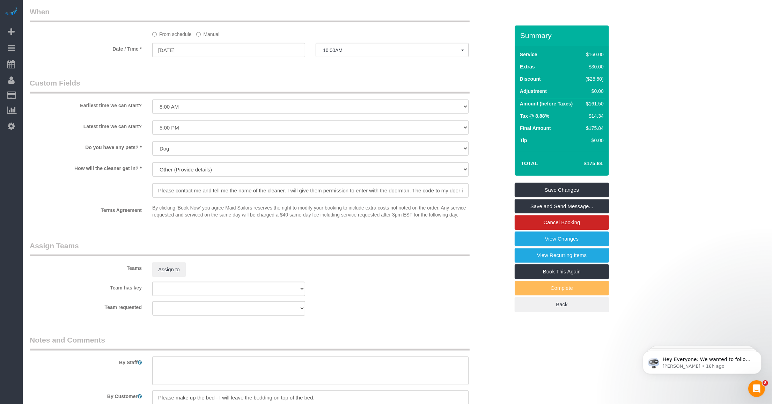
scroll to position [0, 0]
click at [323, 273] on div "Teams Assign to" at bounding box center [269, 259] width 490 height 36
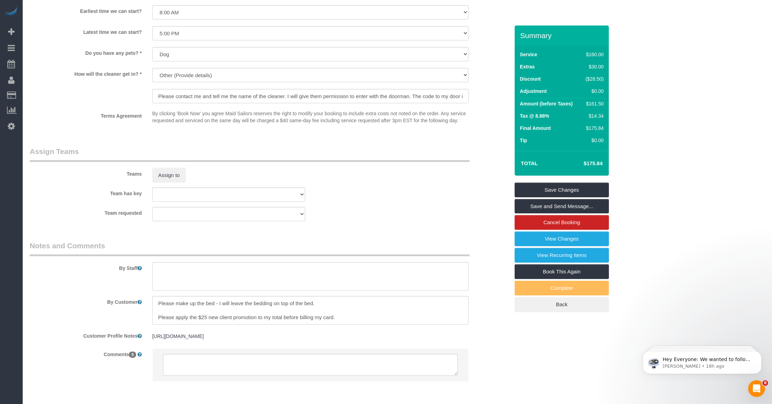
scroll to position [821, 0]
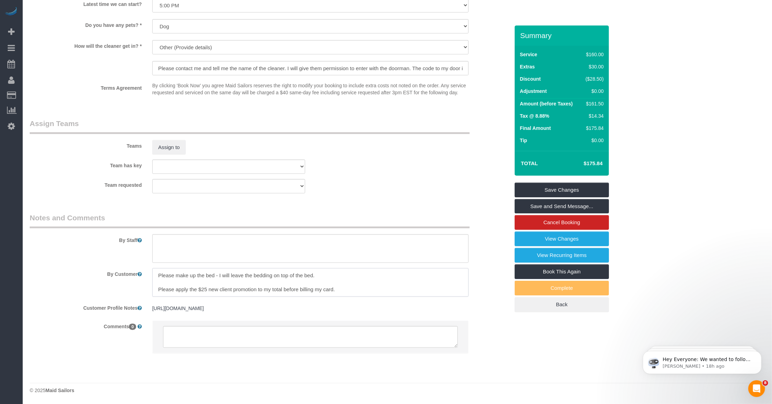
click at [257, 273] on textarea at bounding box center [310, 282] width 316 height 29
click at [238, 286] on textarea at bounding box center [310, 282] width 316 height 29
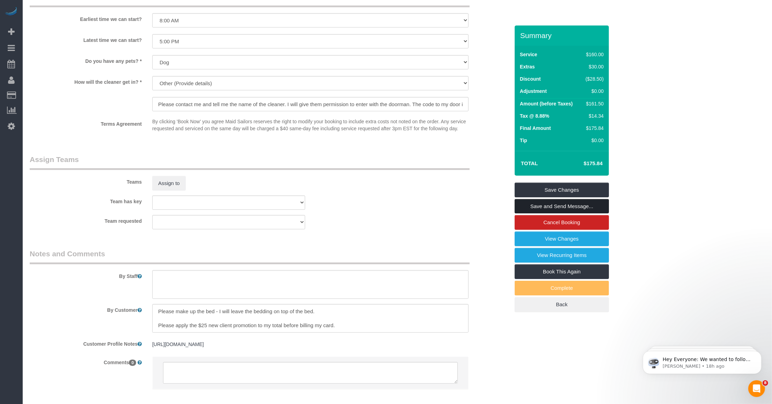
click at [323, 203] on link "Save and Send Message..." at bounding box center [562, 206] width 94 height 15
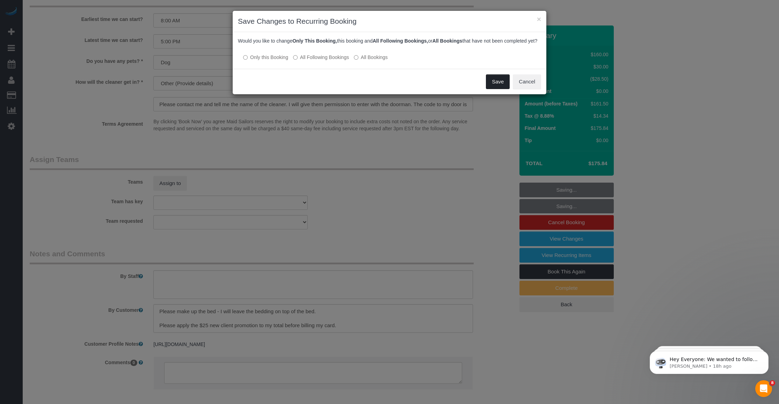
click at [323, 86] on button "Save" at bounding box center [498, 81] width 24 height 15
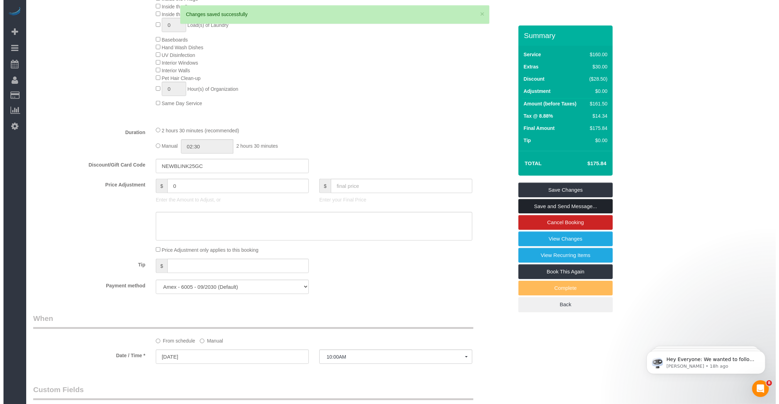
scroll to position [254, 0]
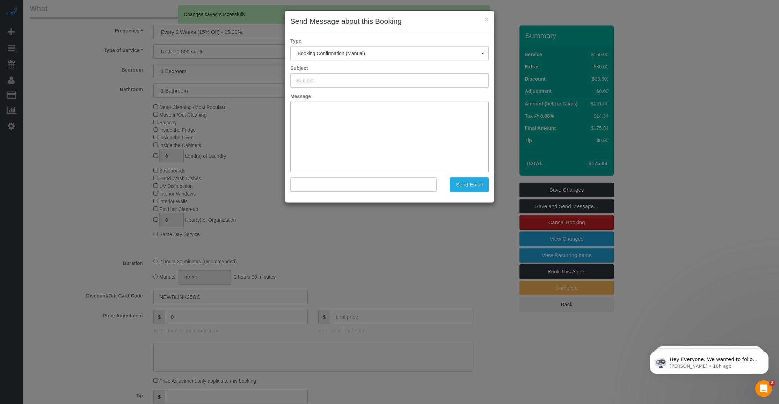
type input "Cleaning Confirmed for 10/19/2025 at 10:00am"
type input ""Madeline Andreach" <madeline.andreach@cibc.com>"
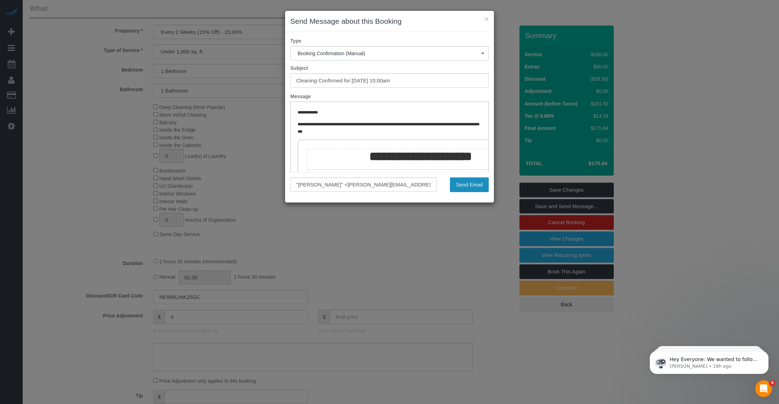
click at [323, 185] on button "Send Email" at bounding box center [469, 184] width 39 height 15
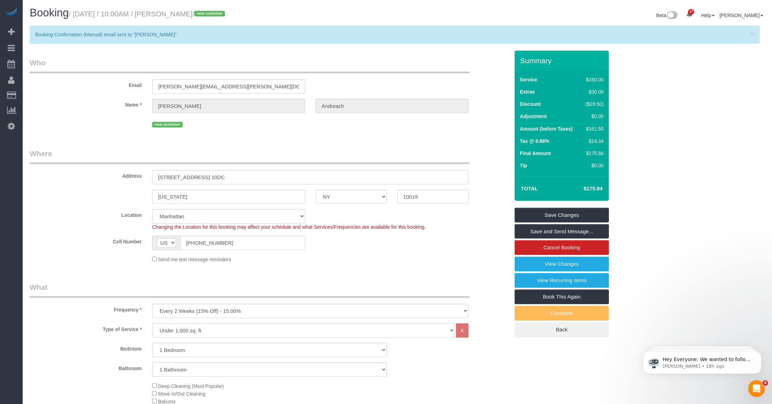
drag, startPoint x: 170, startPoint y: 11, endPoint x: 230, endPoint y: 16, distance: 59.9
click at [227, 16] on small "/ October 19, 2025 / 10:00AM / Madeline Andreach / new customer" at bounding box center [148, 14] width 158 height 8
copy small "Madeline Andreach"
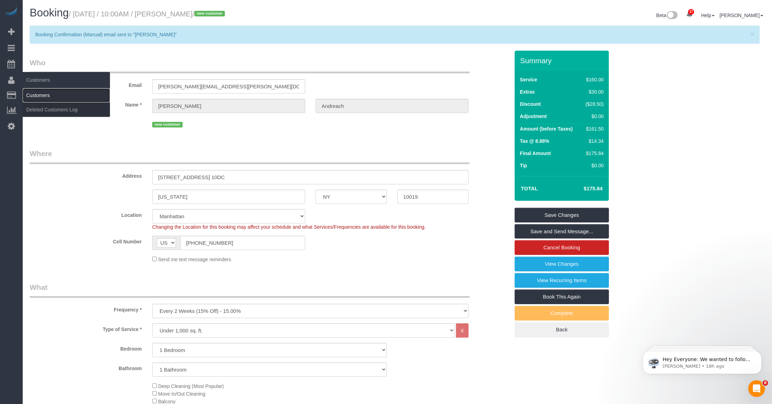
click at [40, 96] on link "Customers" at bounding box center [66, 95] width 87 height 14
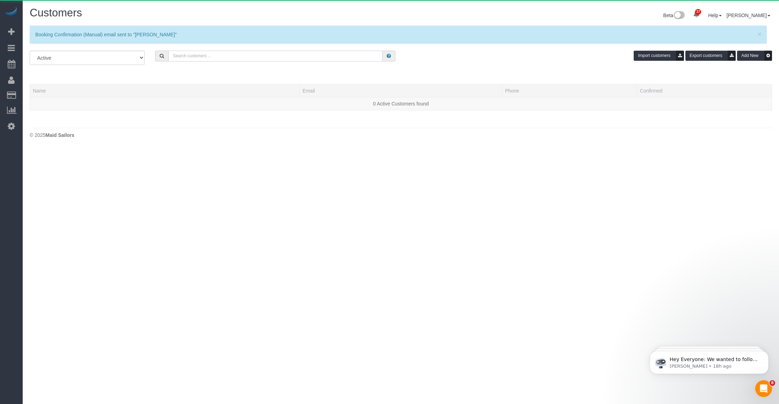
click at [284, 55] on input "text" at bounding box center [275, 56] width 214 height 11
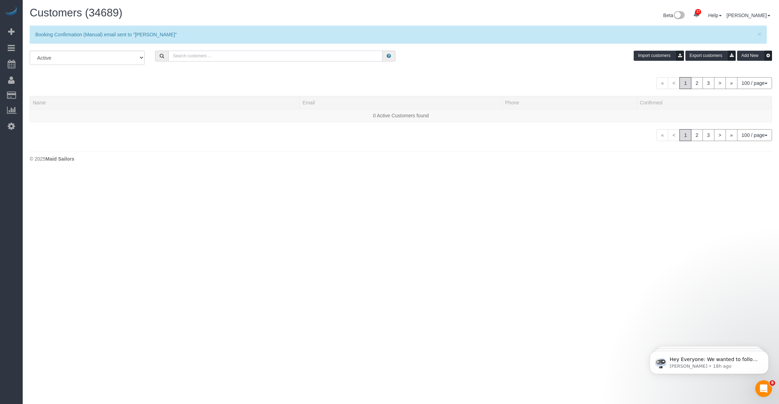
type input "V"
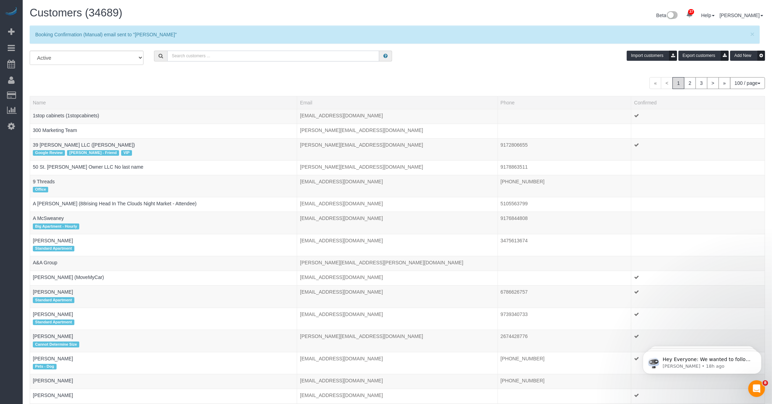
paste input "Madeline Andreach"
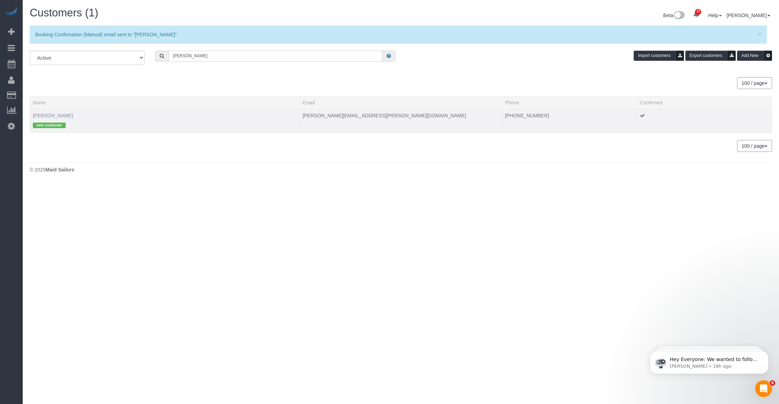
type input "Madeline Andreach"
click at [62, 115] on link "Madeline Andreach" at bounding box center [53, 116] width 40 height 6
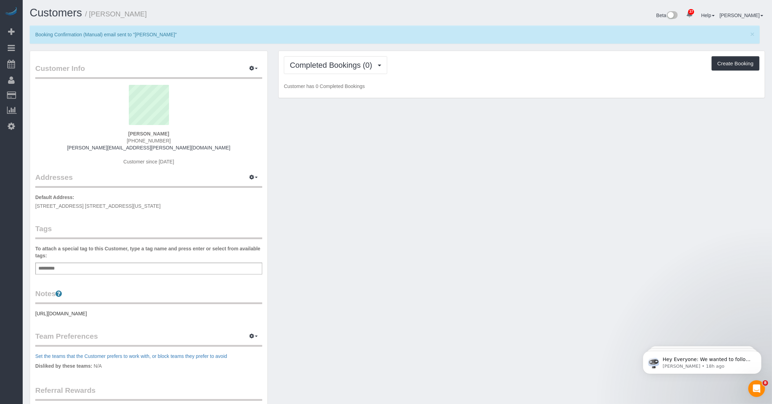
click at [91, 261] on div "To attach a special tag to this Customer, type a tag name and press enter or se…" at bounding box center [148, 259] width 227 height 29
click at [87, 266] on div "Add a tag" at bounding box center [148, 269] width 227 height 12
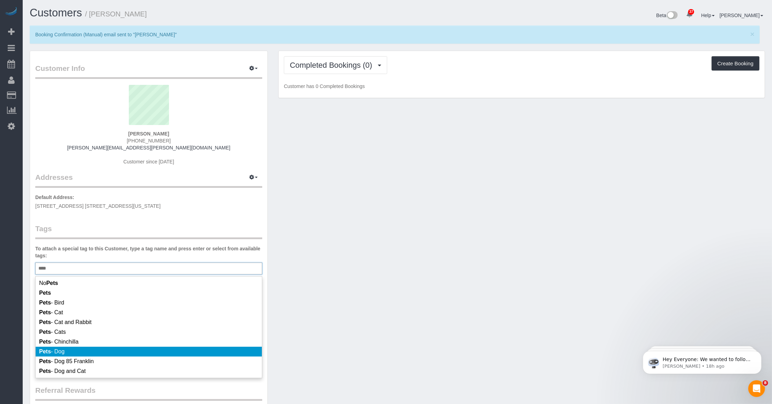
type input "****"
click at [79, 354] on li "Pets - Dog" at bounding box center [149, 352] width 226 height 10
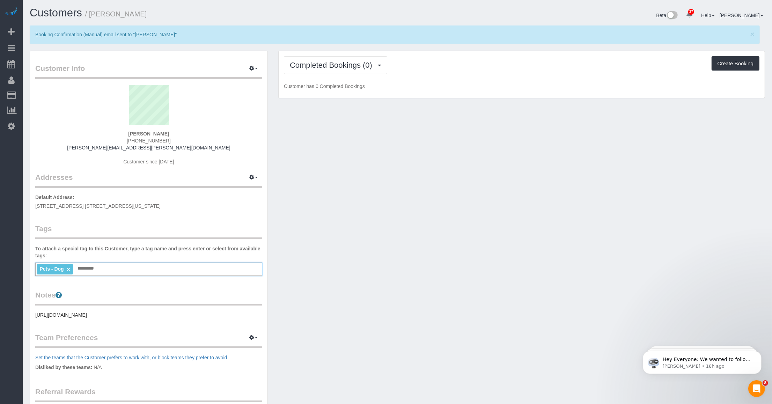
click at [322, 312] on div "Customer Info Edit Contact Info Send Message Email Preferences Special Sales Ta…" at bounding box center [397, 278] width 746 height 455
click at [323, 65] on span "Completed Bookings (0)" at bounding box center [333, 65] width 86 height 9
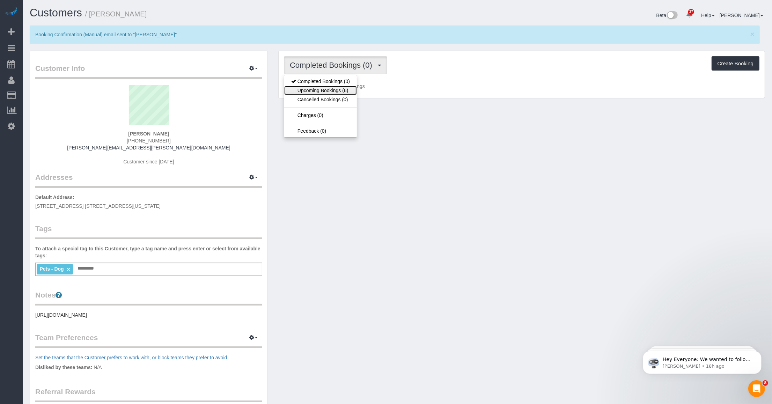
click at [323, 87] on link "Upcoming Bookings (6)" at bounding box center [320, 90] width 73 height 9
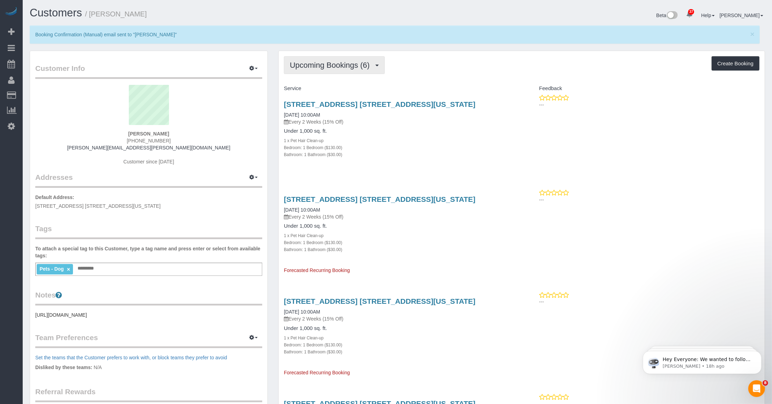
click at [323, 67] on span "Upcoming Bookings (6)" at bounding box center [331, 65] width 83 height 9
click at [323, 88] on link "Upcoming Bookings (6)" at bounding box center [320, 90] width 73 height 9
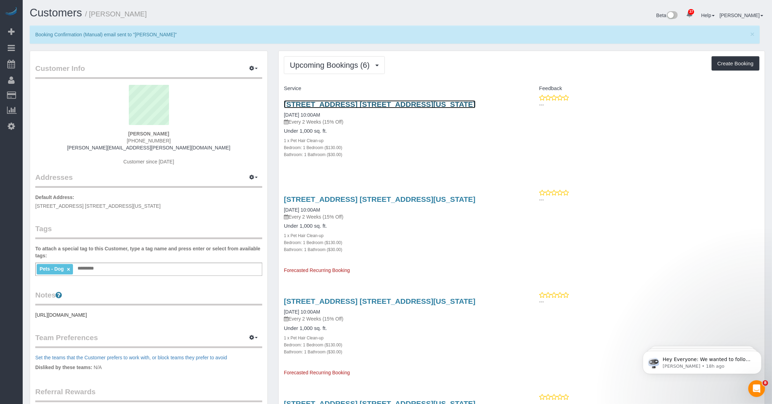
click at [323, 103] on link "205 West 57th Street Apt. 10dc, New York, NY 10019" at bounding box center [380, 104] width 192 height 8
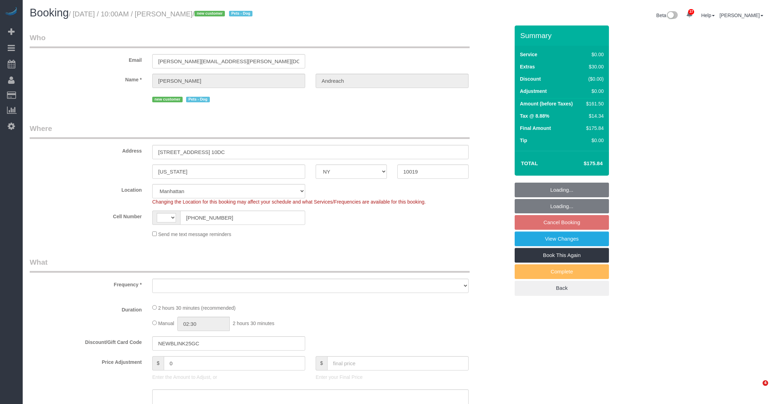
select select "NY"
select select "number:56"
select select "number:77"
select select "number:13"
select select "number:7"
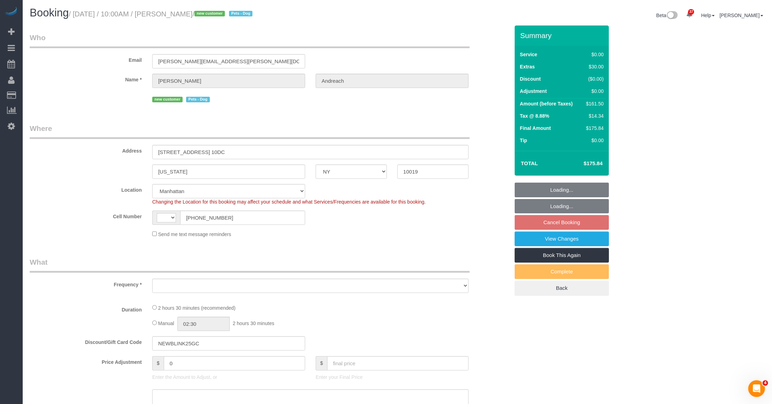
select select "string:[GEOGRAPHIC_DATA]"
select select "object:1065"
select select "string:stripe-pm_1SGLq94VGloSiKo72QCqhbb6"
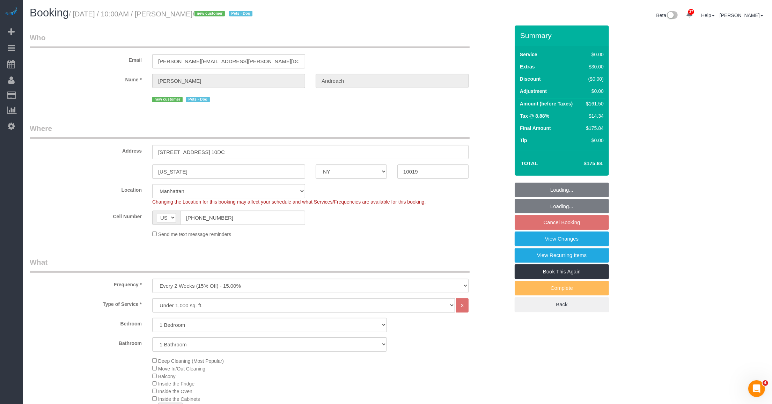
select select "spot3"
select select "1"
select select "object:1546"
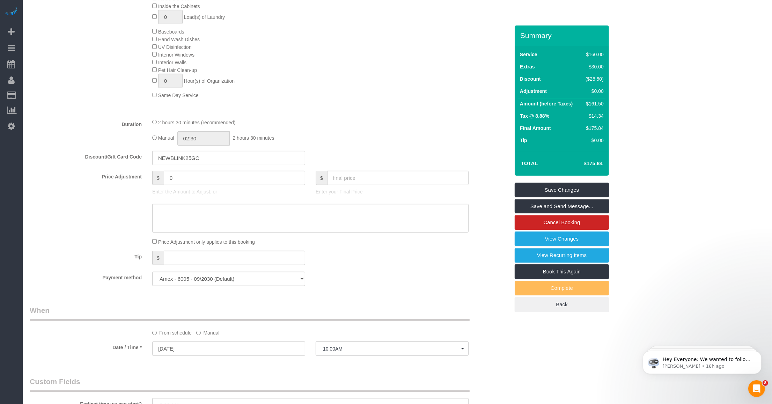
scroll to position [524, 0]
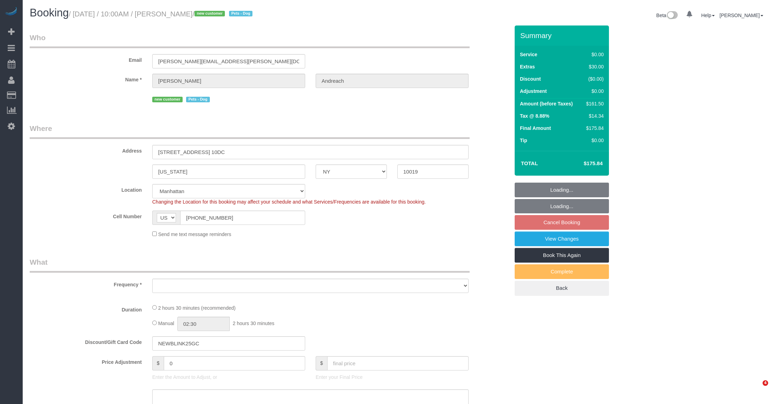
select select "NY"
select select "number:56"
select select "number:77"
select select "number:13"
select select "number:7"
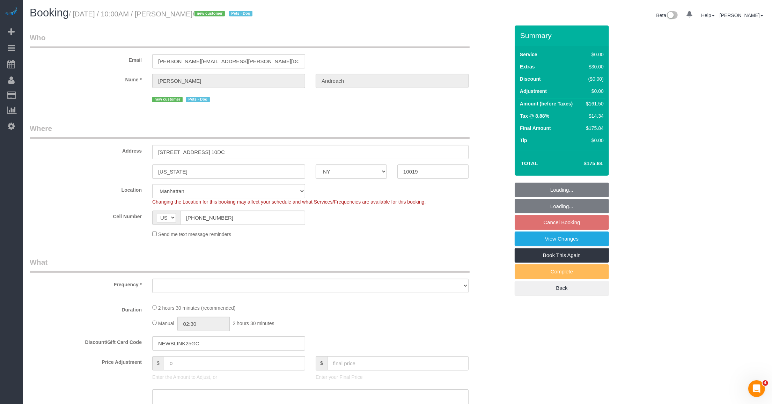
select select "object:1065"
select select "string:stripe-pm_1SGLq94VGloSiKo72QCqhbb6"
select select "1"
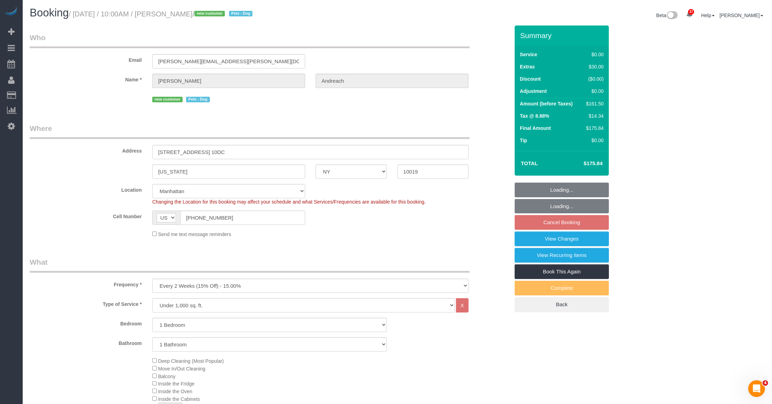
select select "spot3"
select select "1"
select select "object:1546"
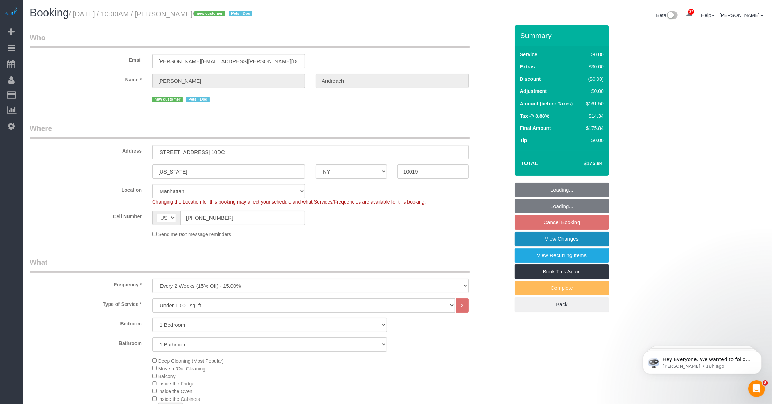
click at [537, 236] on link "View Changes" at bounding box center [562, 239] width 94 height 15
